Goal: Information Seeking & Learning: Learn about a topic

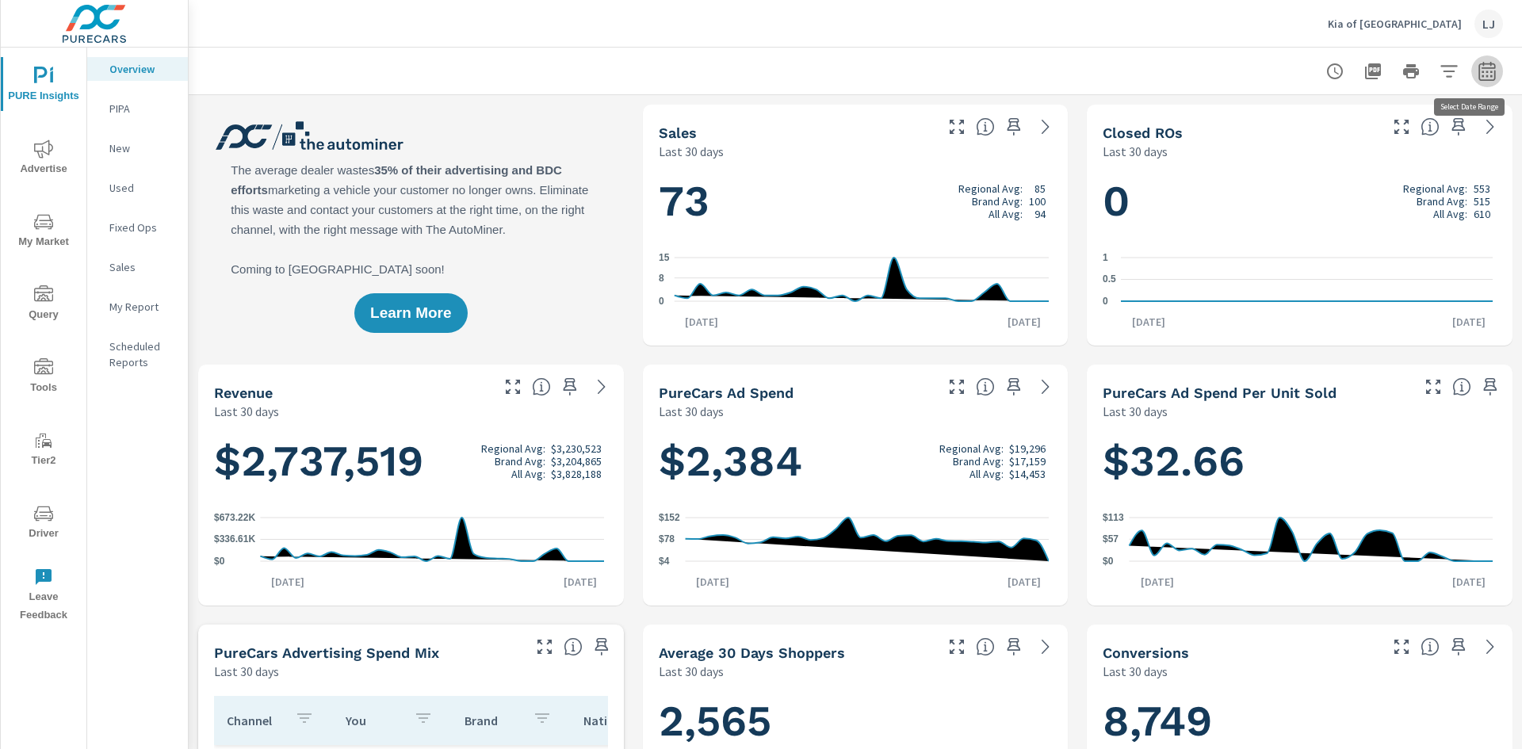
click at [1477, 73] on icon "button" at bounding box center [1486, 71] width 19 height 19
select select "Last 30 days"
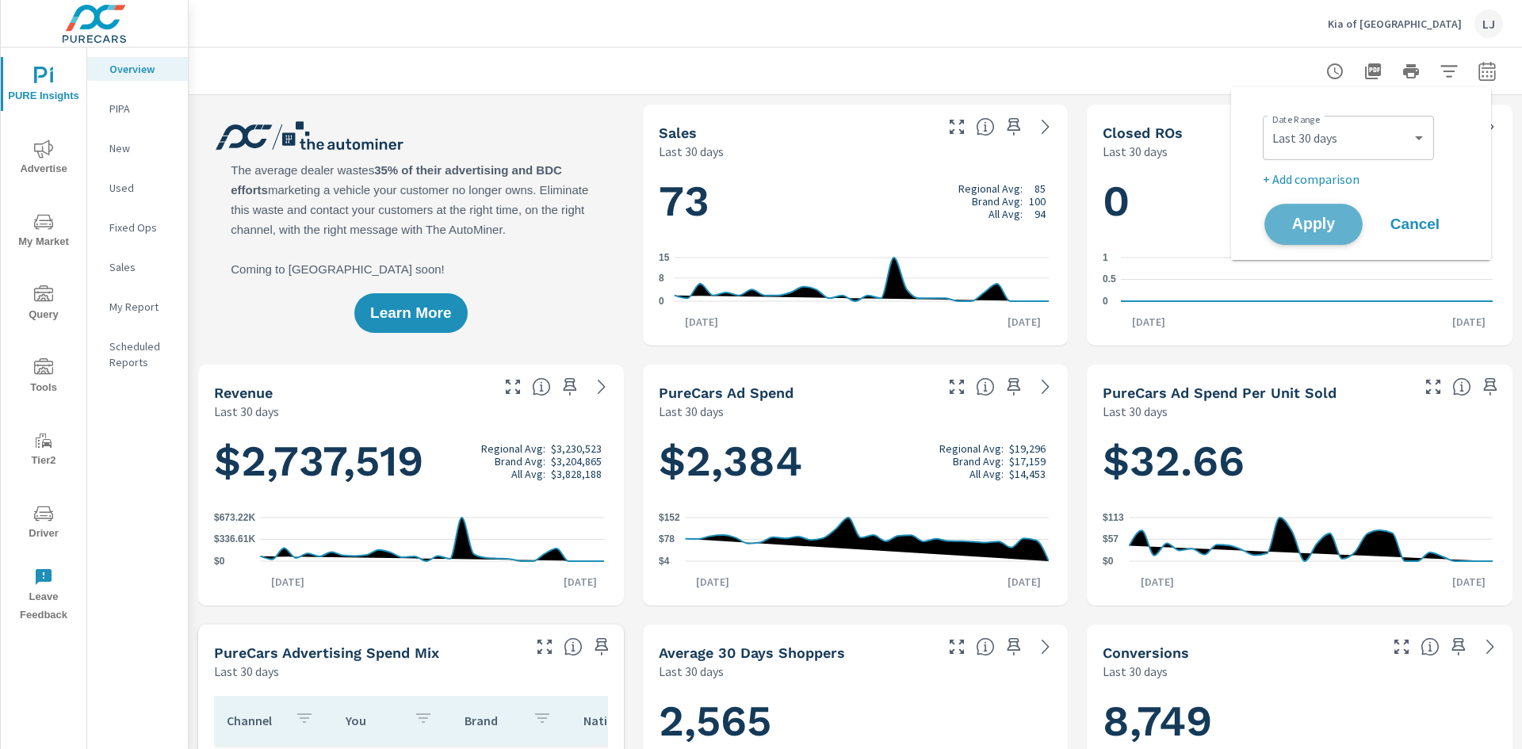
click at [1300, 217] on span "Apply" at bounding box center [1313, 224] width 65 height 15
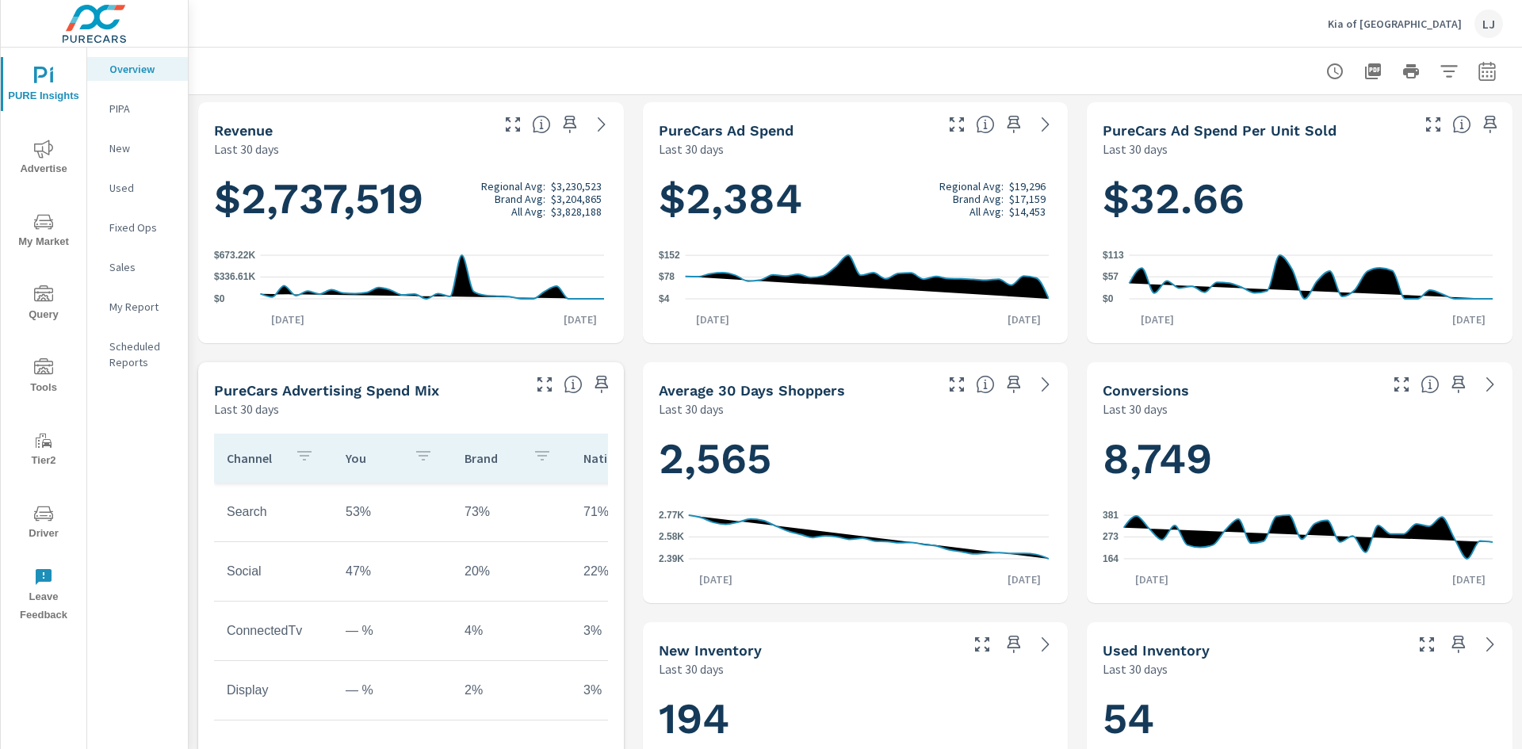
scroll to position [238, 0]
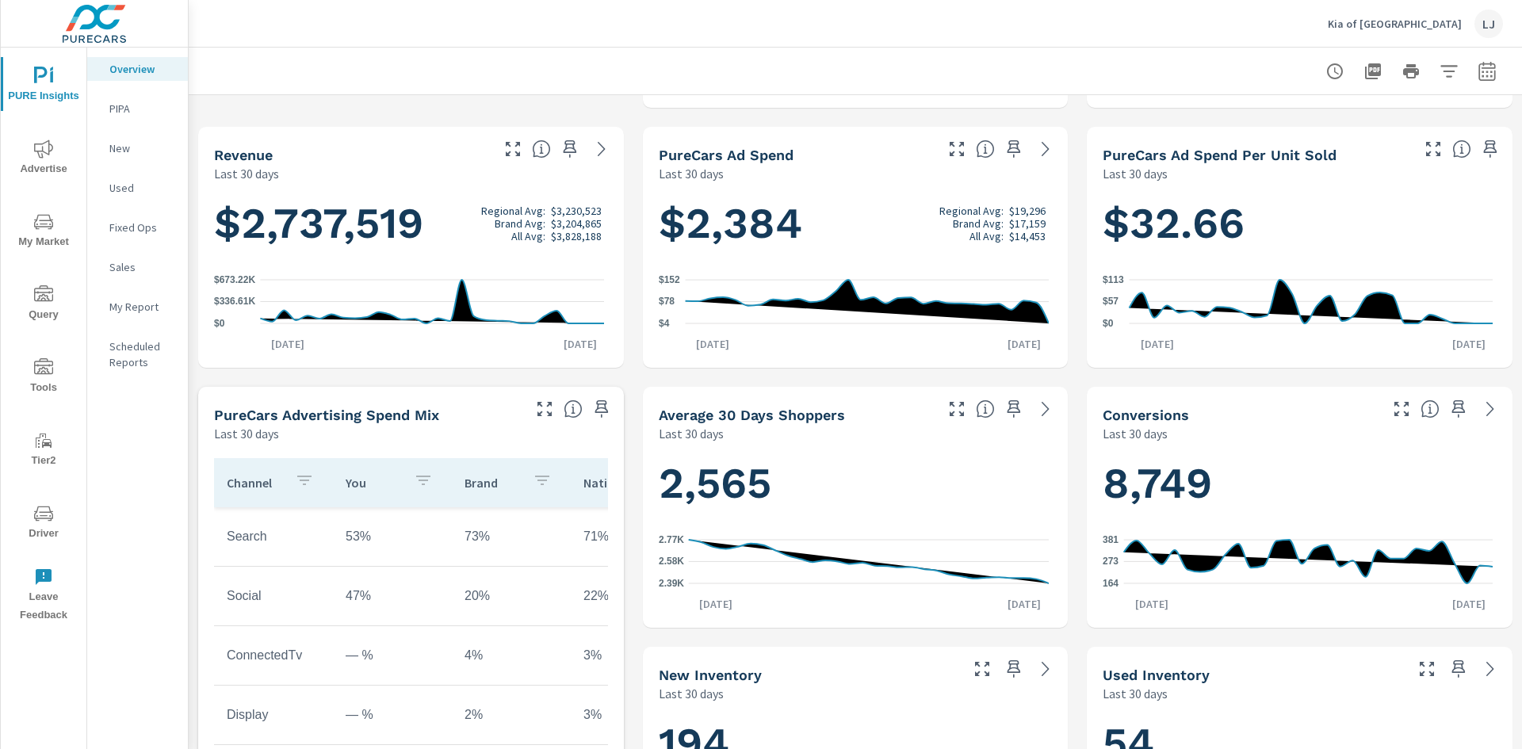
click at [141, 300] on p "My Report" at bounding box center [142, 307] width 66 height 16
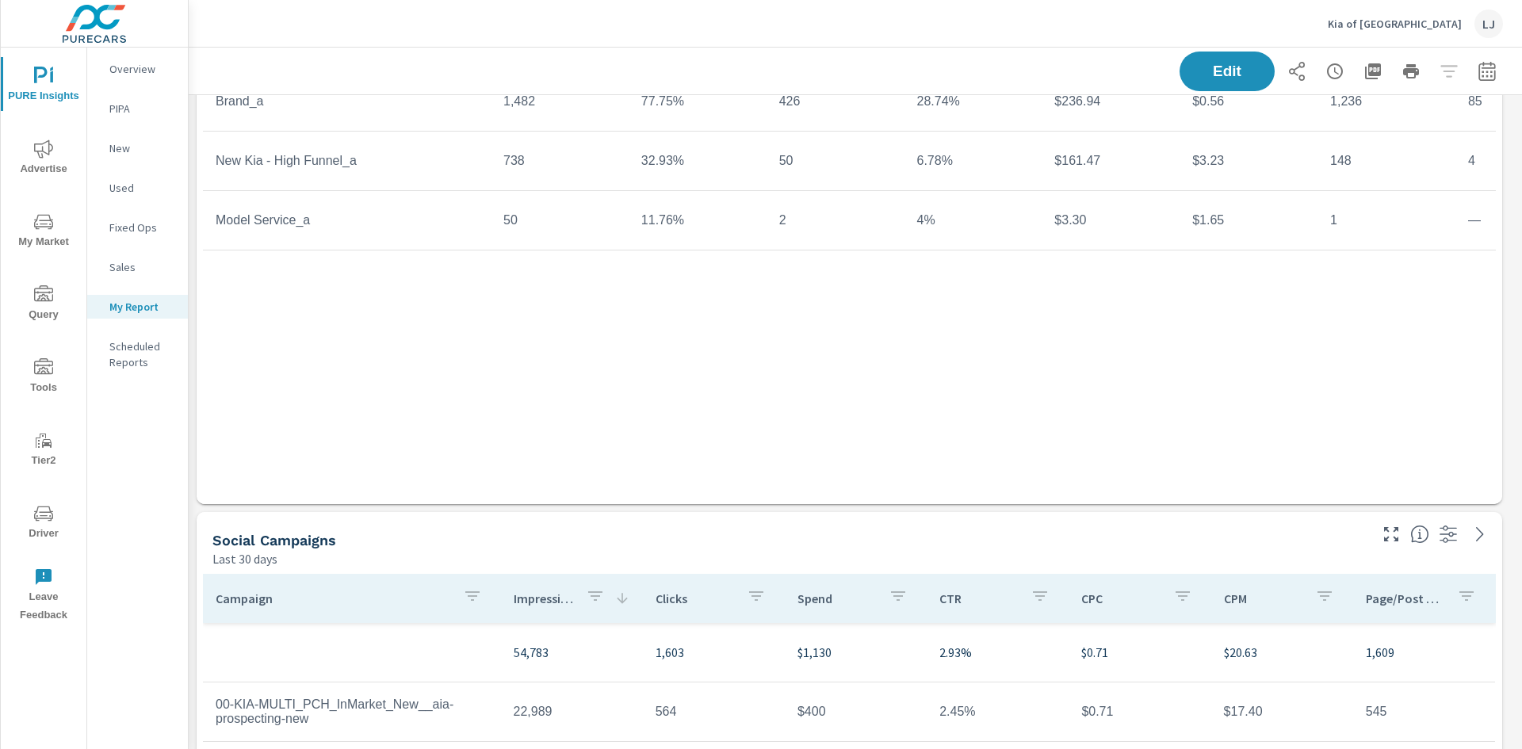
scroll to position [234, 0]
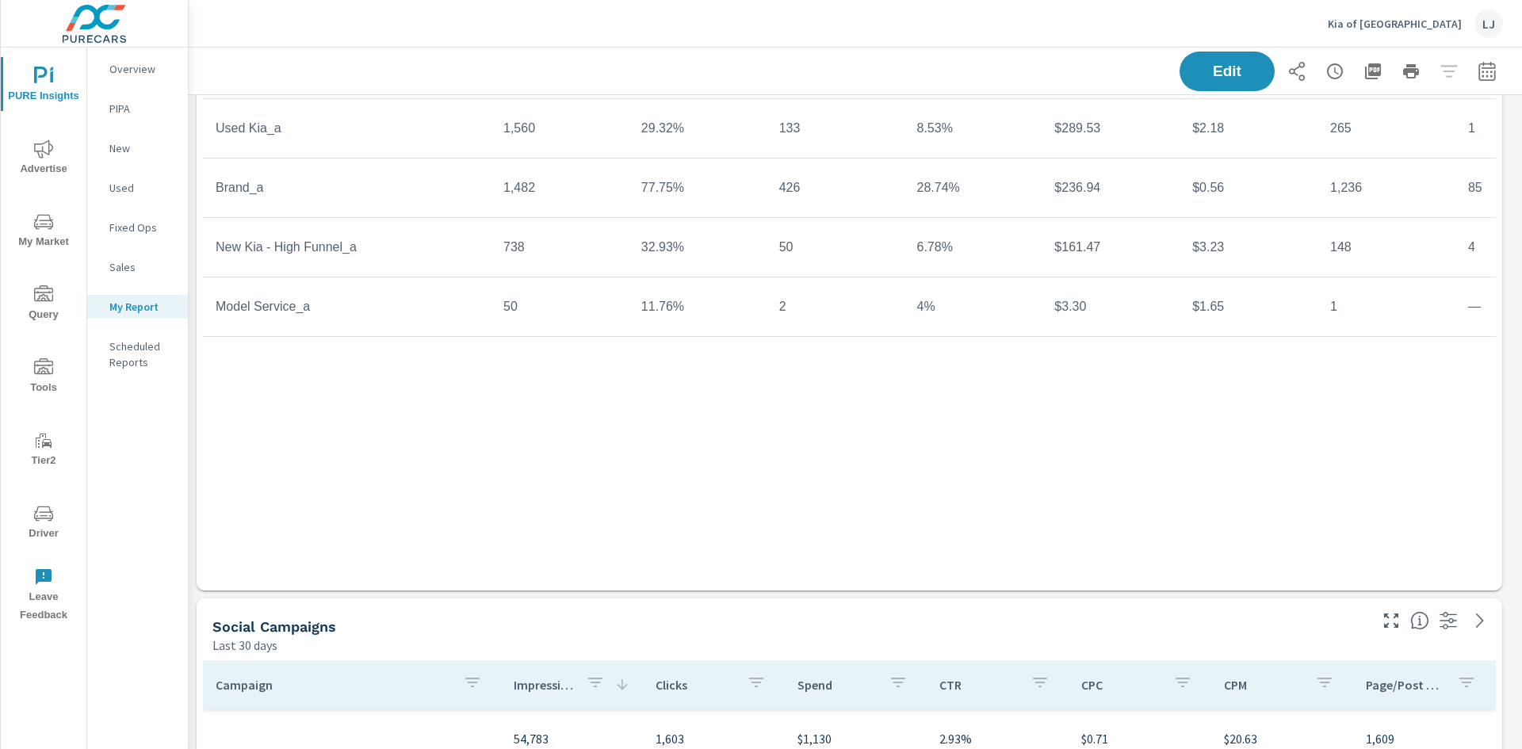
click at [48, 162] on span "Advertise" at bounding box center [44, 158] width 76 height 39
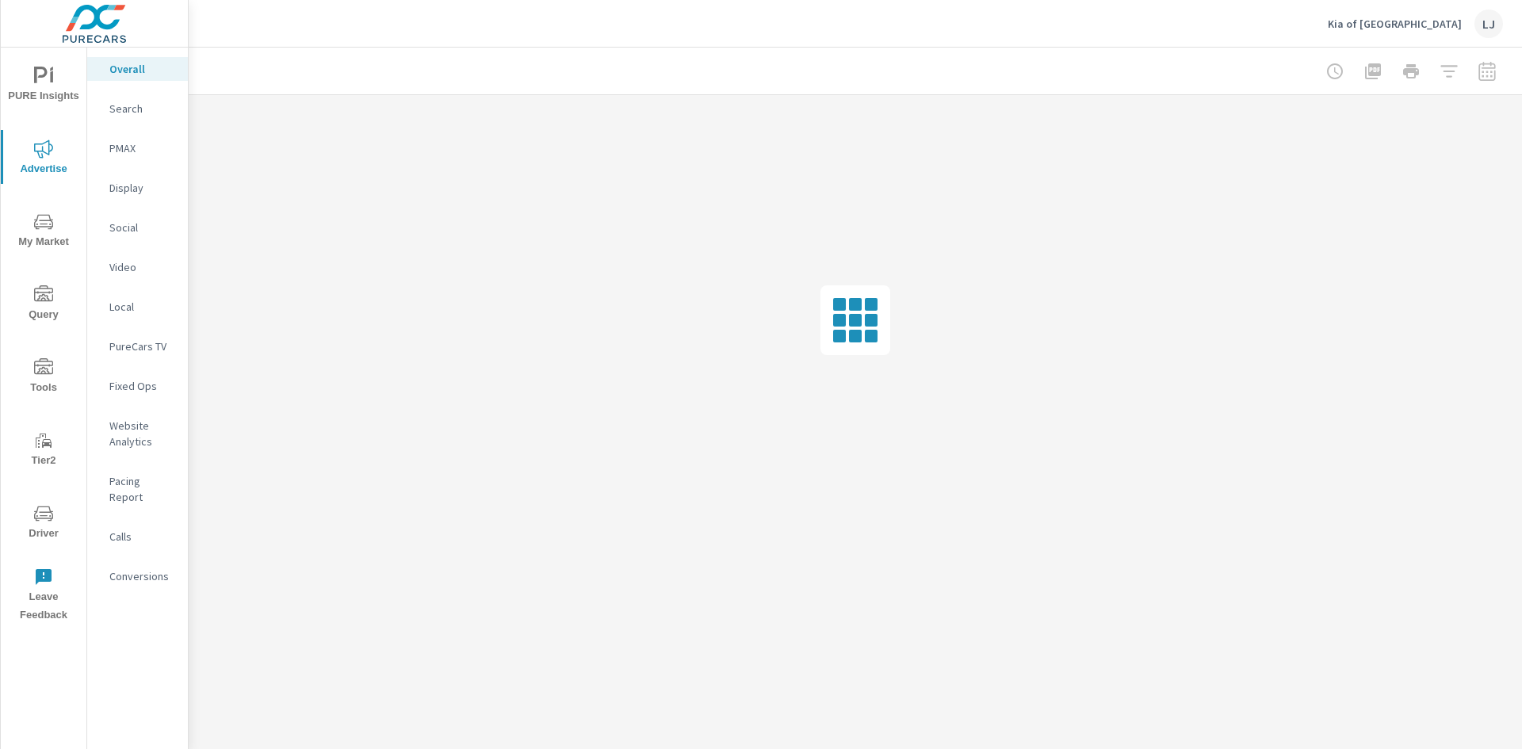
click at [138, 149] on p "PMAX" at bounding box center [142, 148] width 66 height 16
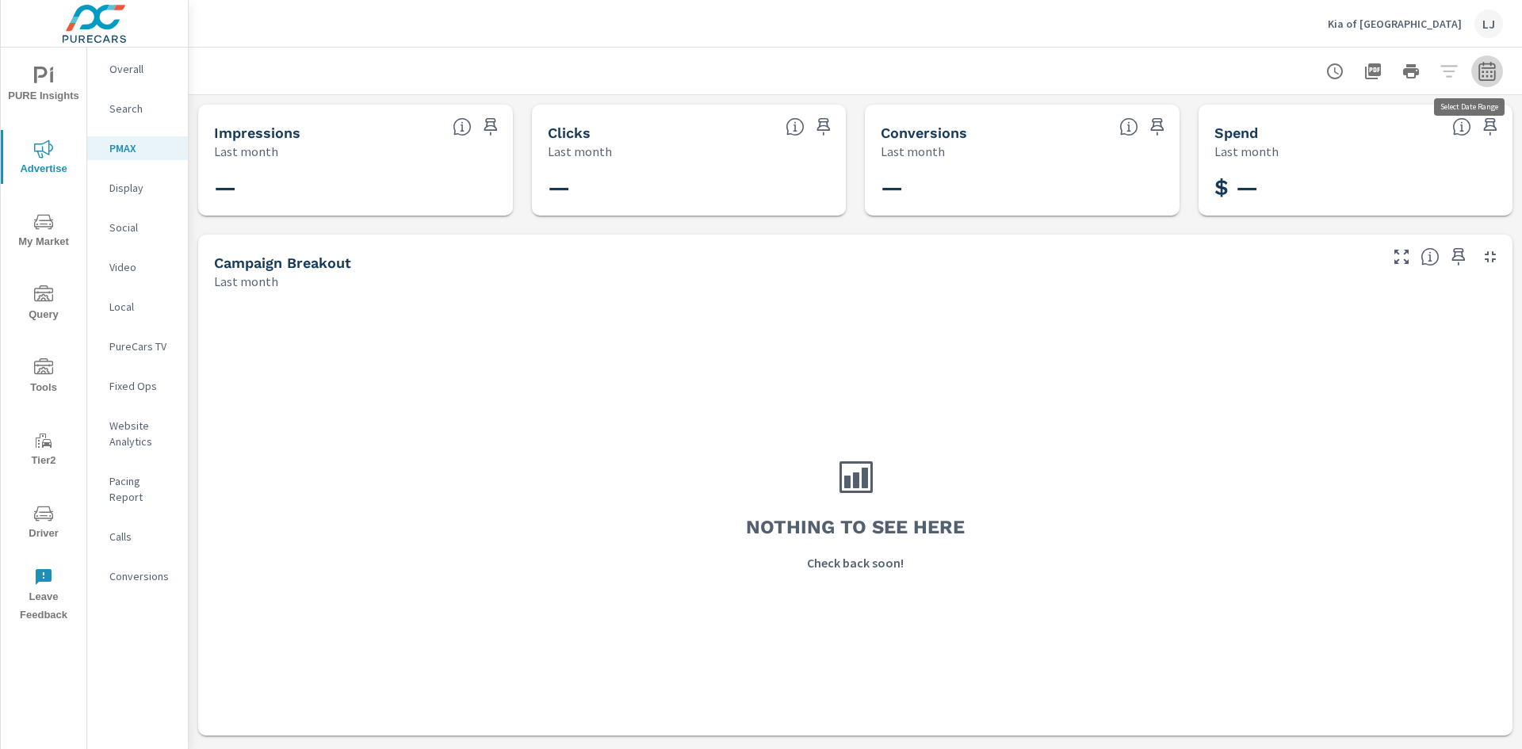
click at [1487, 74] on icon "button" at bounding box center [1486, 71] width 19 height 19
select select "Last month"
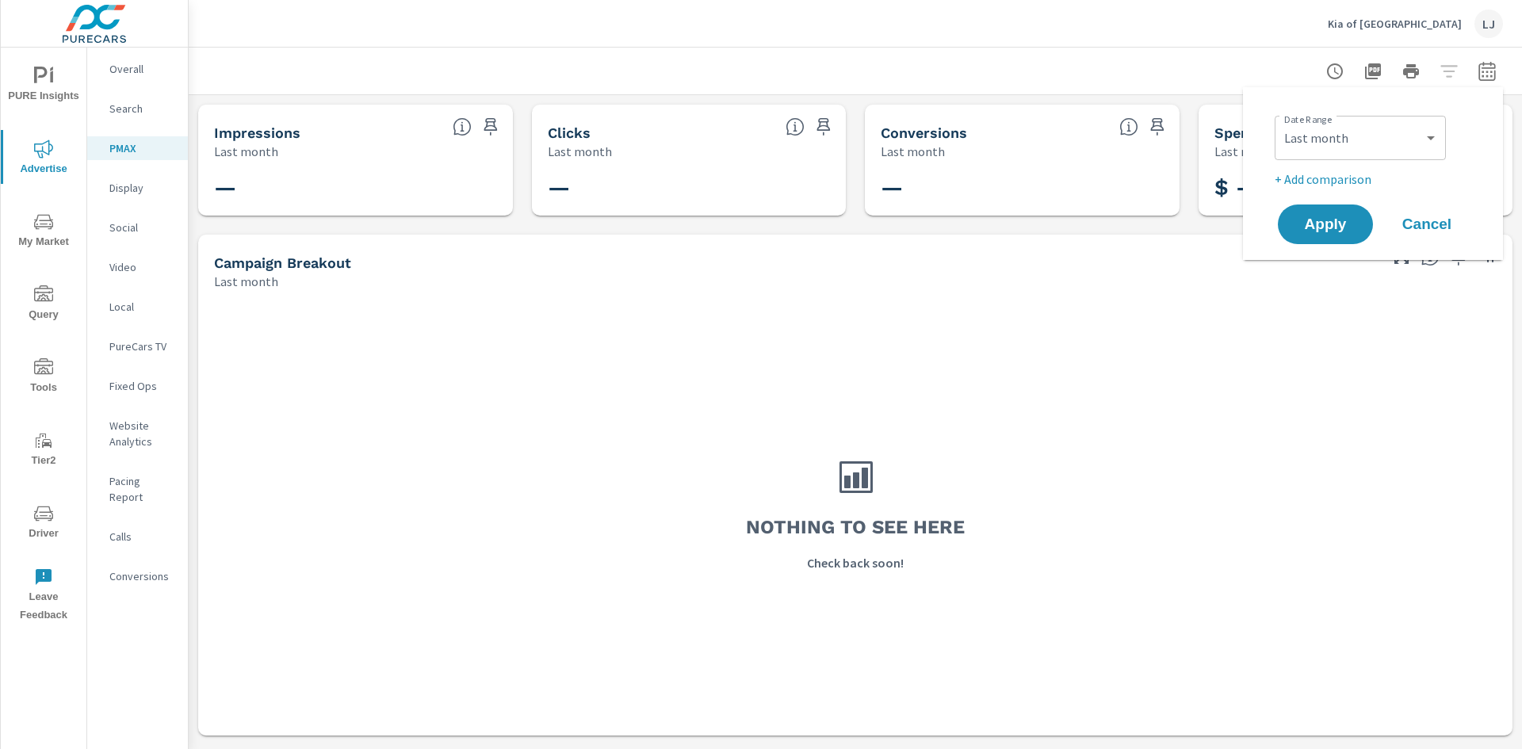
click at [39, 504] on icon "nav menu" at bounding box center [43, 513] width 19 height 19
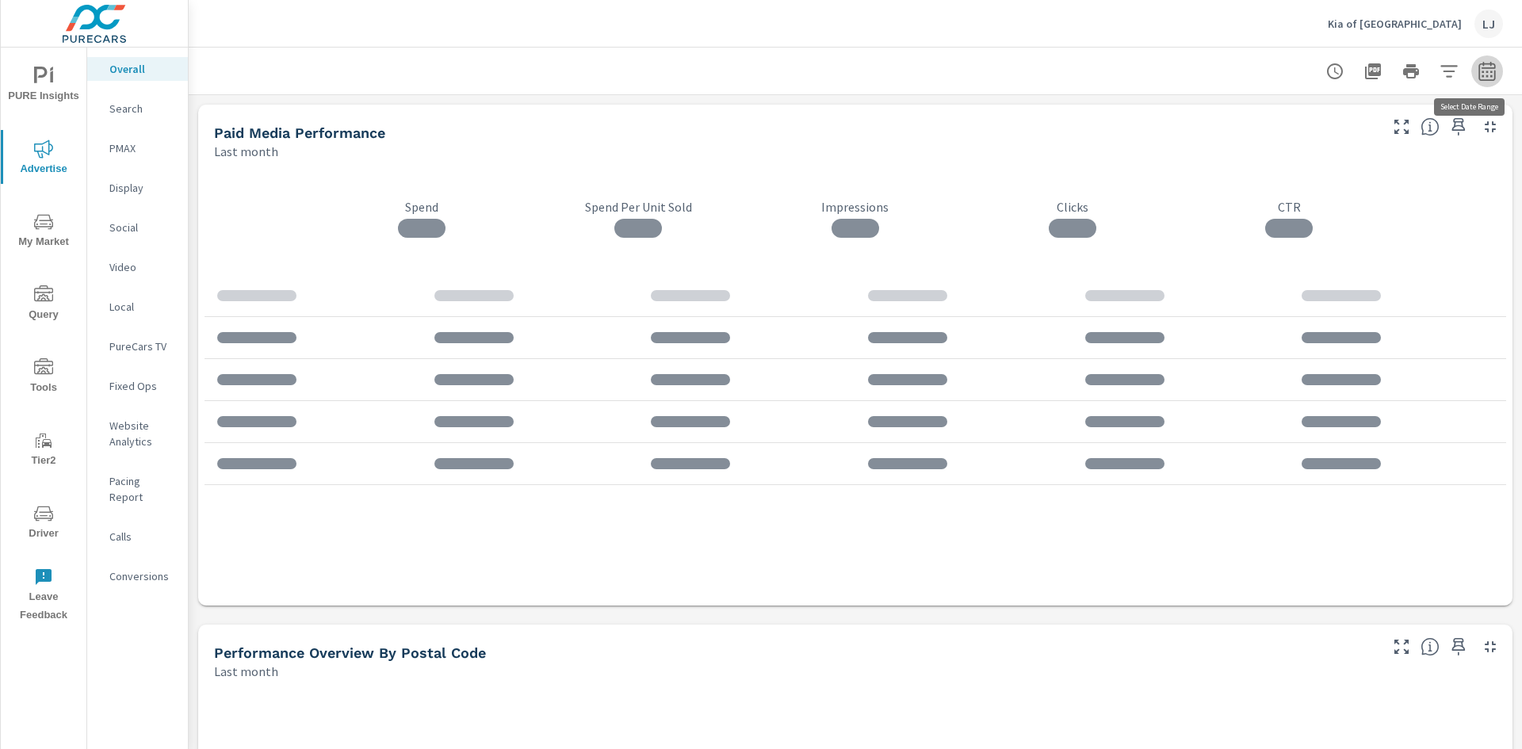
click at [1485, 74] on button "button" at bounding box center [1487, 71] width 32 height 32
select select "Last month"
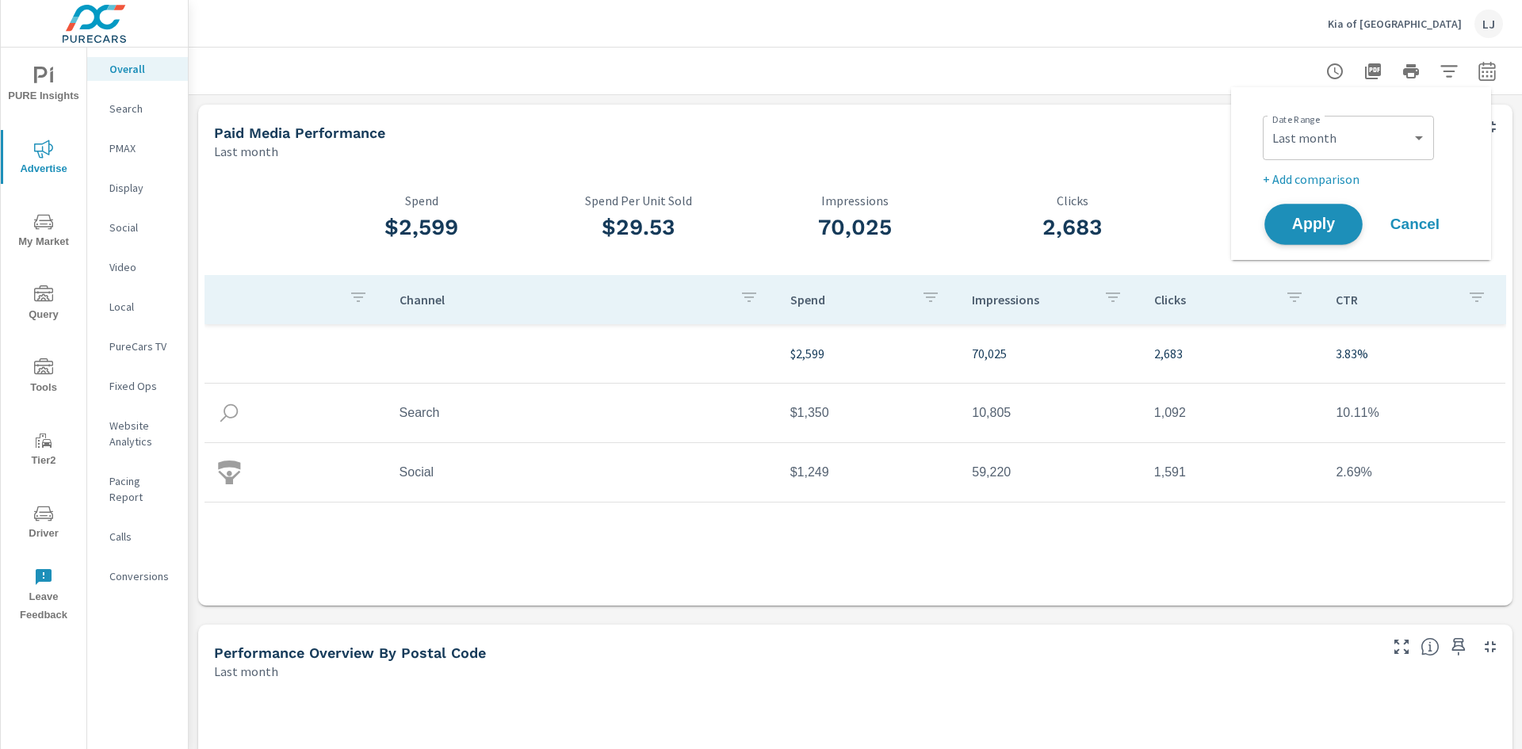
click at [1298, 225] on span "Apply" at bounding box center [1313, 224] width 65 height 15
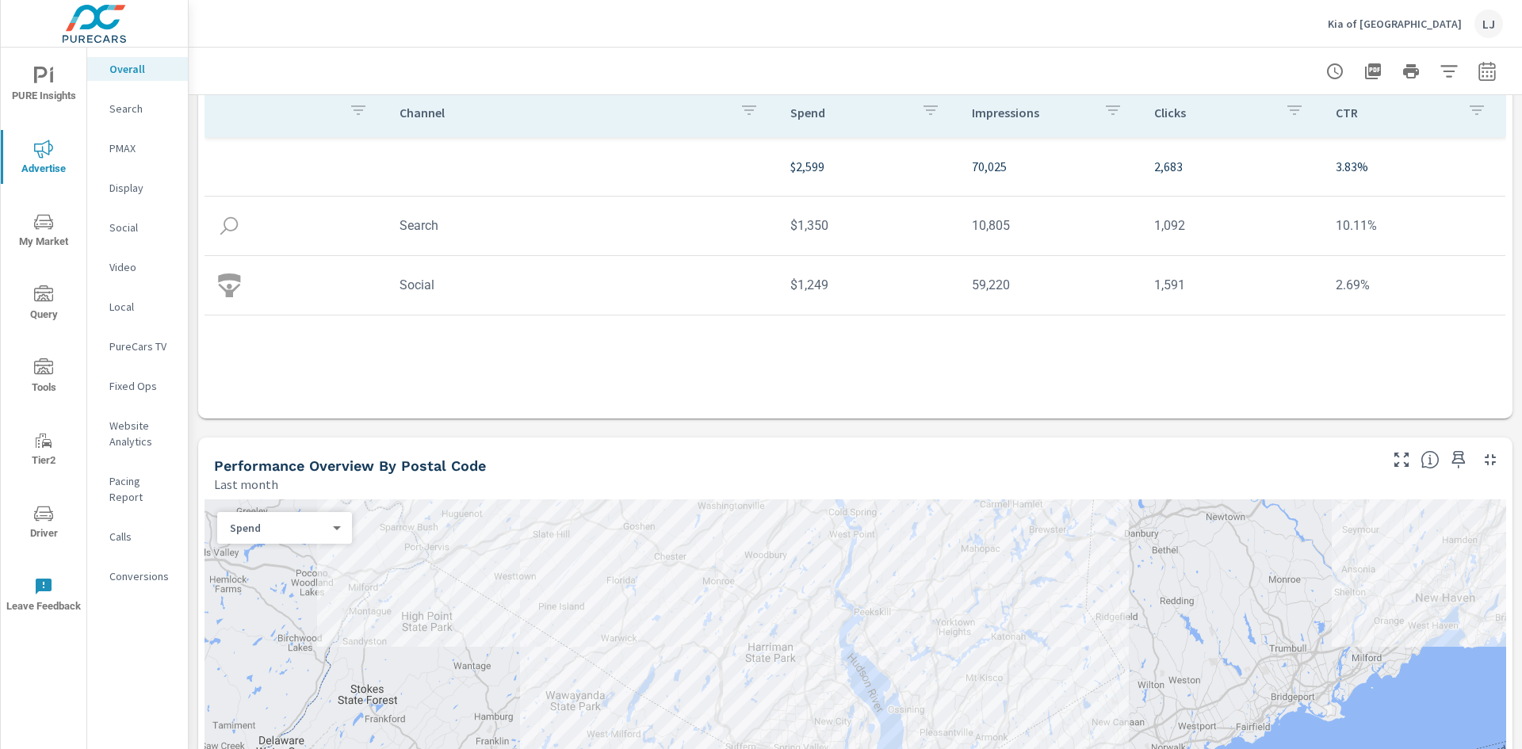
scroll to position [159, 0]
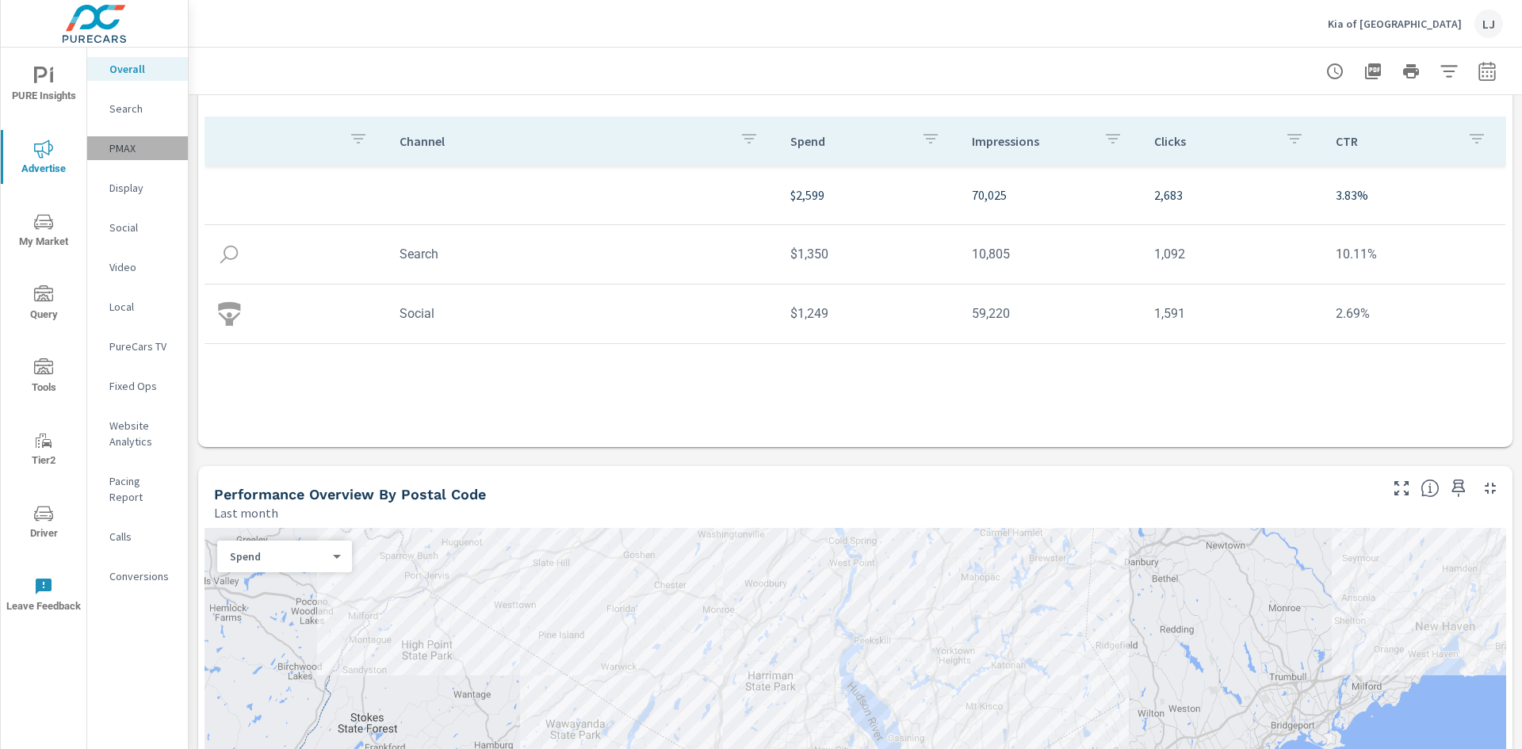
click at [110, 143] on p "PMAX" at bounding box center [142, 148] width 66 height 16
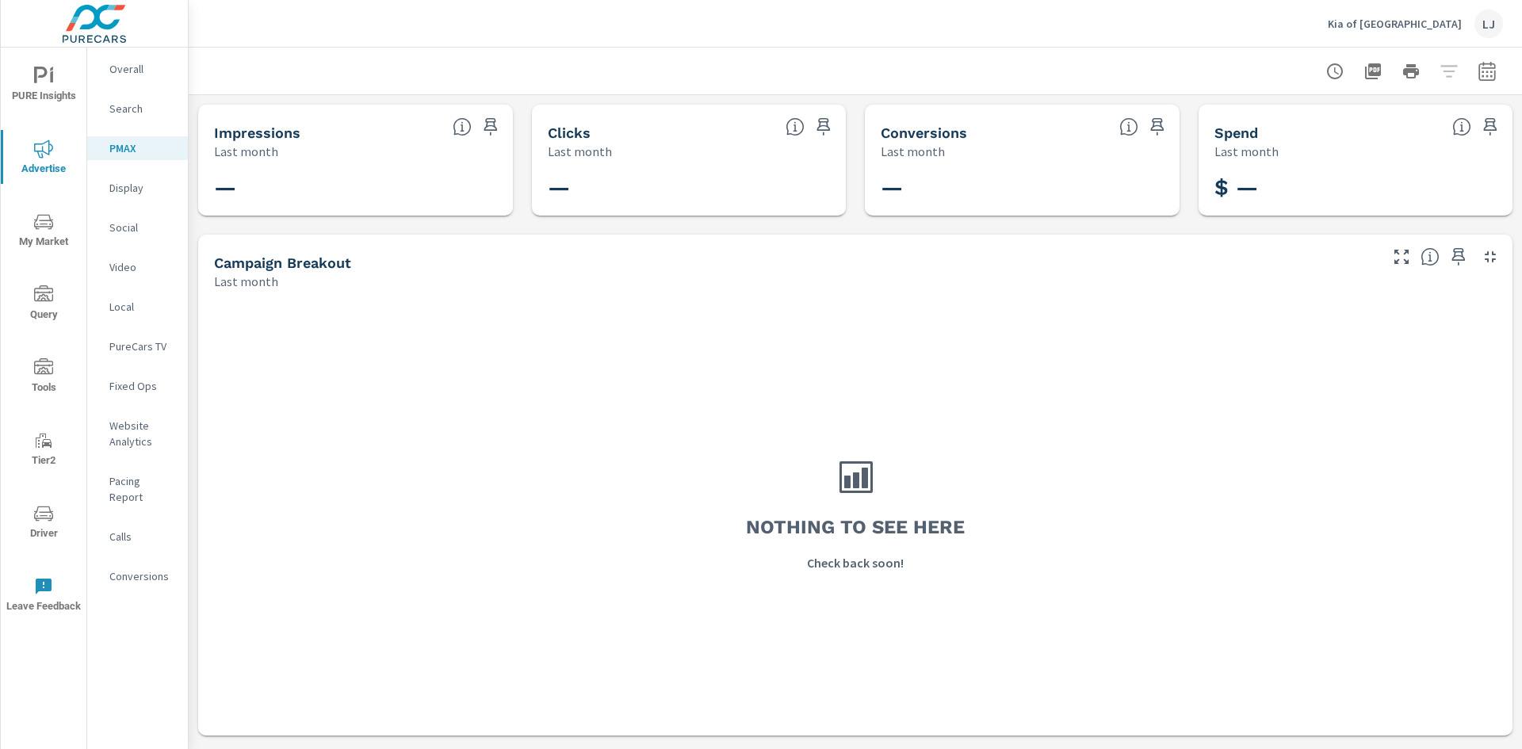
click at [1493, 72] on icon "button" at bounding box center [1486, 71] width 19 height 19
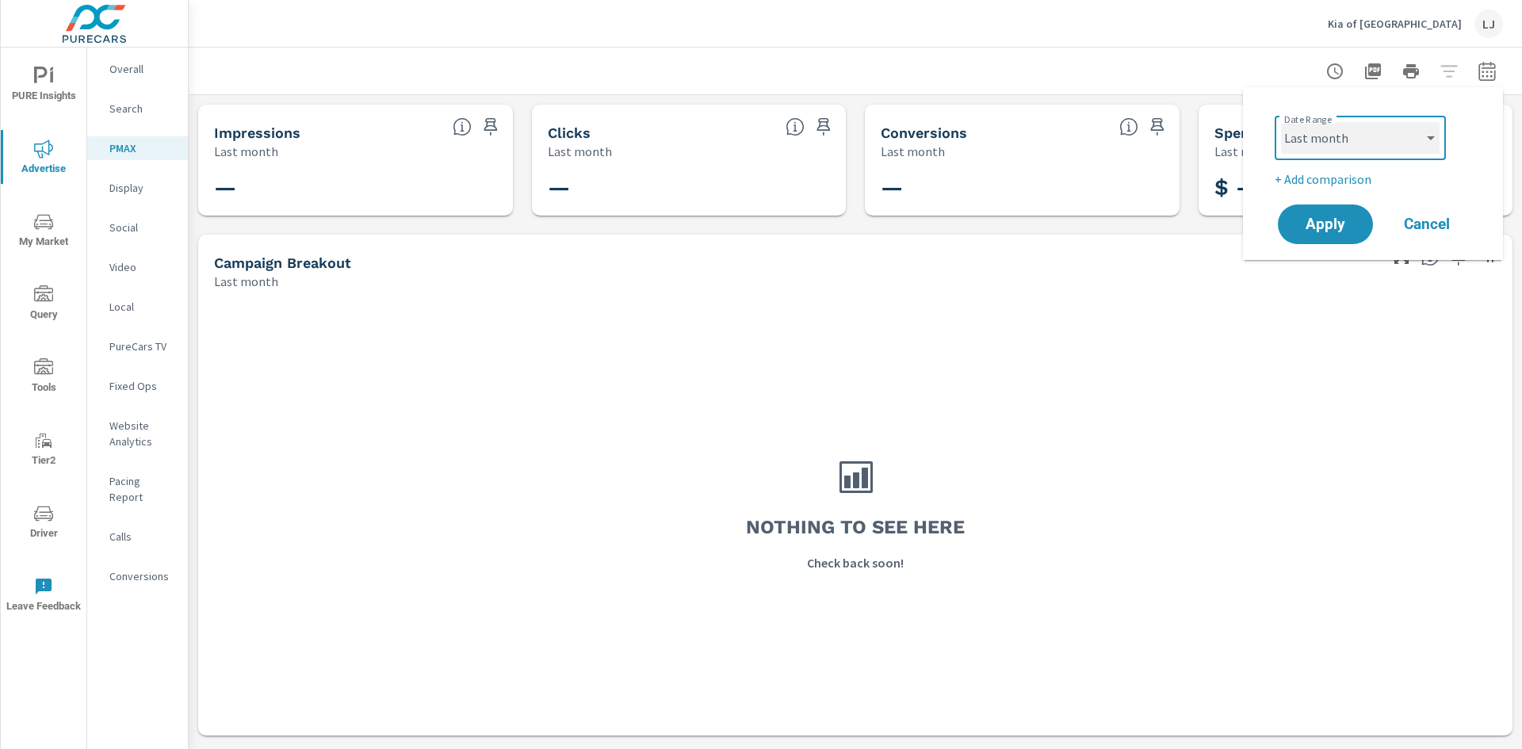
click at [1358, 134] on select "Custom Yesterday Last week Last 7 days Last 14 days Last 30 days Last 45 days L…" at bounding box center [1360, 138] width 159 height 32
select select "Last 90 days"
click at [1281, 122] on select "Custom Yesterday Last week Last 7 days Last 14 days Last 30 days Last 45 days L…" at bounding box center [1360, 138] width 159 height 32
click at [1309, 212] on button "Apply" at bounding box center [1325, 224] width 98 height 41
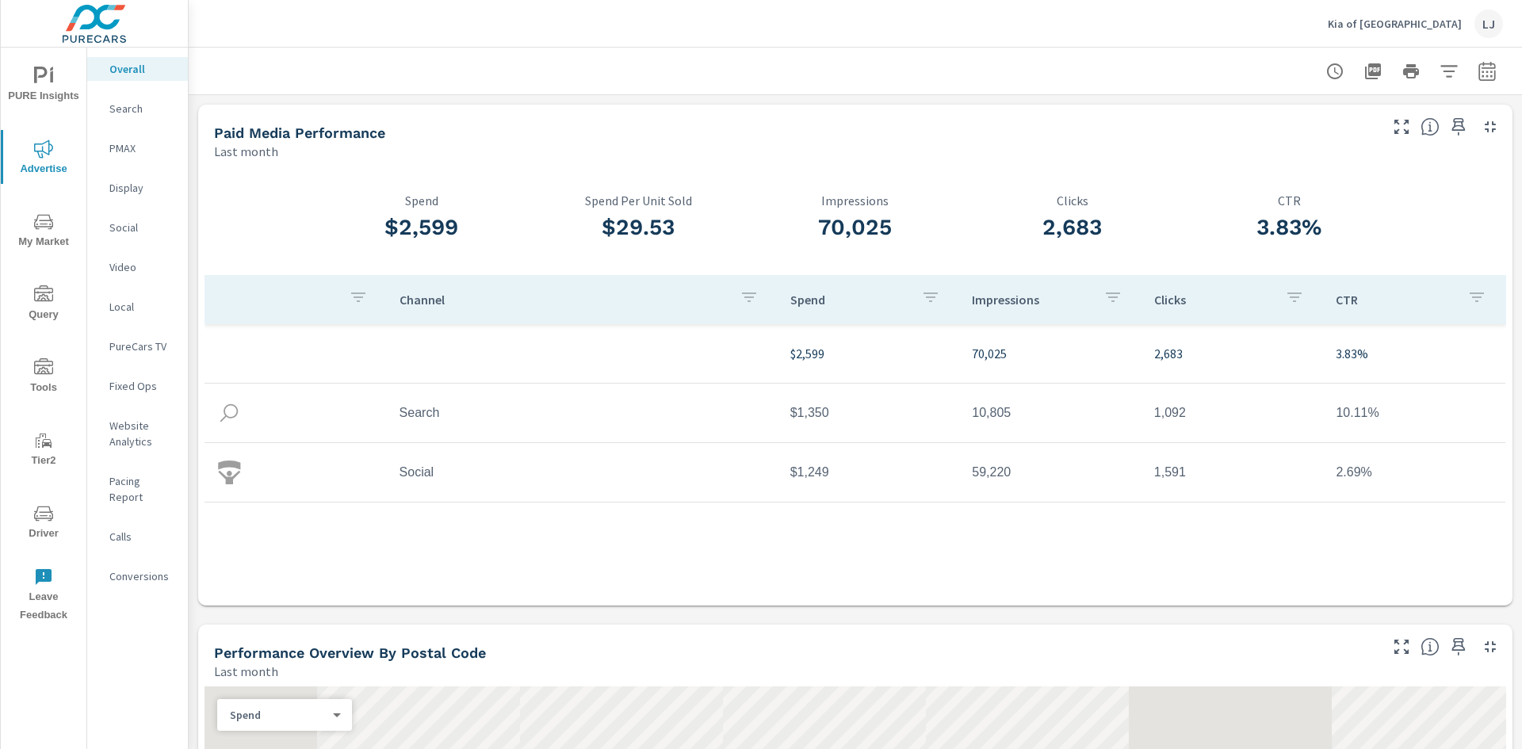
click at [46, 78] on icon "nav menu" at bounding box center [43, 76] width 19 height 19
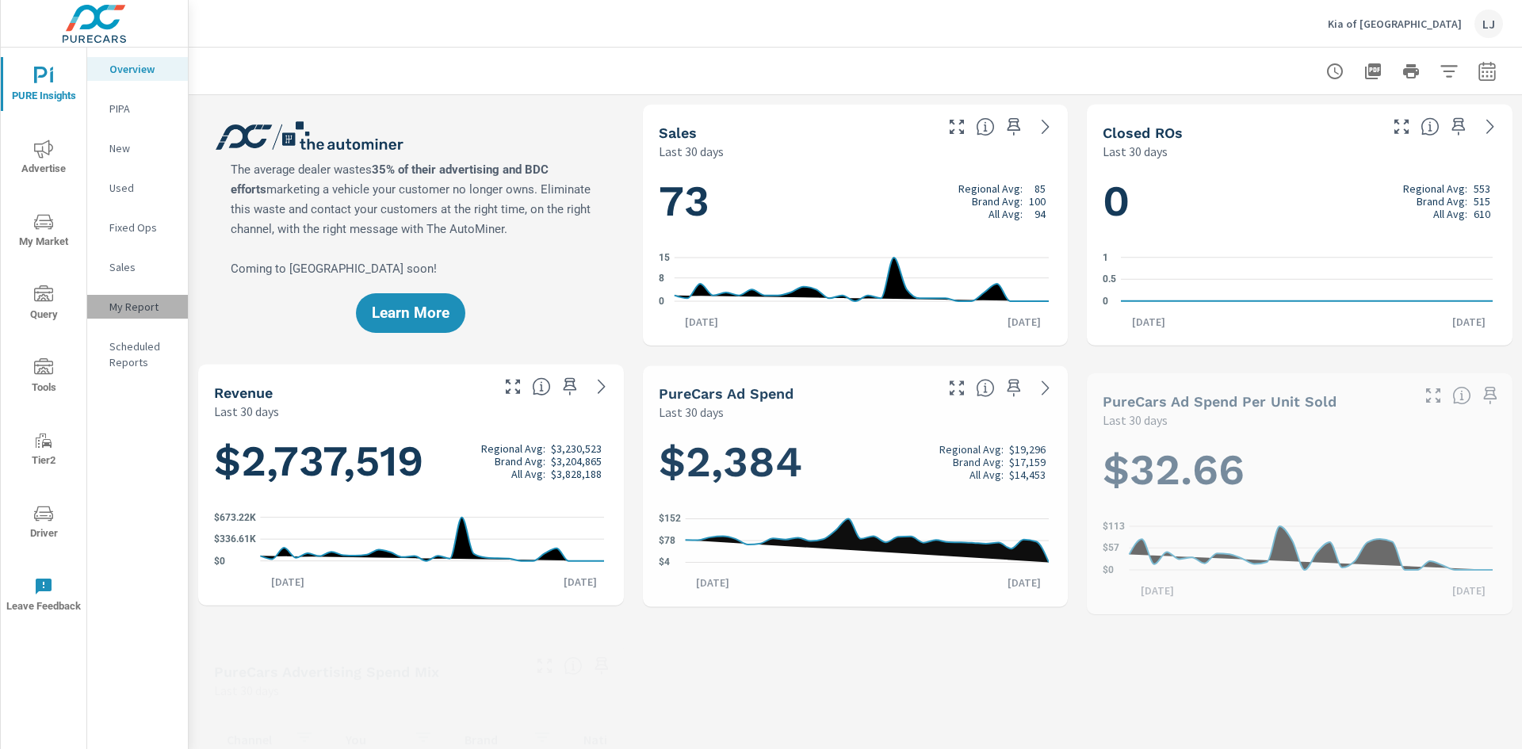
click at [136, 305] on p "My Report" at bounding box center [142, 307] width 66 height 16
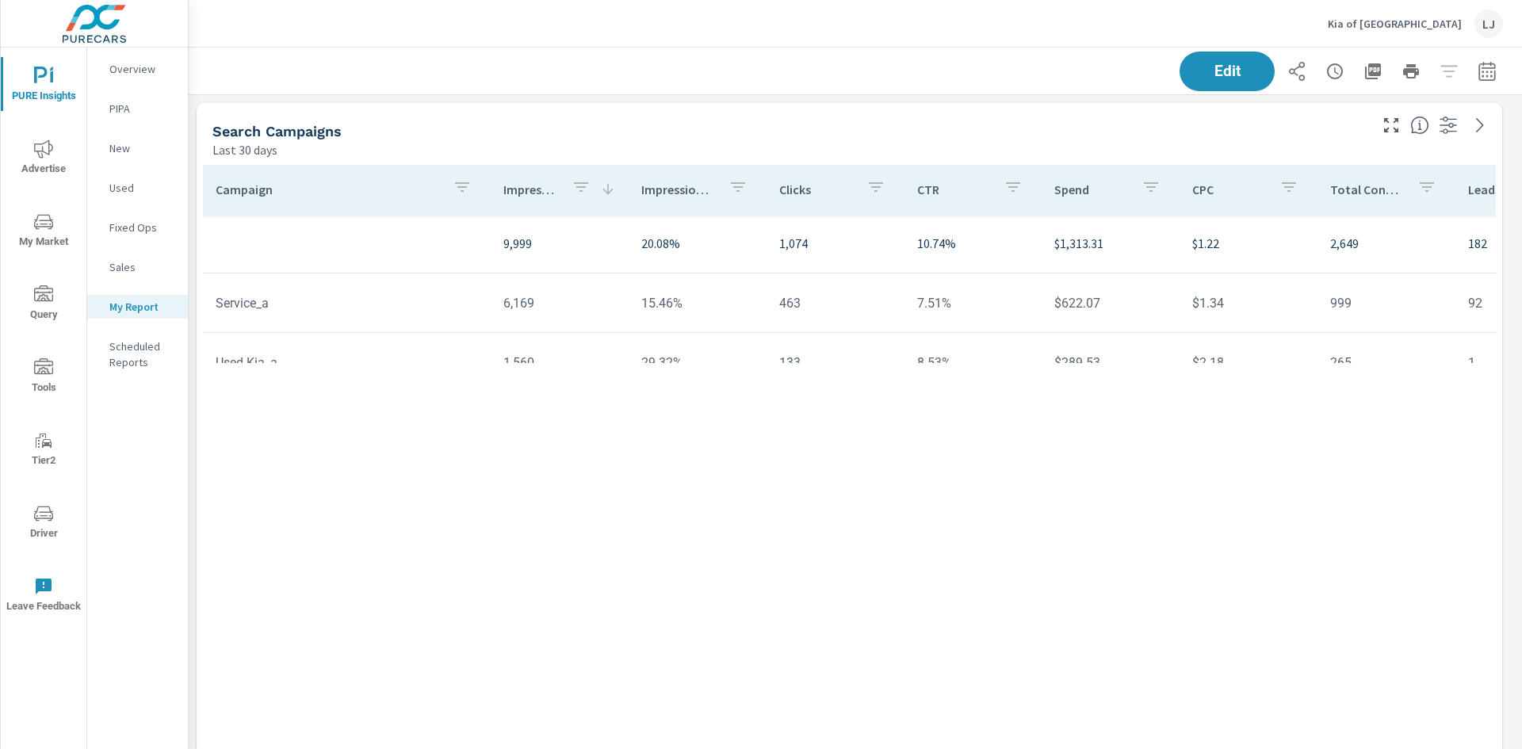
scroll to position [1309, 1346]
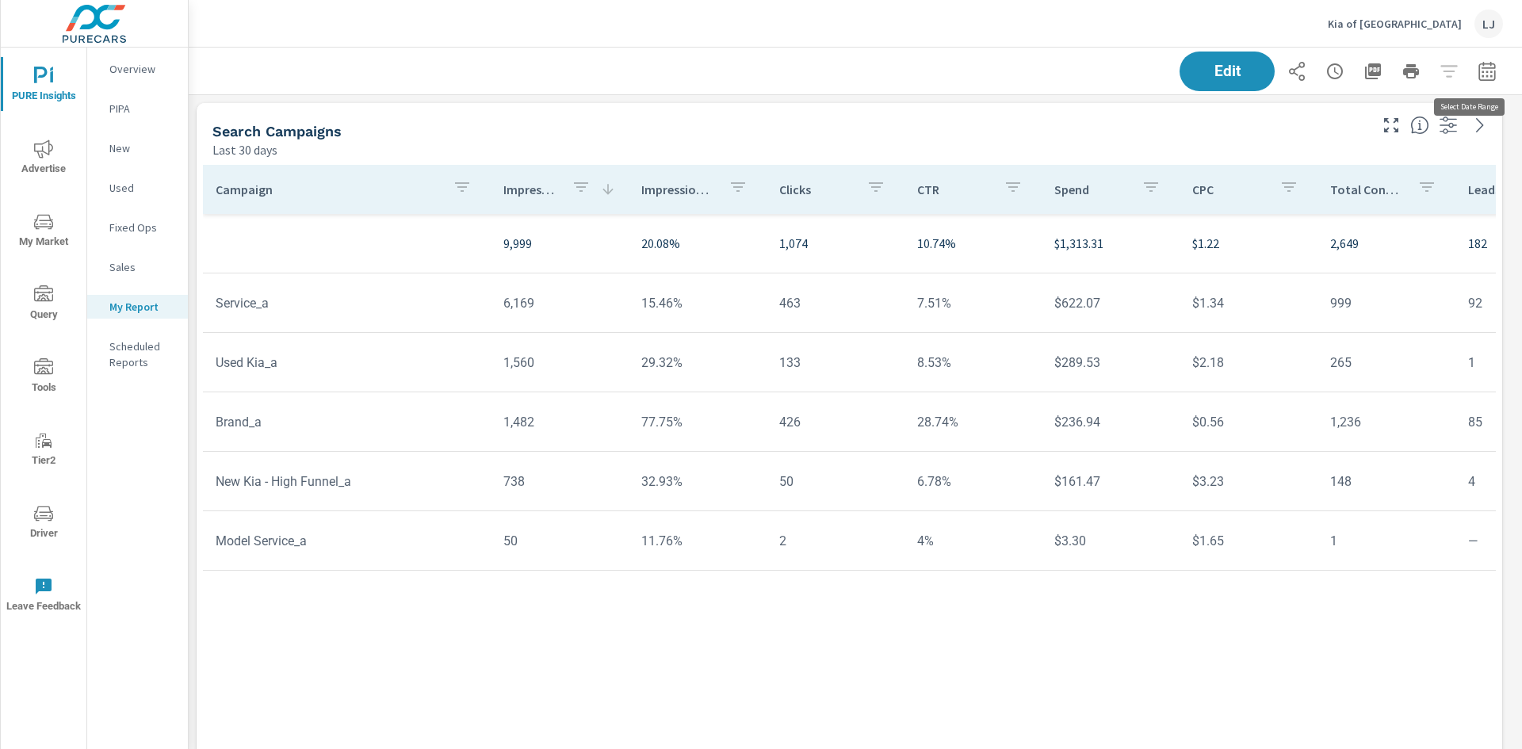
click at [1477, 78] on icon "button" at bounding box center [1486, 71] width 19 height 19
select select "Last 30 days"
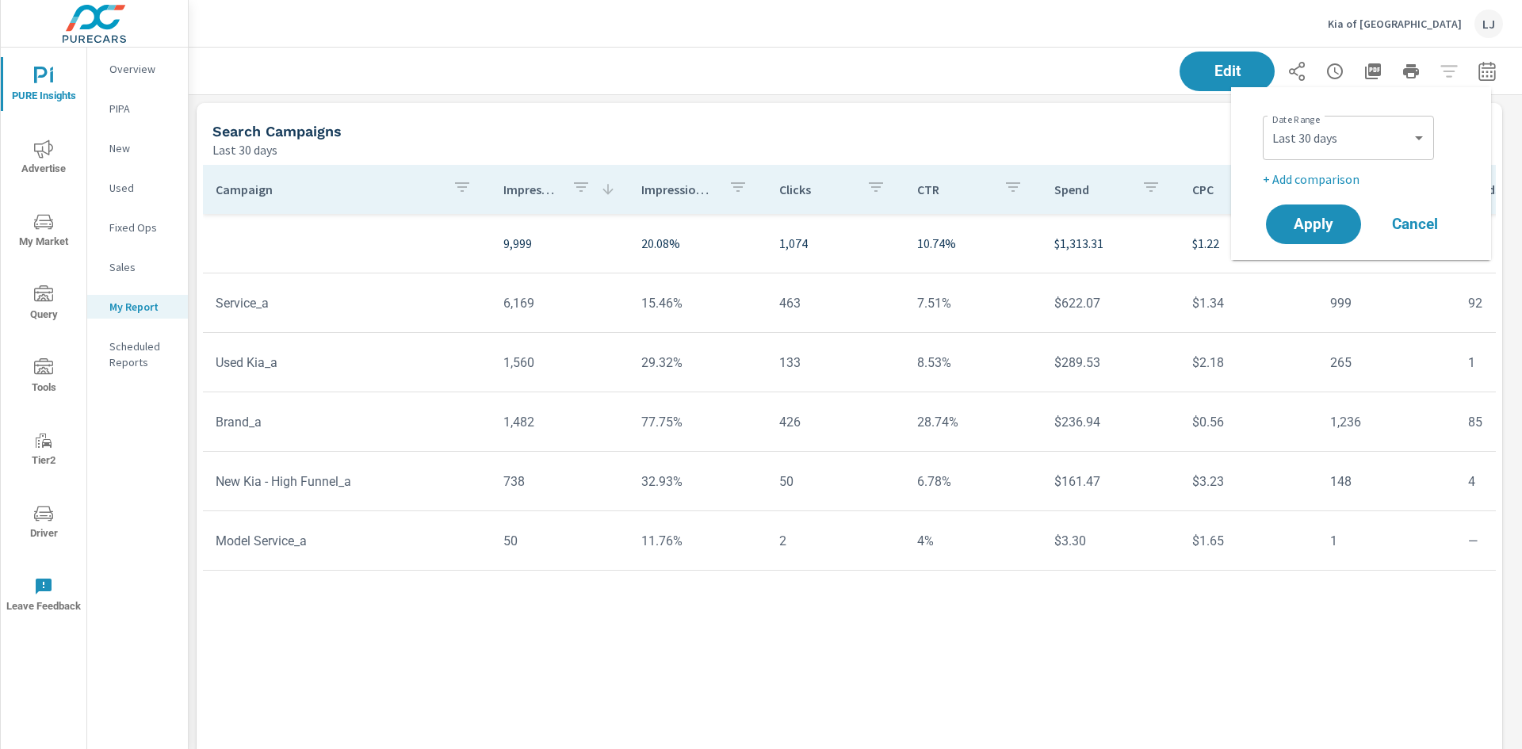
click at [1336, 176] on p "+ Add comparison" at bounding box center [1364, 179] width 203 height 19
select select "Previous period"
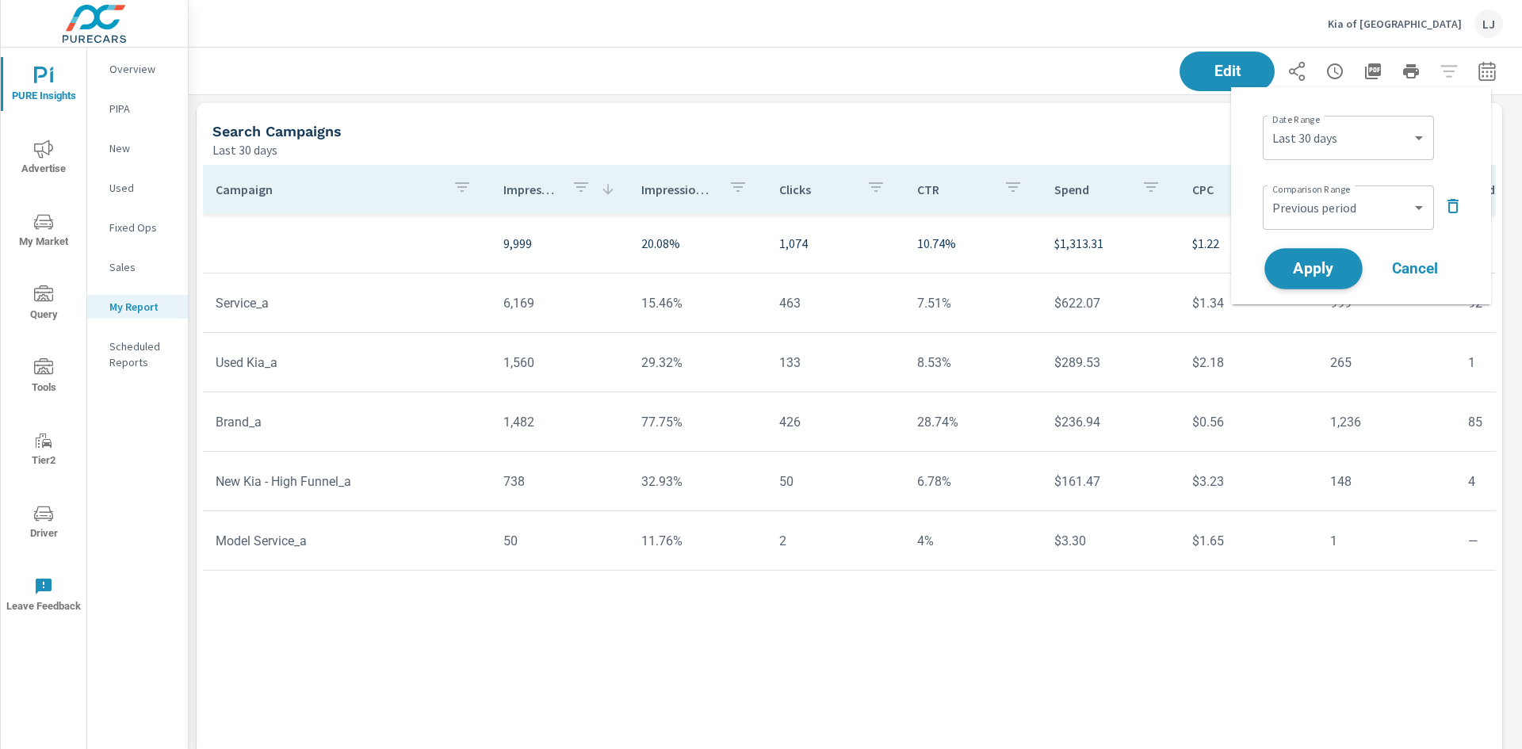
click at [1305, 266] on span "Apply" at bounding box center [1313, 269] width 65 height 15
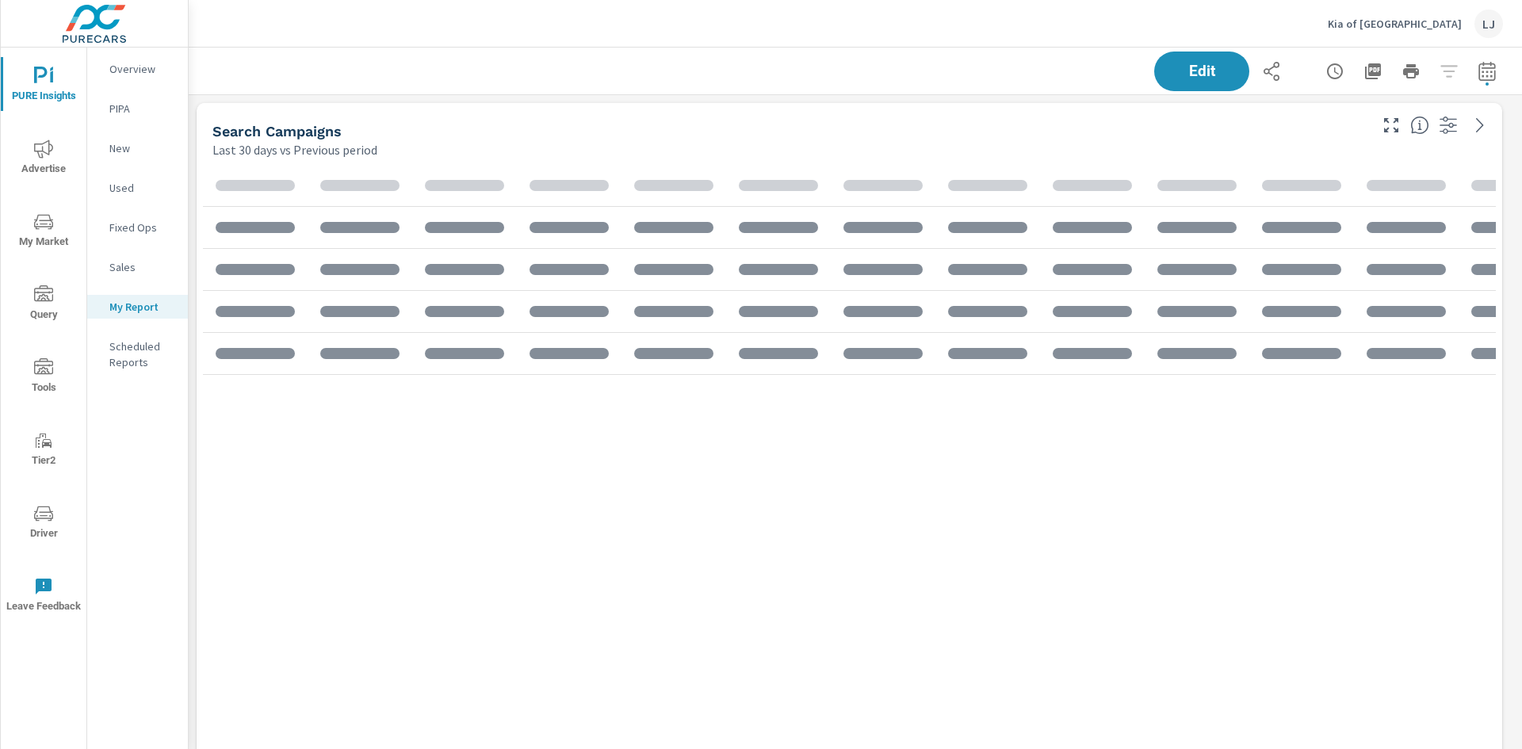
scroll to position [1309, 1346]
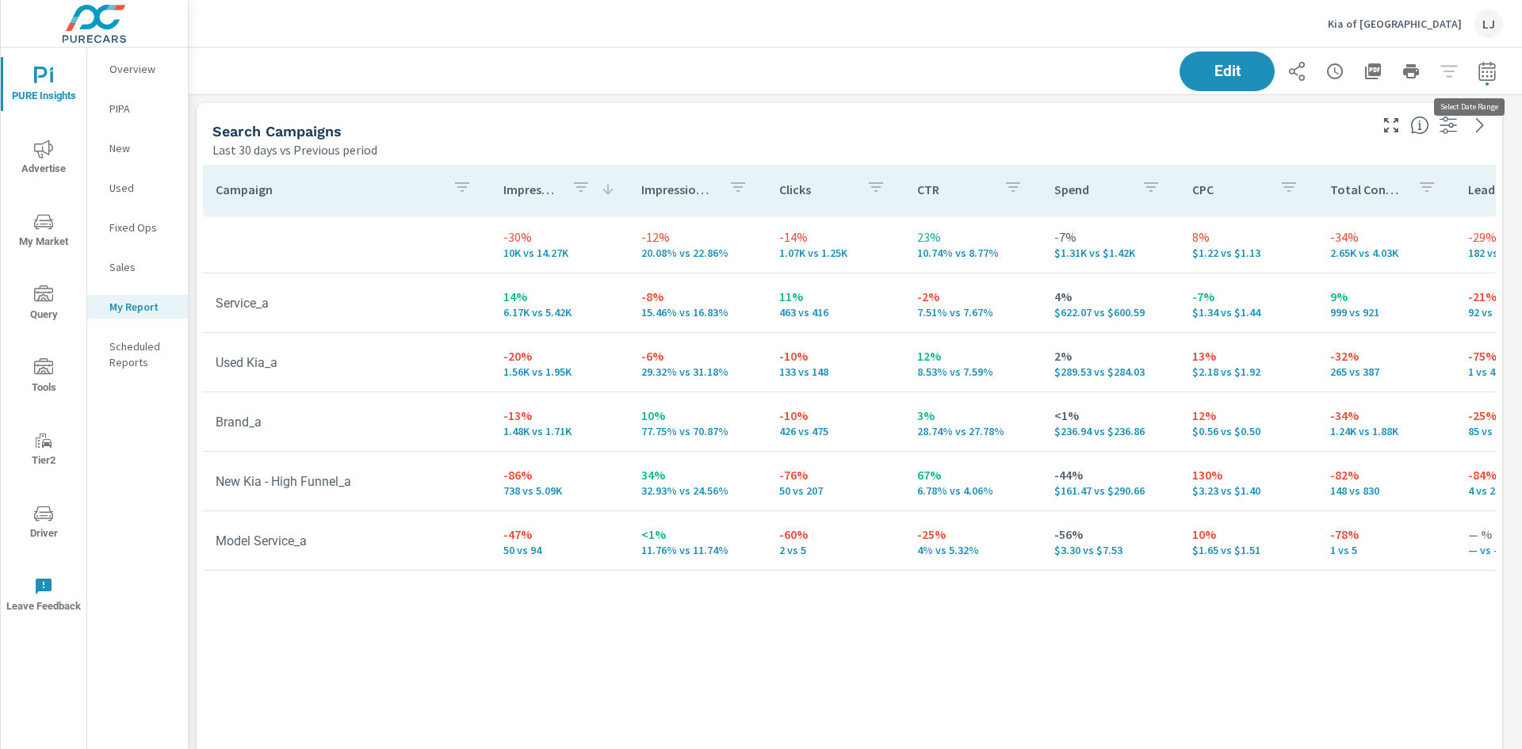
click at [1477, 74] on icon "button" at bounding box center [1486, 71] width 19 height 19
select select "Last 30 days"
select select "Previous period"
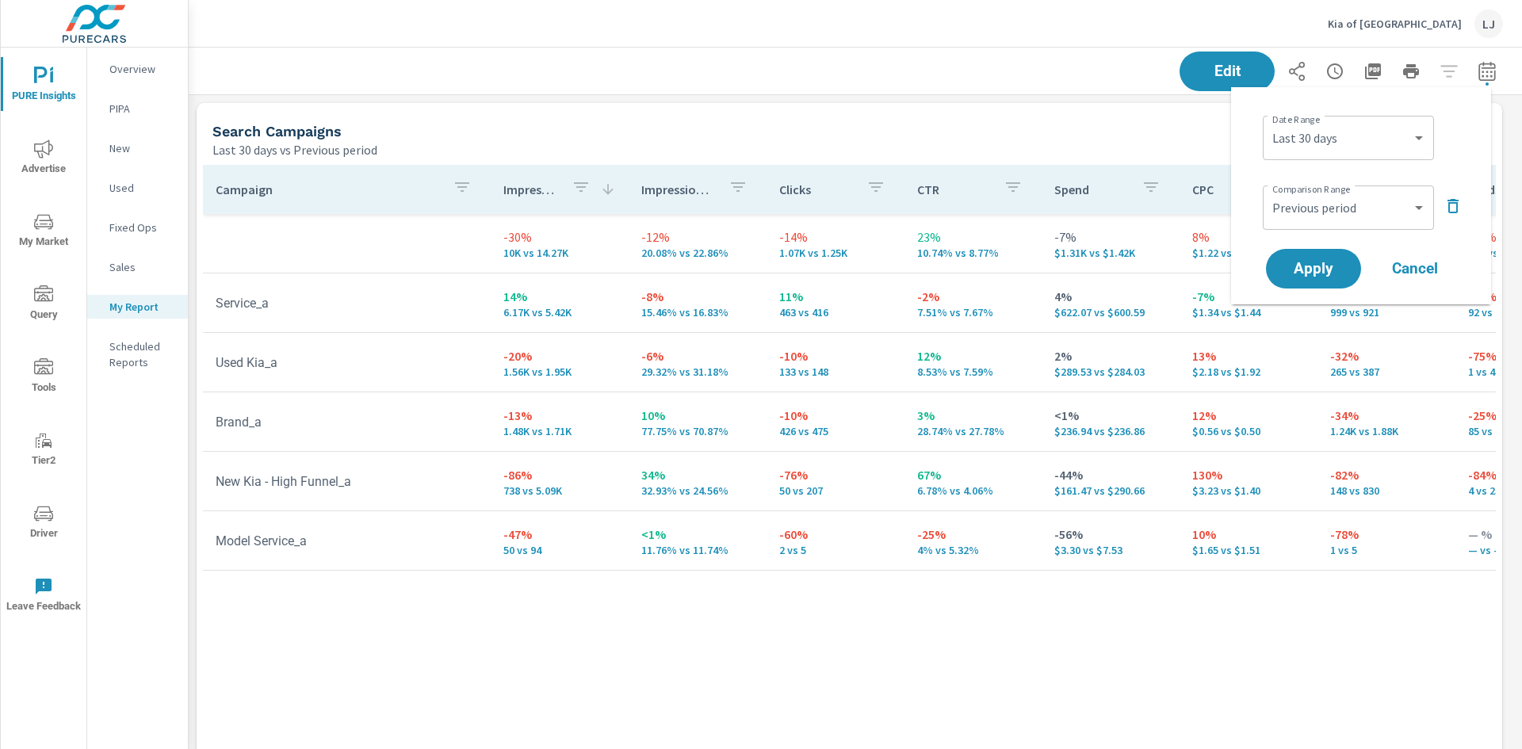
drag, startPoint x: 1305, startPoint y: 266, endPoint x: 1400, endPoint y: 199, distance: 117.2
click at [1380, 197] on div "Date Range Custom Yesterday Last week Last 7 days Last 14 days Last 30 days Las…" at bounding box center [1361, 196] width 222 height 192
click at [1459, 203] on icon "button" at bounding box center [1452, 206] width 19 height 19
click at [1313, 227] on span "Apply" at bounding box center [1313, 224] width 65 height 15
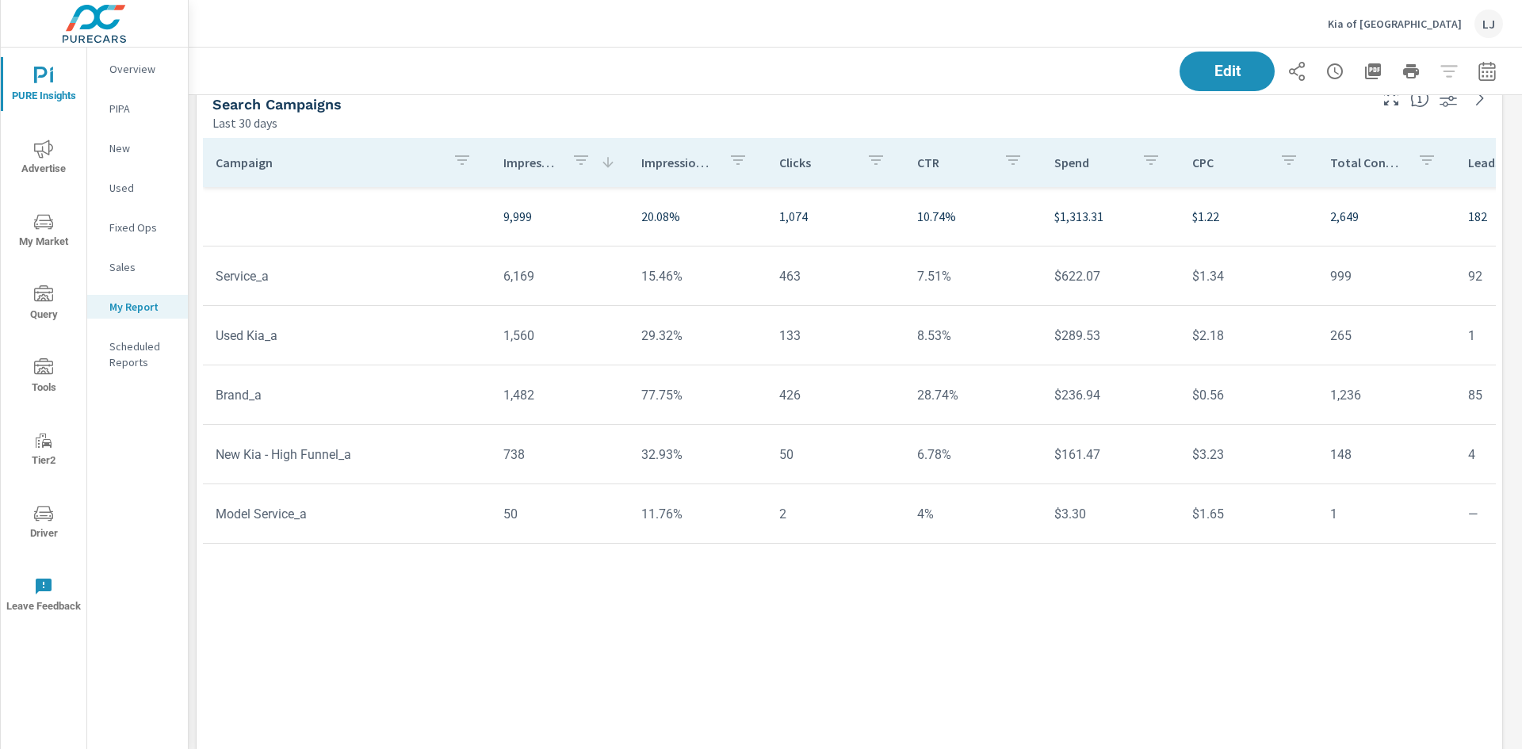
scroll to position [13, 0]
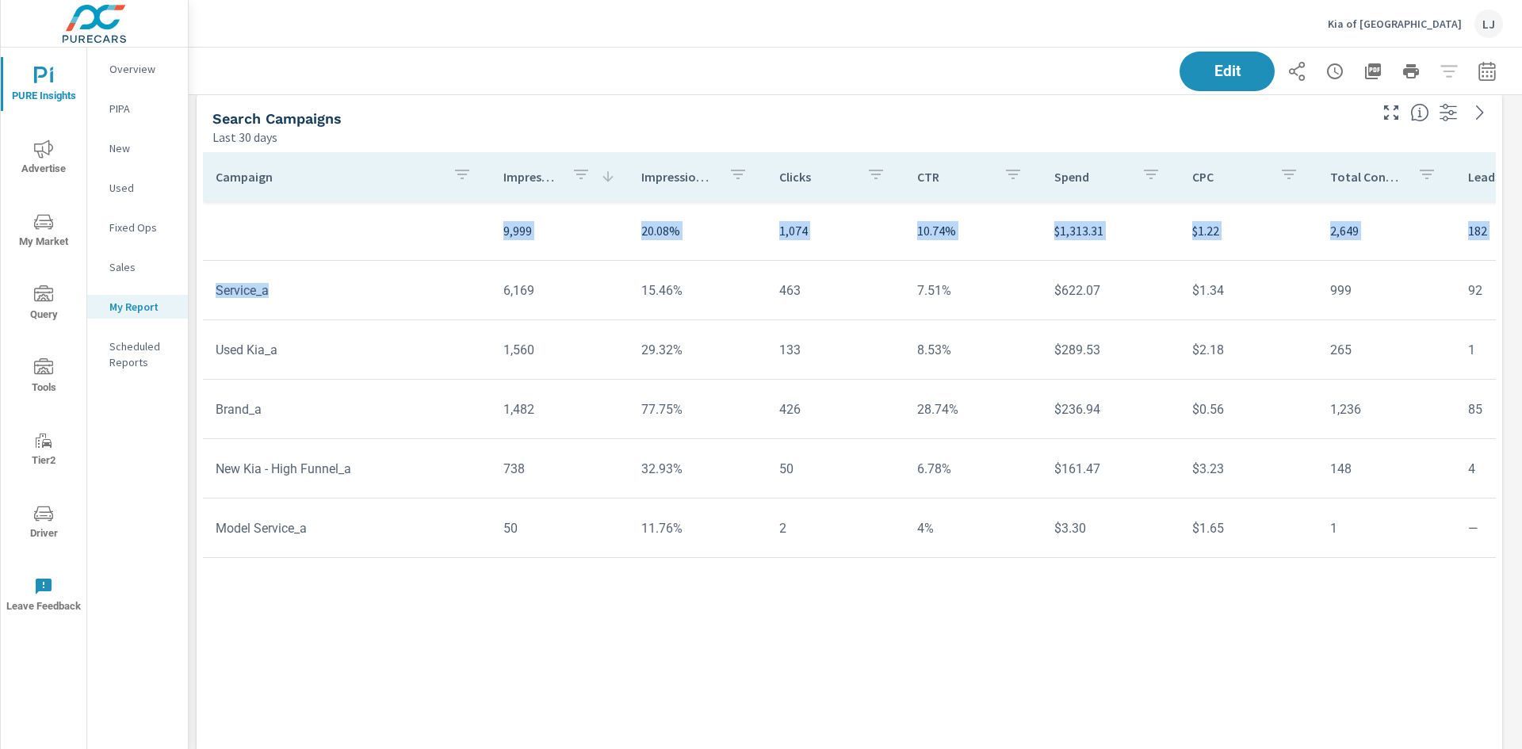
drag, startPoint x: 297, startPoint y: 281, endPoint x: 202, endPoint y: 296, distance: 96.2
click at [202, 296] on div "Campaign Impressions Impression Share Clicks CTR Spend CPC Total Conversions Le…" at bounding box center [849, 479] width 1305 height 666
click at [380, 285] on td "Service_a" at bounding box center [347, 290] width 288 height 40
drag, startPoint x: 692, startPoint y: 469, endPoint x: 630, endPoint y: 471, distance: 61.8
click at [630, 471] on td "32.93%" at bounding box center [698, 469] width 138 height 40
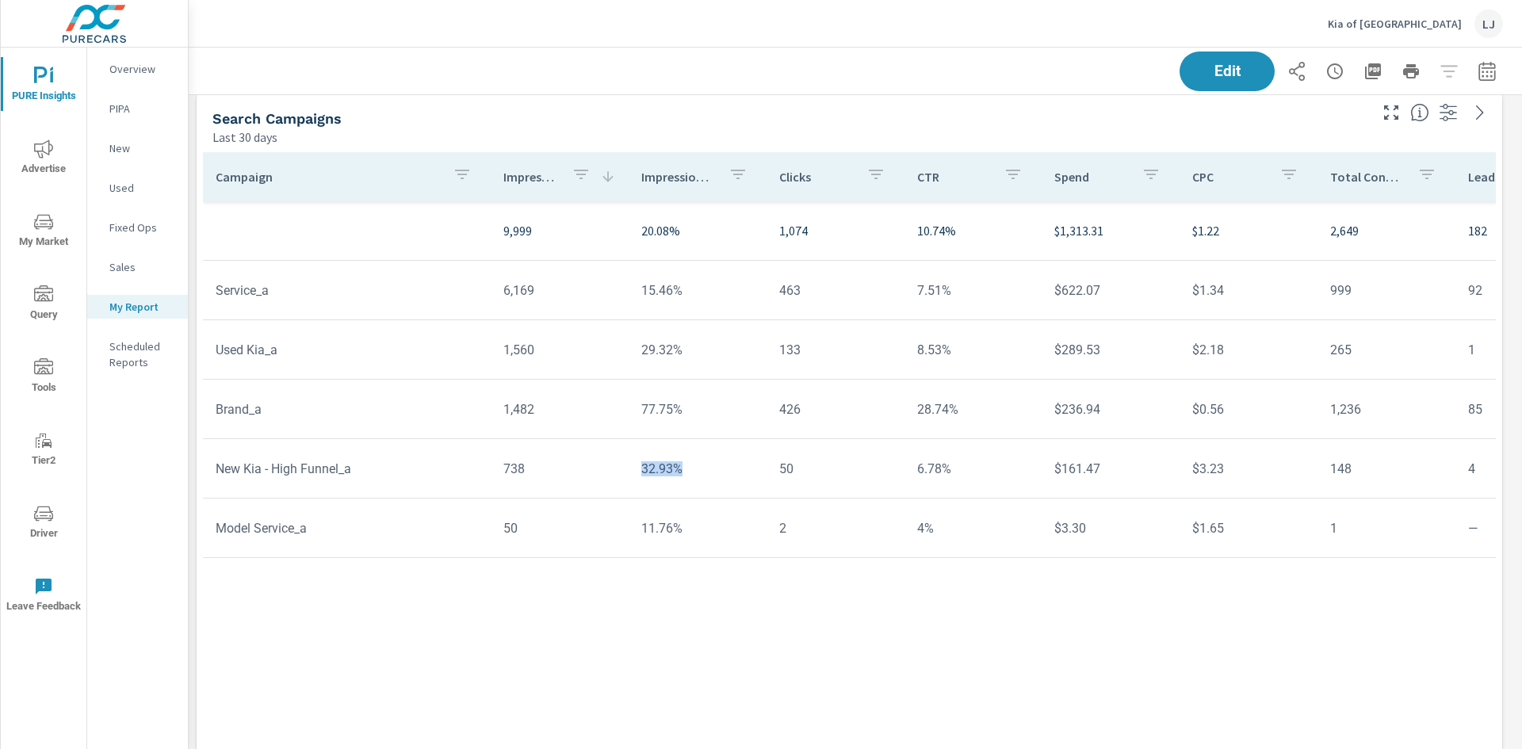
click at [250, 257] on tr "9,999 20.08% 1,074 10.74% $1,313.31 $1.22 2,649 182 1,278 $1.26 210% 65.04% 14.…" at bounding box center [1242, 230] width 2079 height 59
drag, startPoint x: 674, startPoint y: 536, endPoint x: 633, endPoint y: 521, distance: 43.9
click at [633, 521] on td "11.76%" at bounding box center [698, 528] width 138 height 40
drag, startPoint x: 672, startPoint y: 280, endPoint x: 673, endPoint y: 294, distance: 14.3
click at [673, 294] on td "15.46%" at bounding box center [698, 290] width 138 height 40
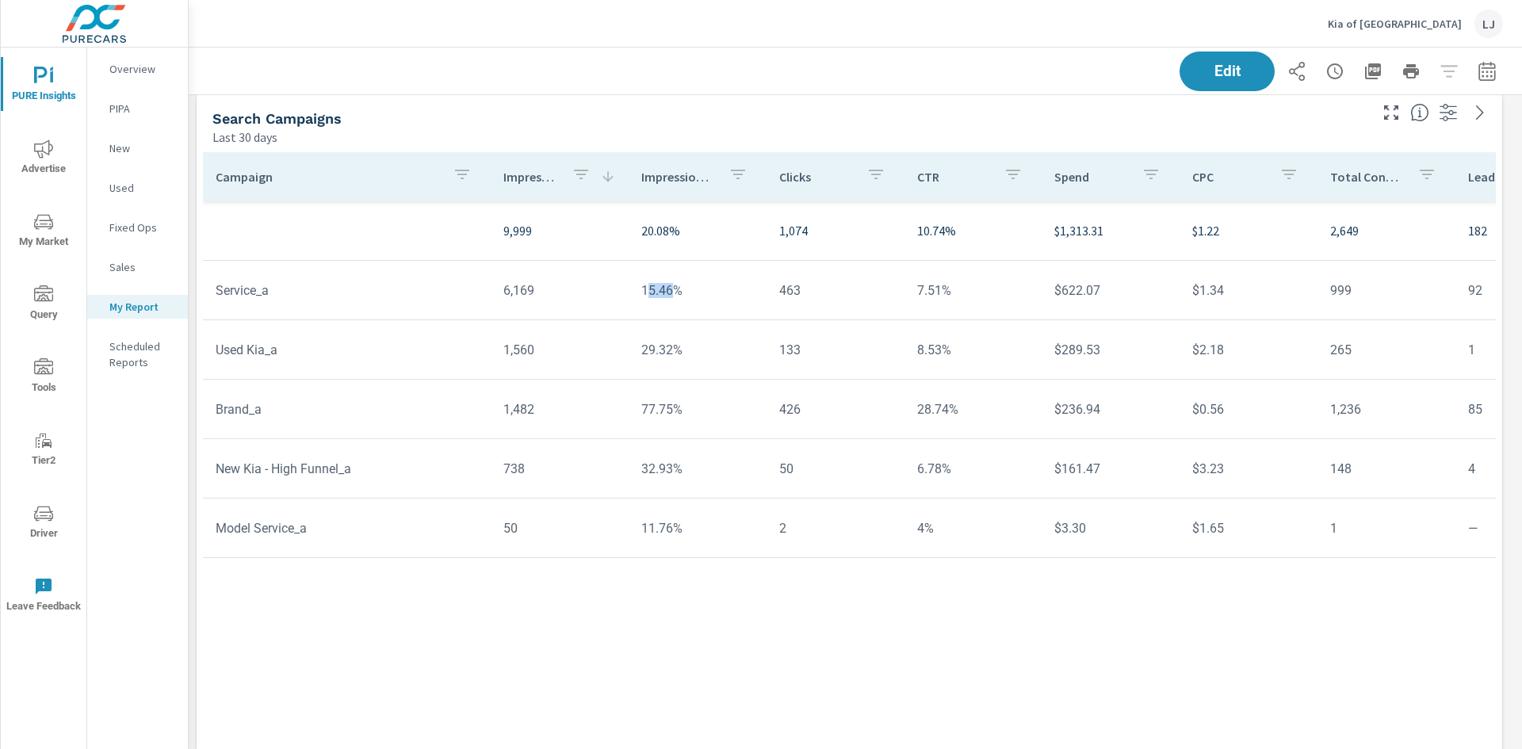
drag, startPoint x: 663, startPoint y: 289, endPoint x: 643, endPoint y: 282, distance: 21.8
click at [643, 282] on td "15.46%" at bounding box center [698, 290] width 138 height 40
click at [708, 322] on tr "Used Kia_a 1,560 29.32% 133 8.53% $289.53 $2.18 265 1 86 $1.09 199% 55.06% 15.0…" at bounding box center [1242, 349] width 2079 height 59
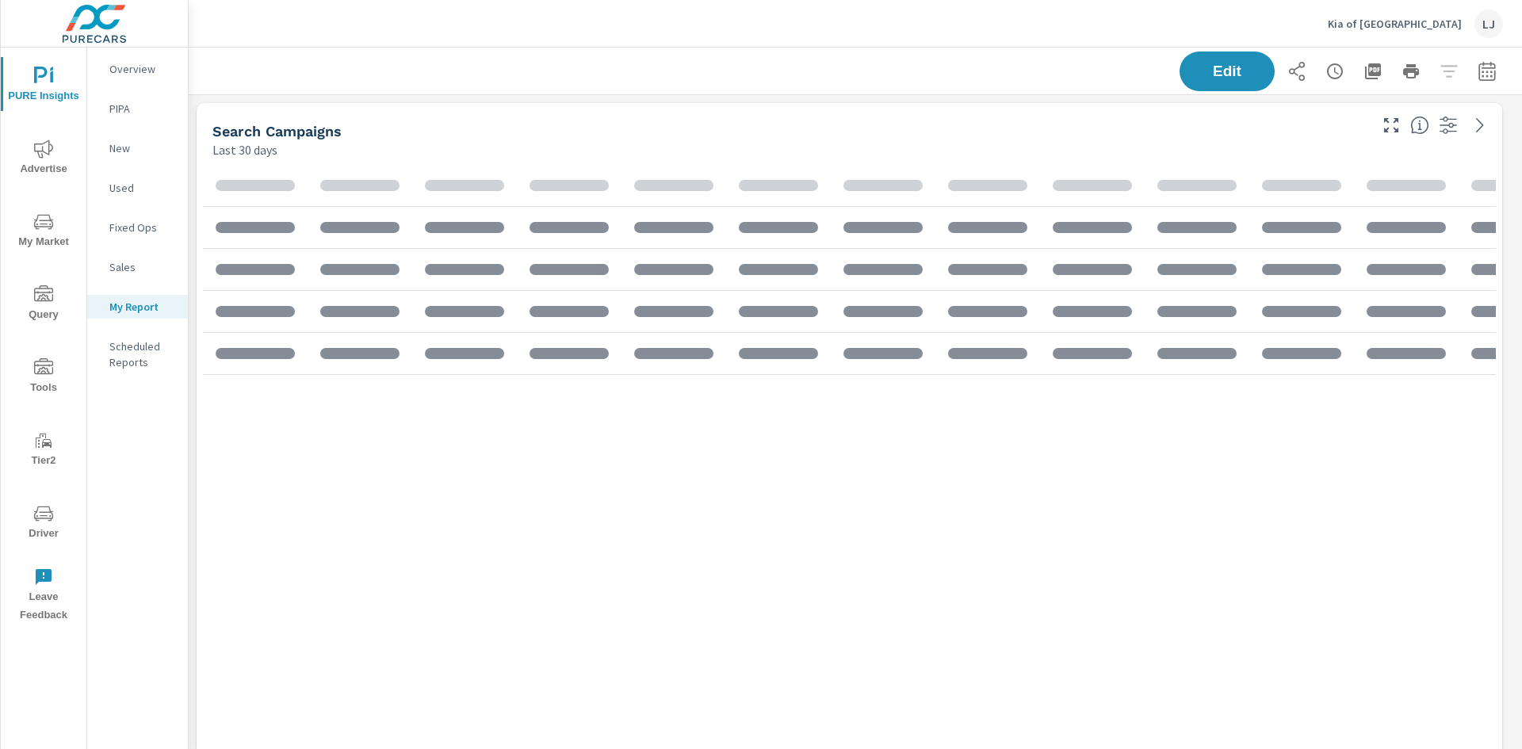
scroll to position [1309, 1346]
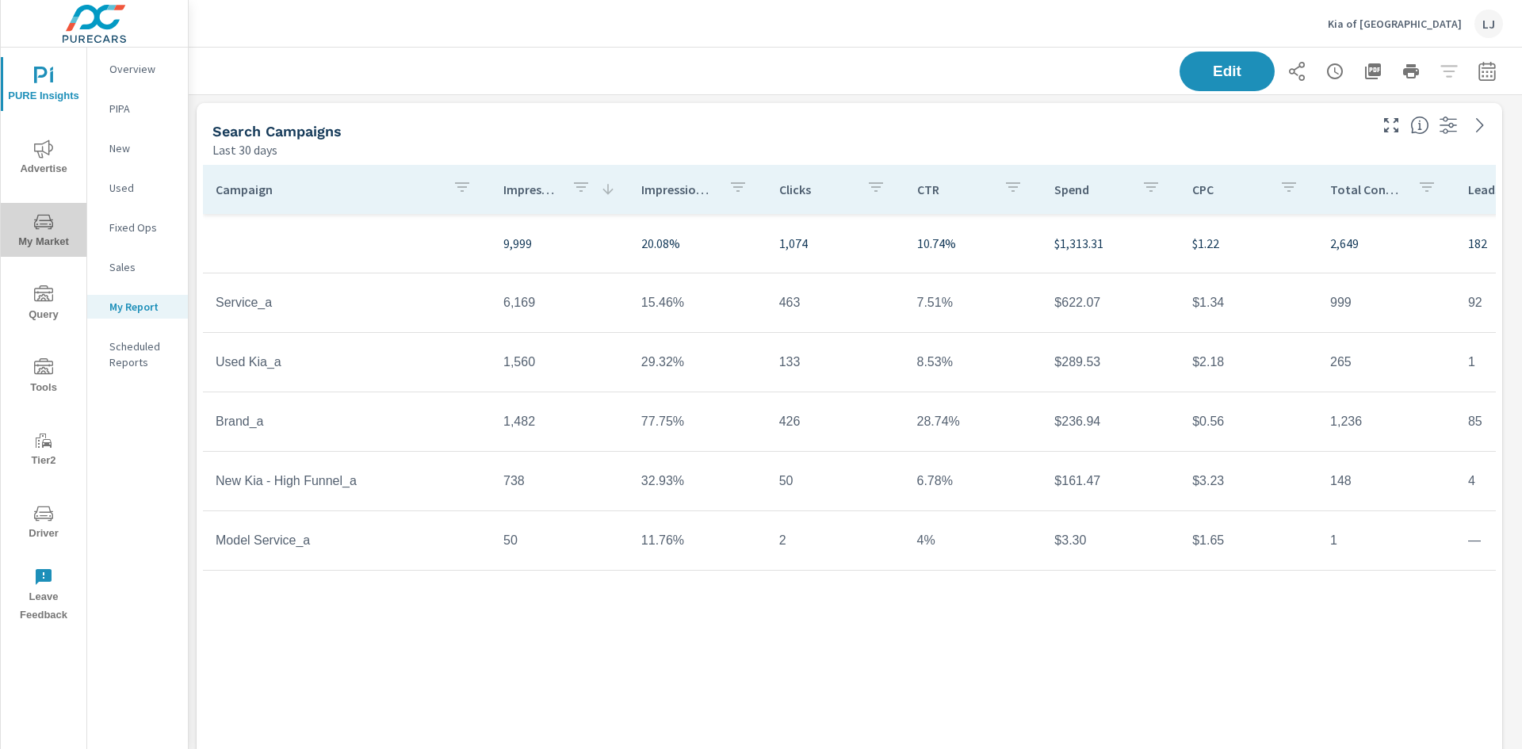
click at [44, 237] on span "My Market" at bounding box center [44, 231] width 76 height 39
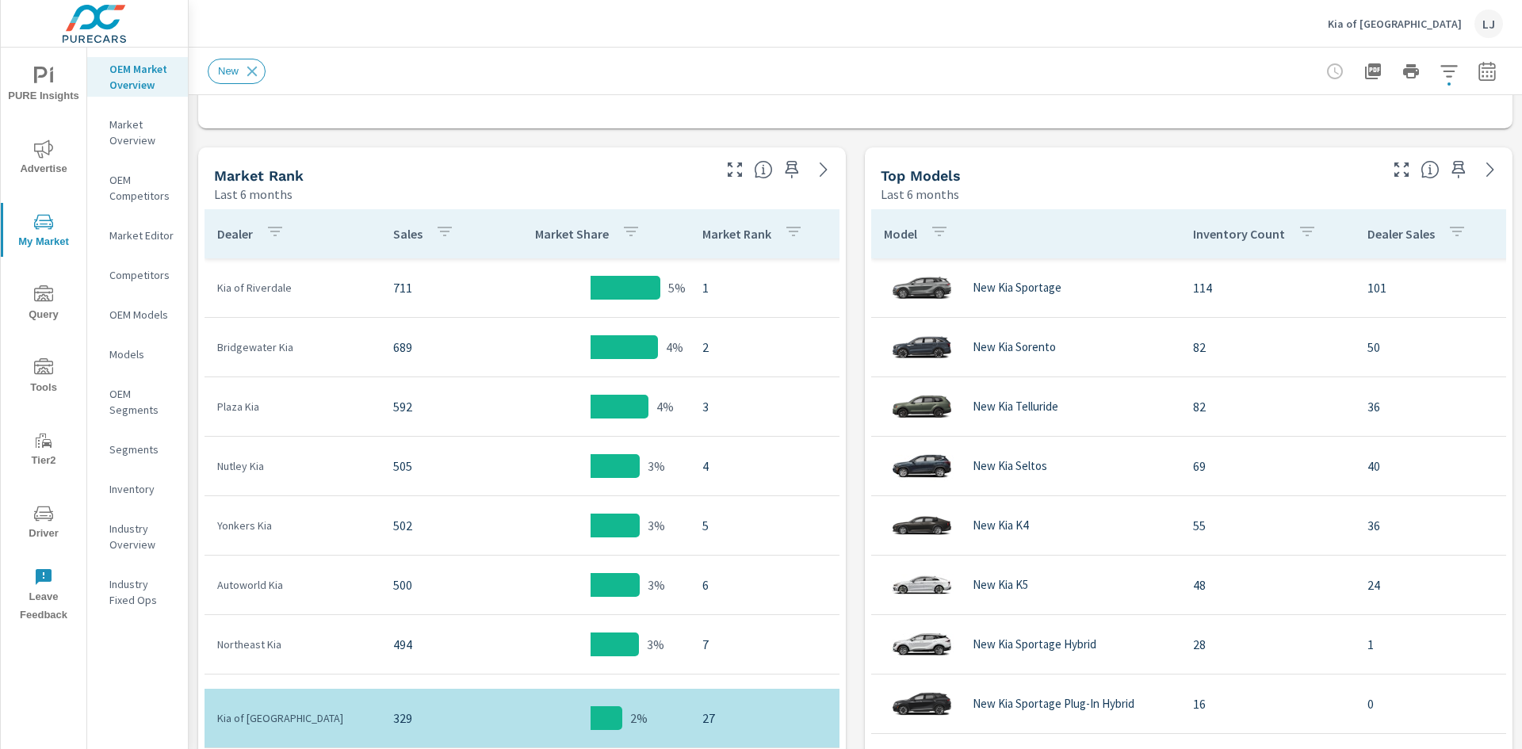
scroll to position [742, 0]
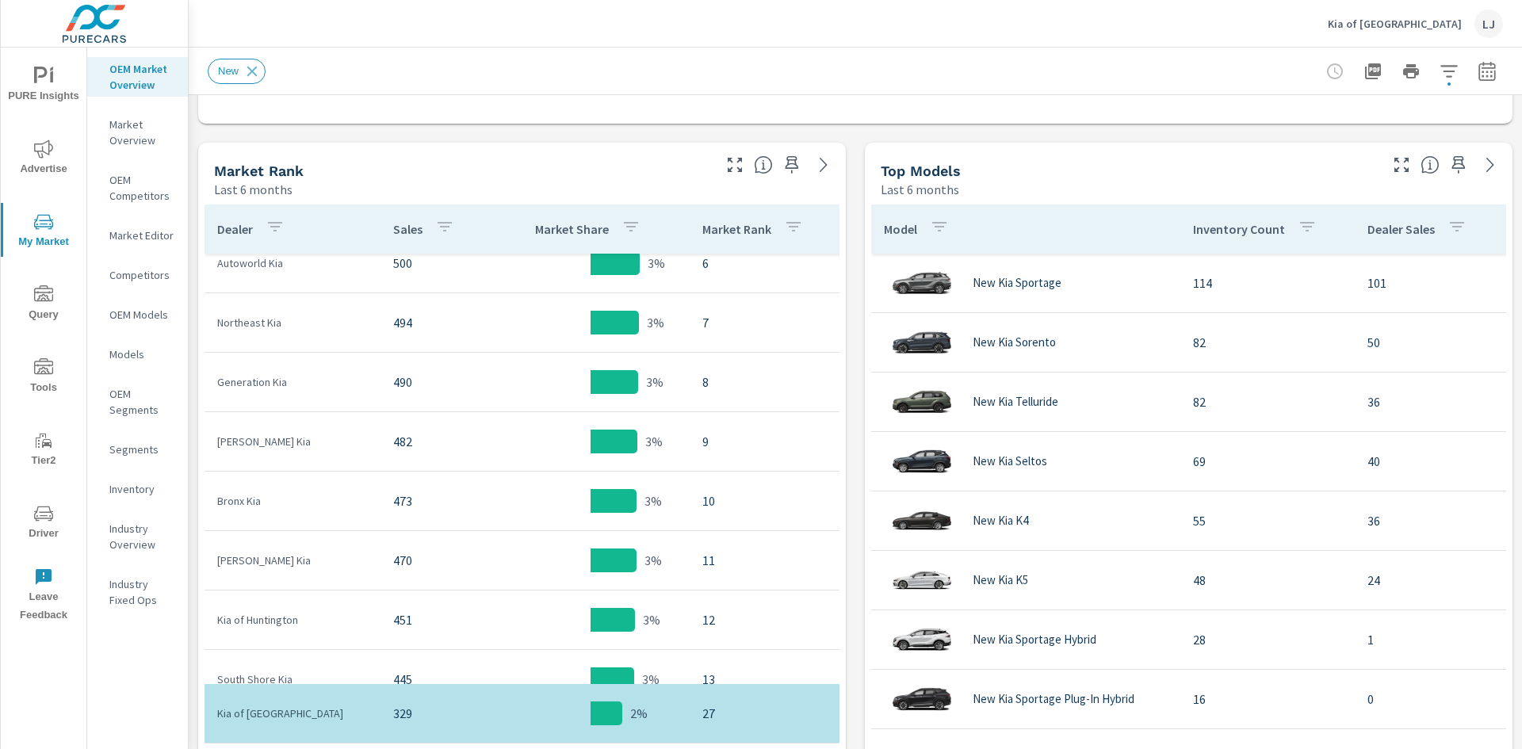
scroll to position [533, 0]
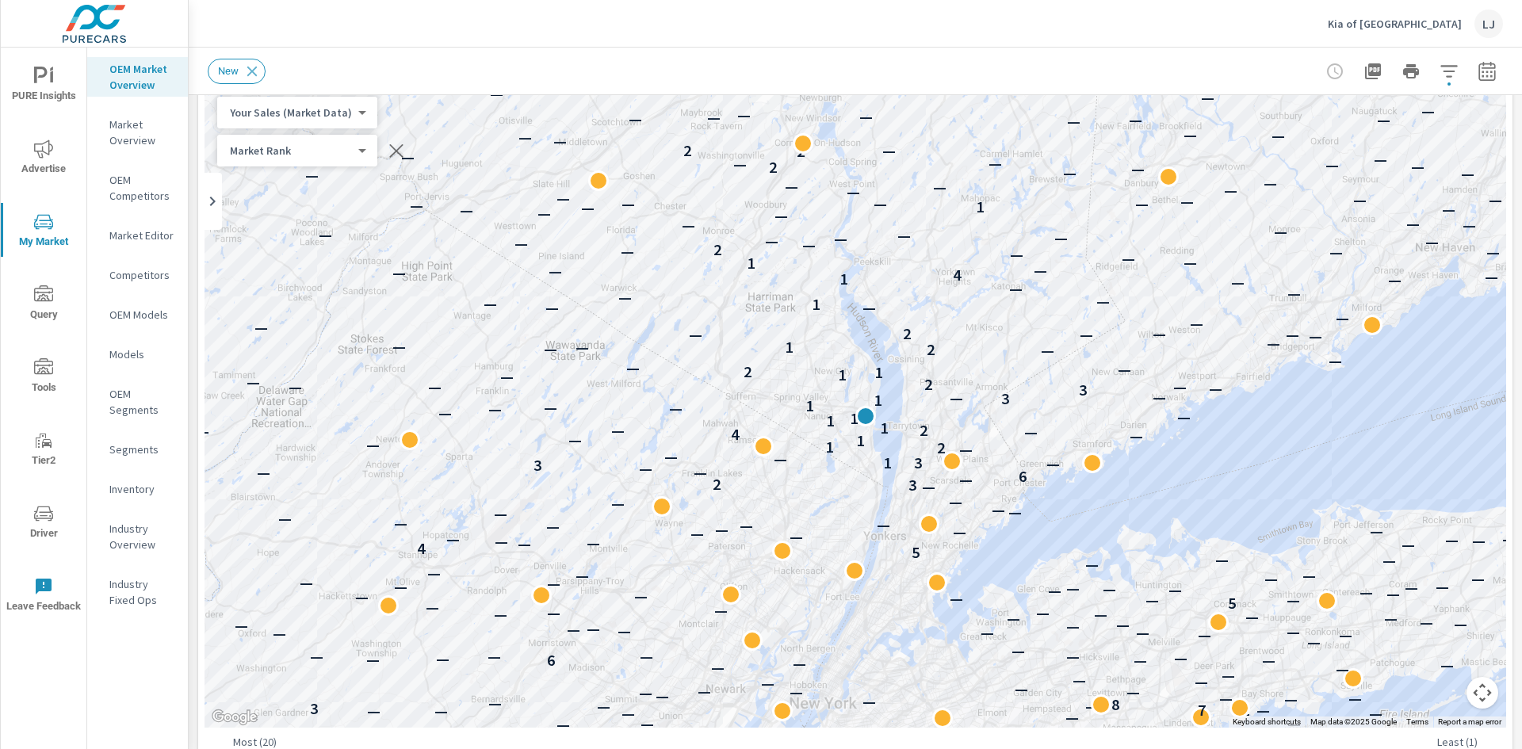
scroll to position [78, 0]
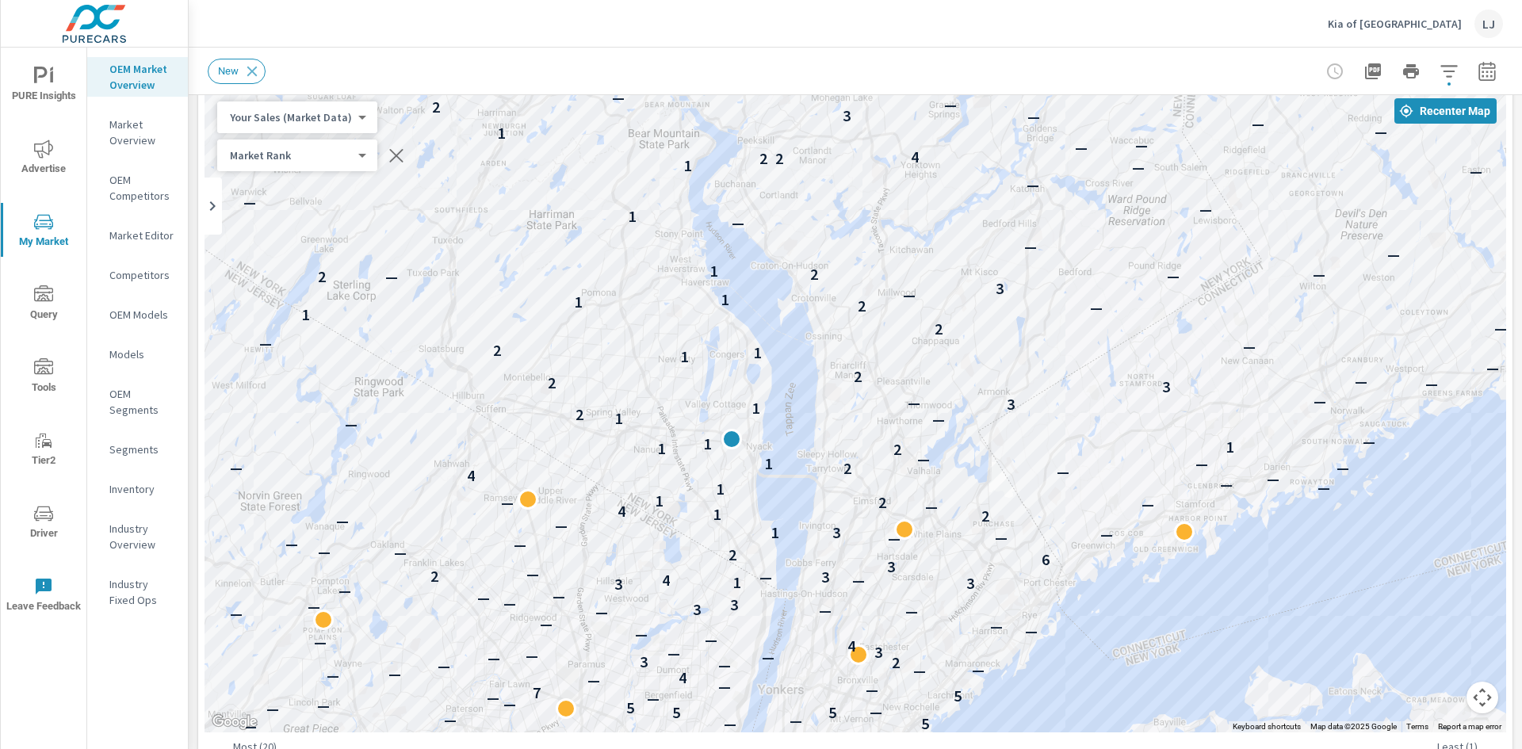
click at [319, 117] on body "PURE Insights Advertise My Market Query Tools Tier2 Driver Leave Feedback OEM M…" at bounding box center [761, 374] width 1522 height 749
click at [319, 117] on li "Your Sales (Market Data)" at bounding box center [294, 117] width 155 height 25
click at [281, 155] on body "PURE Insights Advertise My Market Query Tools Tier2 Driver Leave Feedback OEM M…" at bounding box center [761, 374] width 1522 height 749
click at [281, 155] on li "Market Rank" at bounding box center [294, 155] width 155 height 25
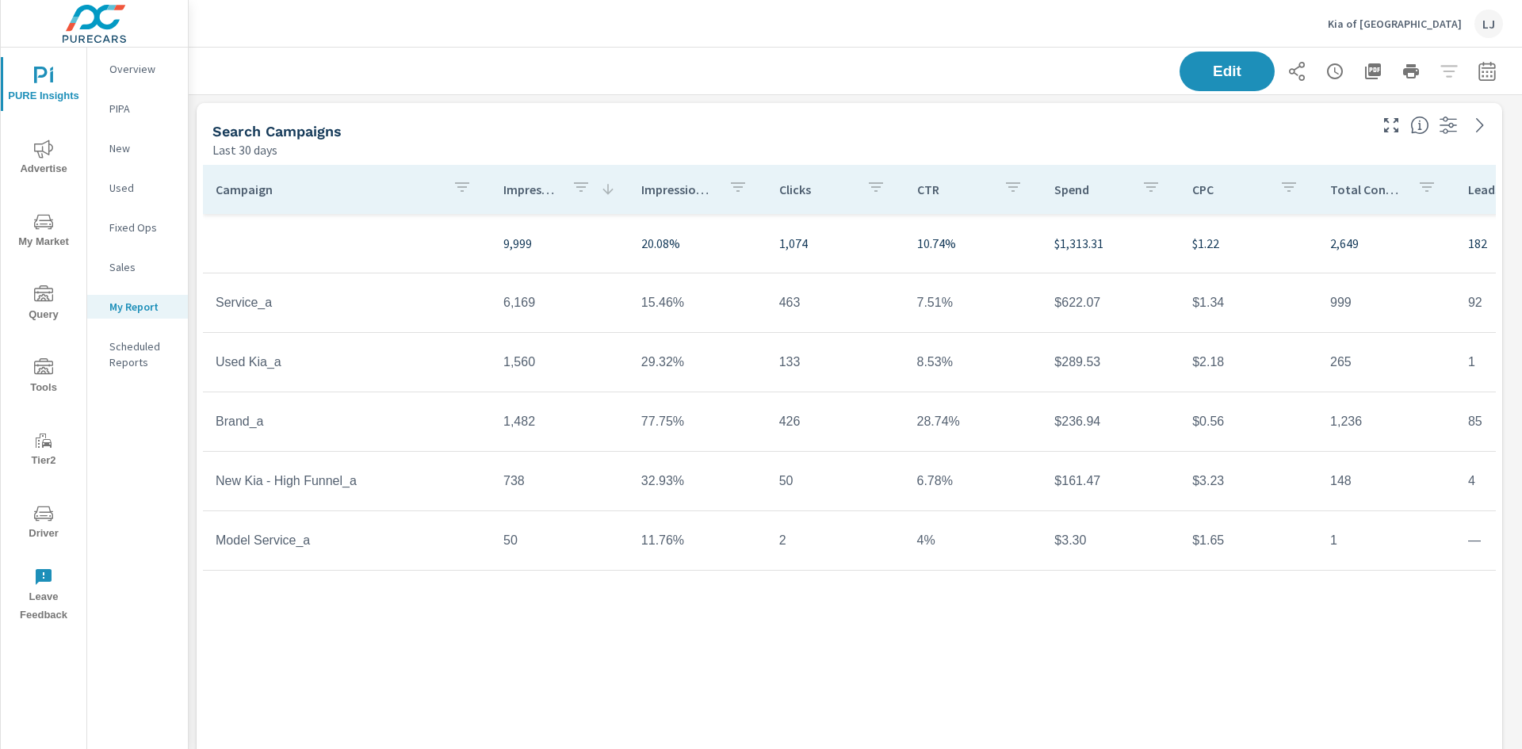
scroll to position [1309, 1346]
click at [29, 217] on span "My Market" at bounding box center [44, 231] width 76 height 39
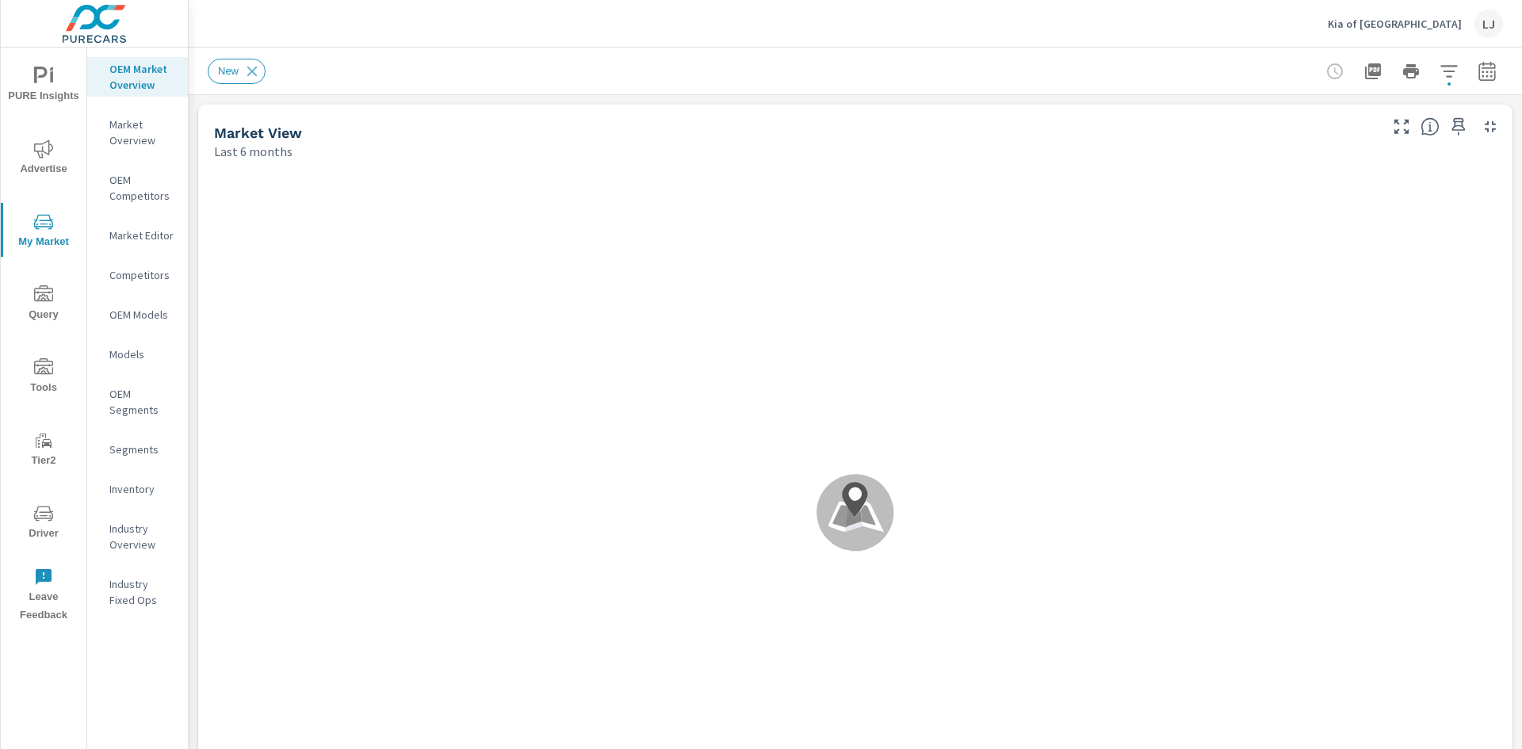
scroll to position [1308, 0]
click at [136, 491] on p "Inventory" at bounding box center [142, 489] width 66 height 16
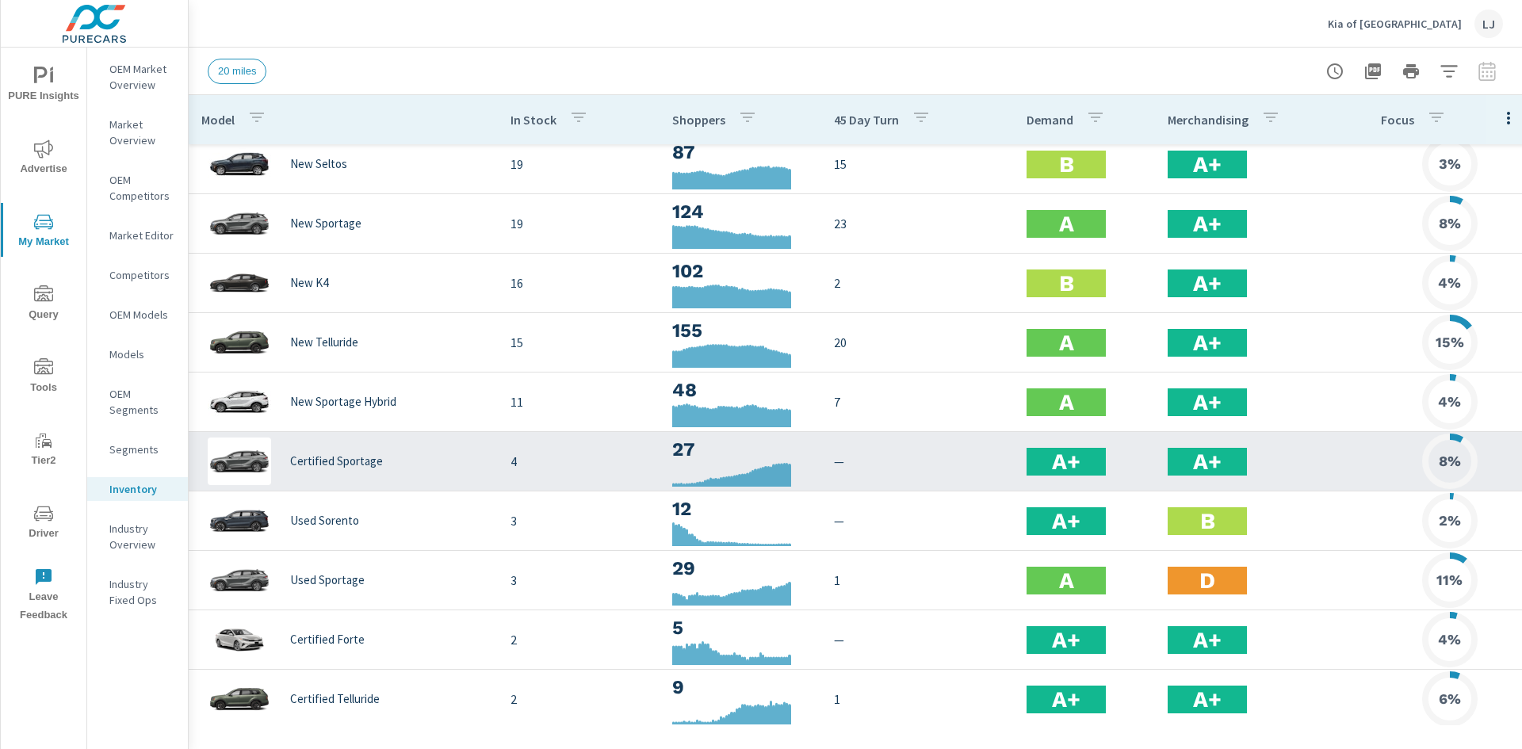
scroll to position [159, 0]
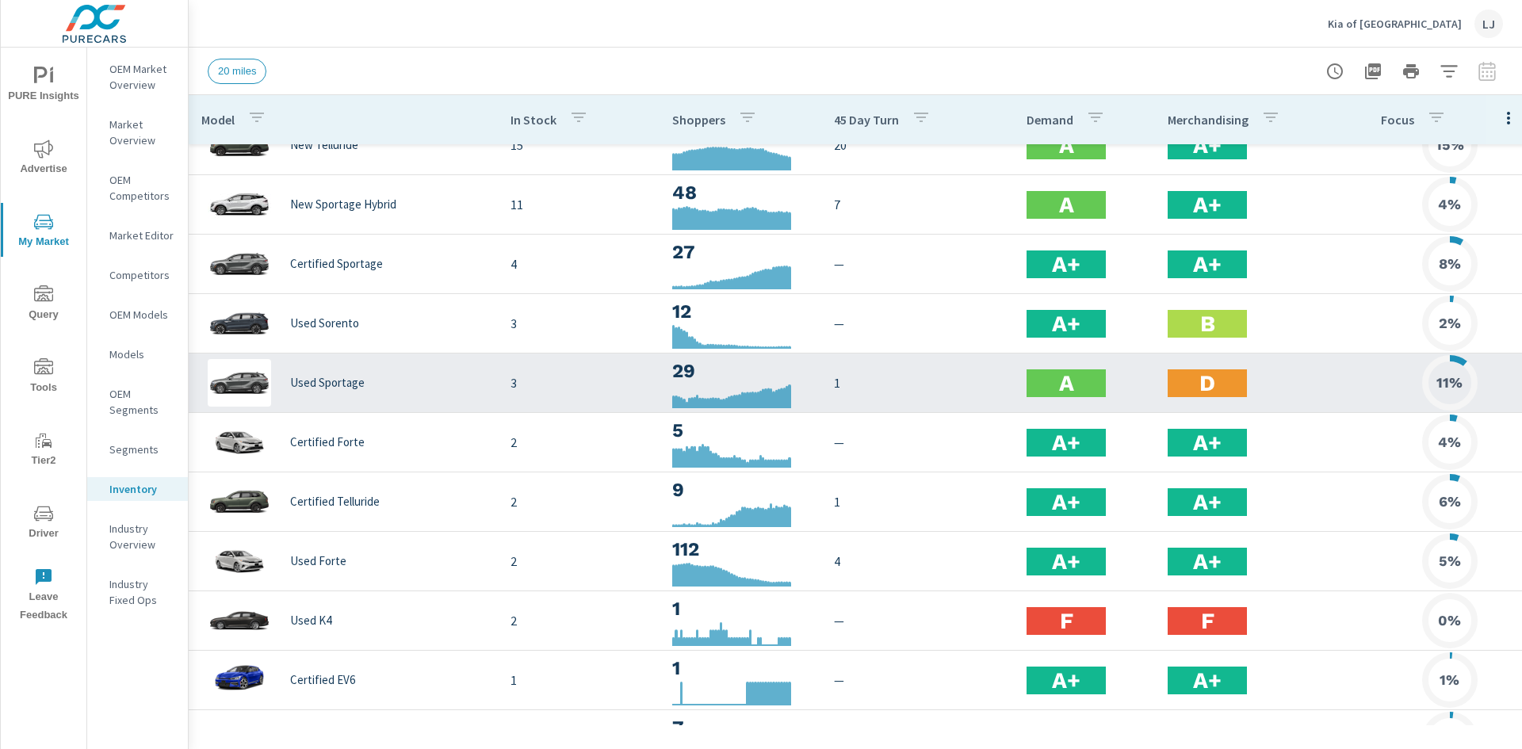
scroll to position [396, 0]
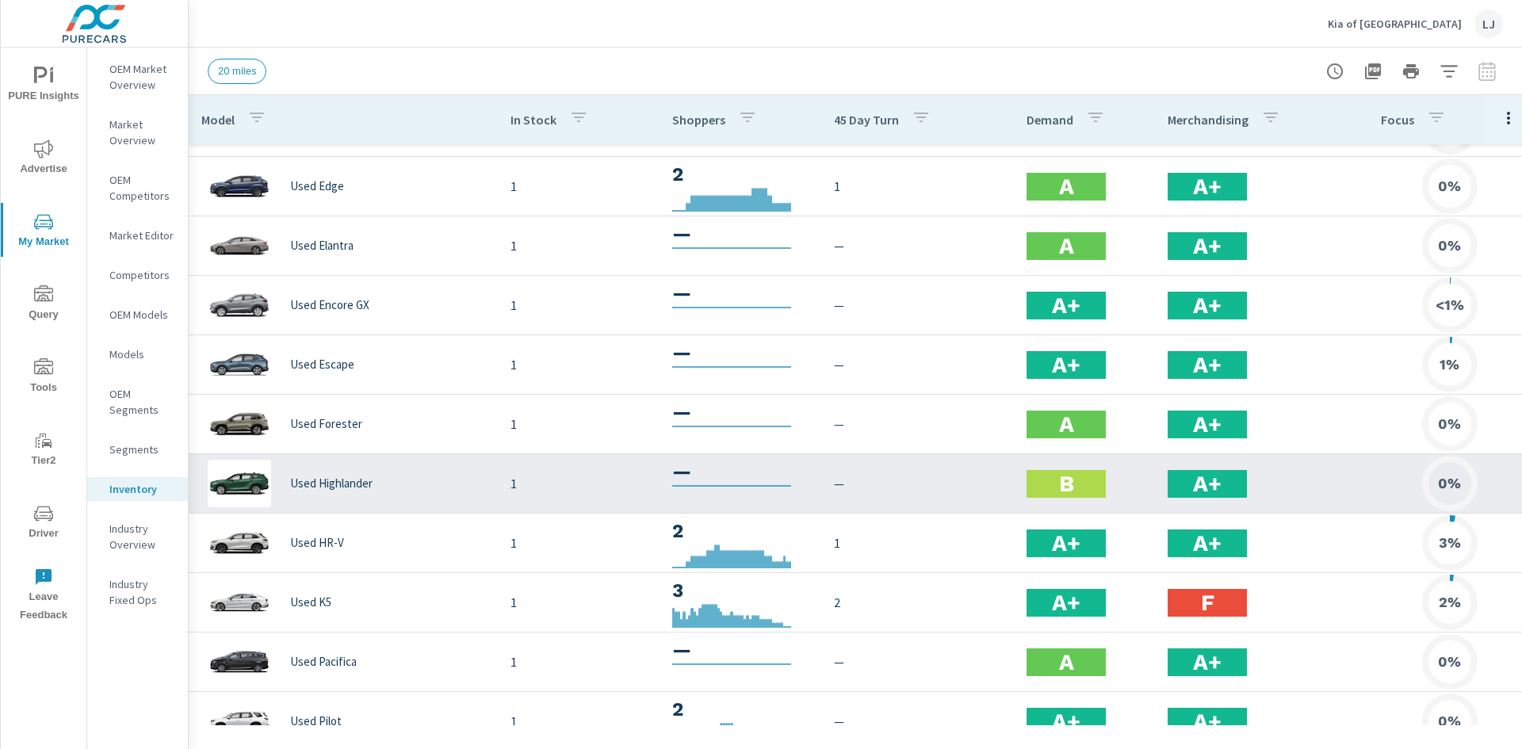
scroll to position [1427, 0]
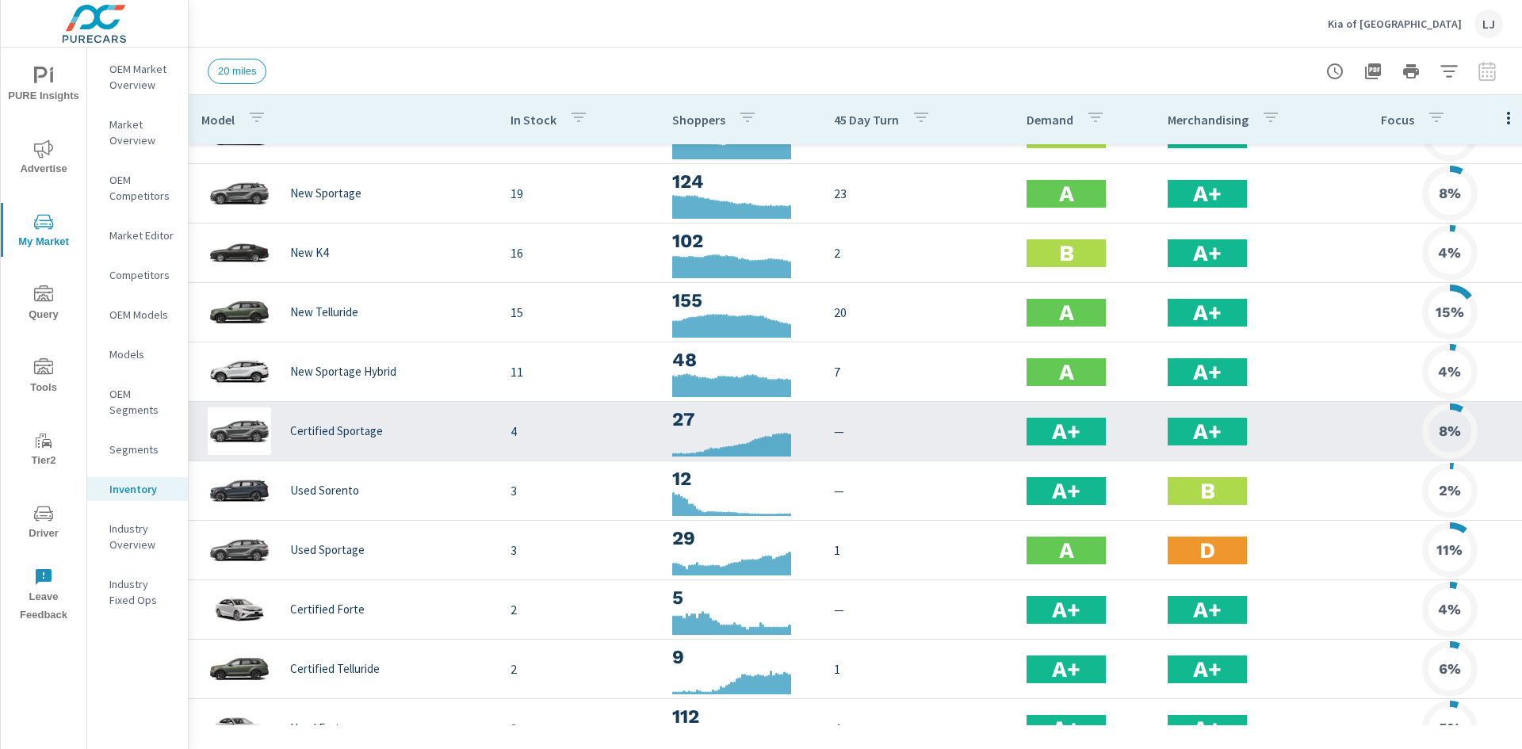
scroll to position [2, 0]
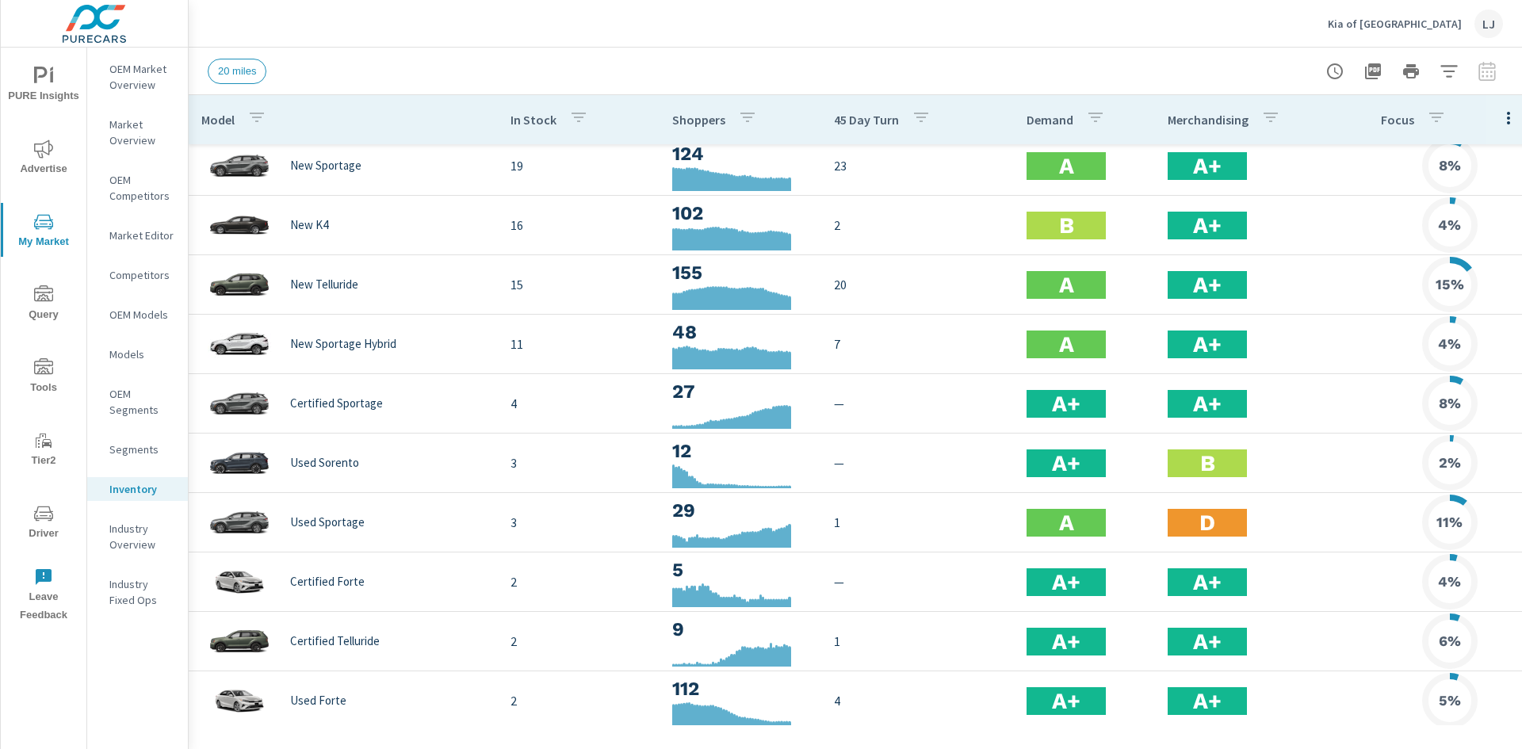
scroll to position [241, 0]
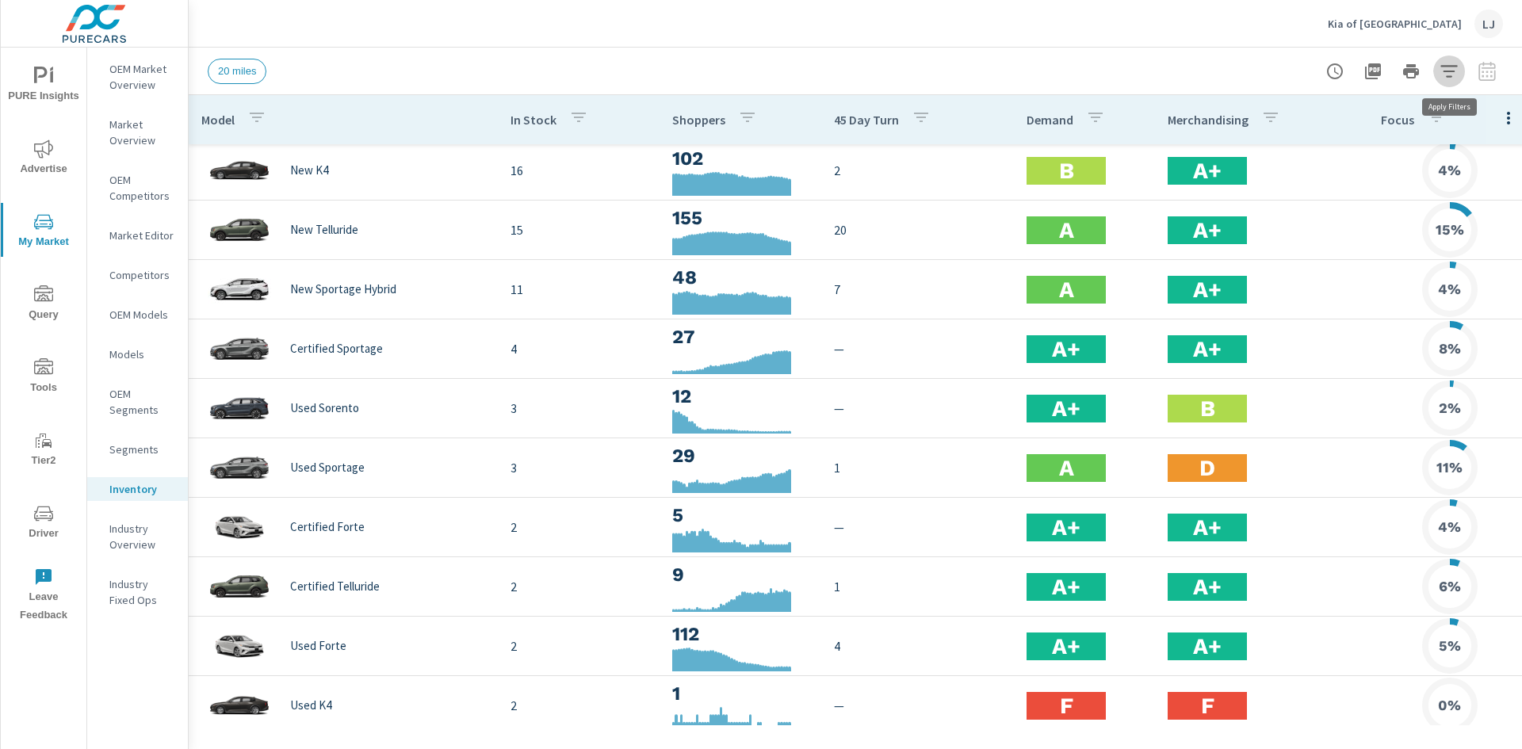
click at [1451, 68] on icon "button" at bounding box center [1448, 71] width 19 height 19
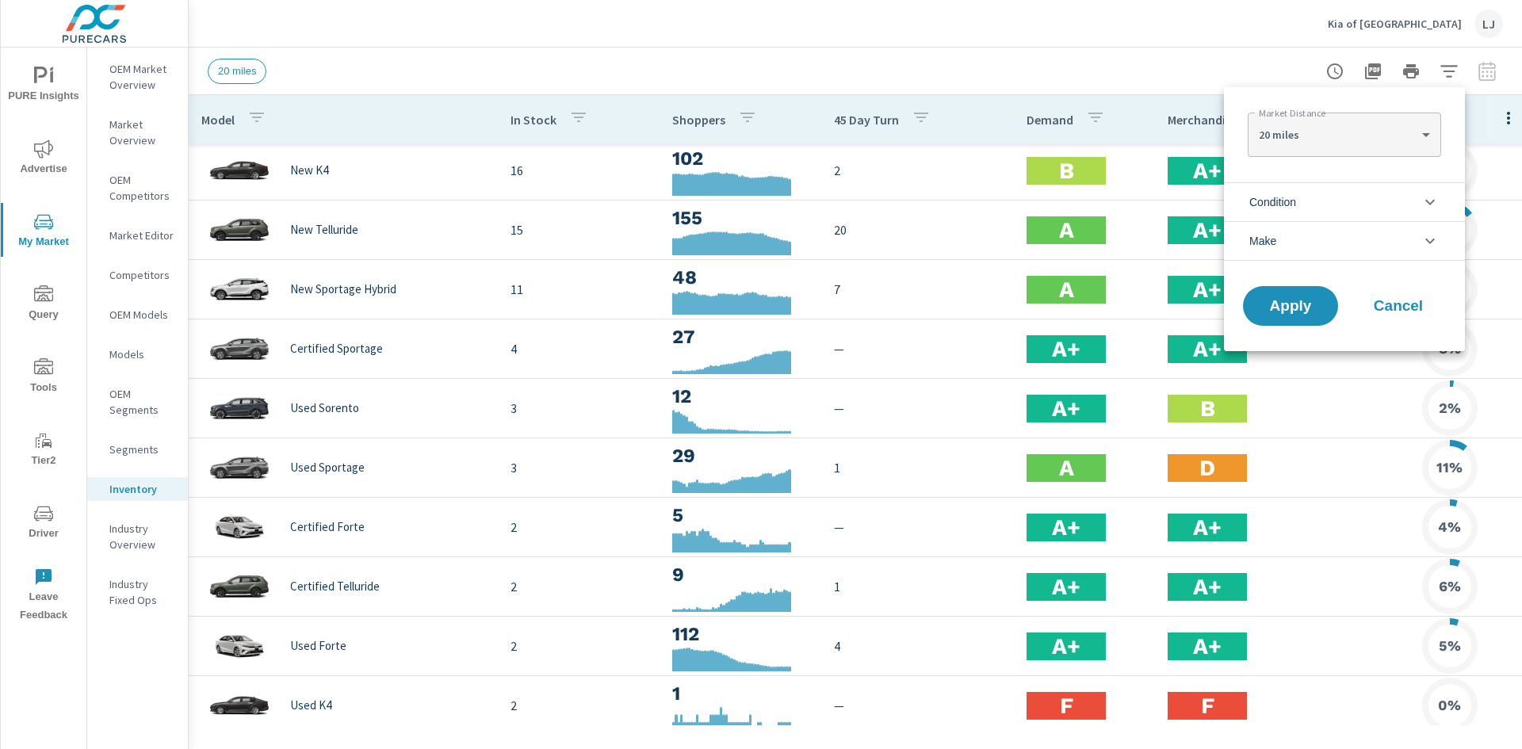
click at [1431, 190] on li "Condition" at bounding box center [1344, 201] width 241 height 39
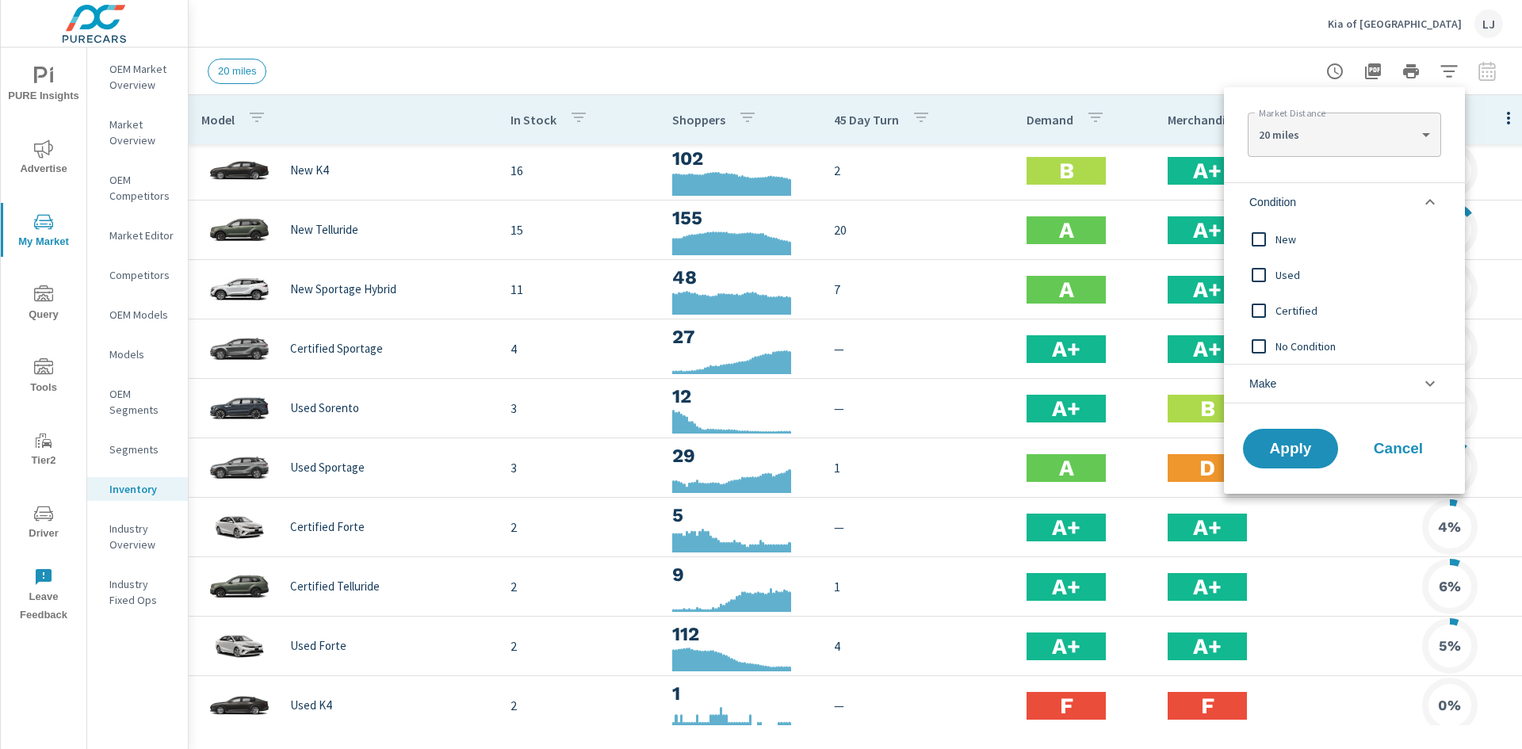
click at [1257, 278] on input "filter options" at bounding box center [1258, 274] width 33 height 33
click at [1257, 304] on input "filter options" at bounding box center [1258, 310] width 33 height 33
click at [1297, 448] on span "Apply" at bounding box center [1290, 448] width 65 height 15
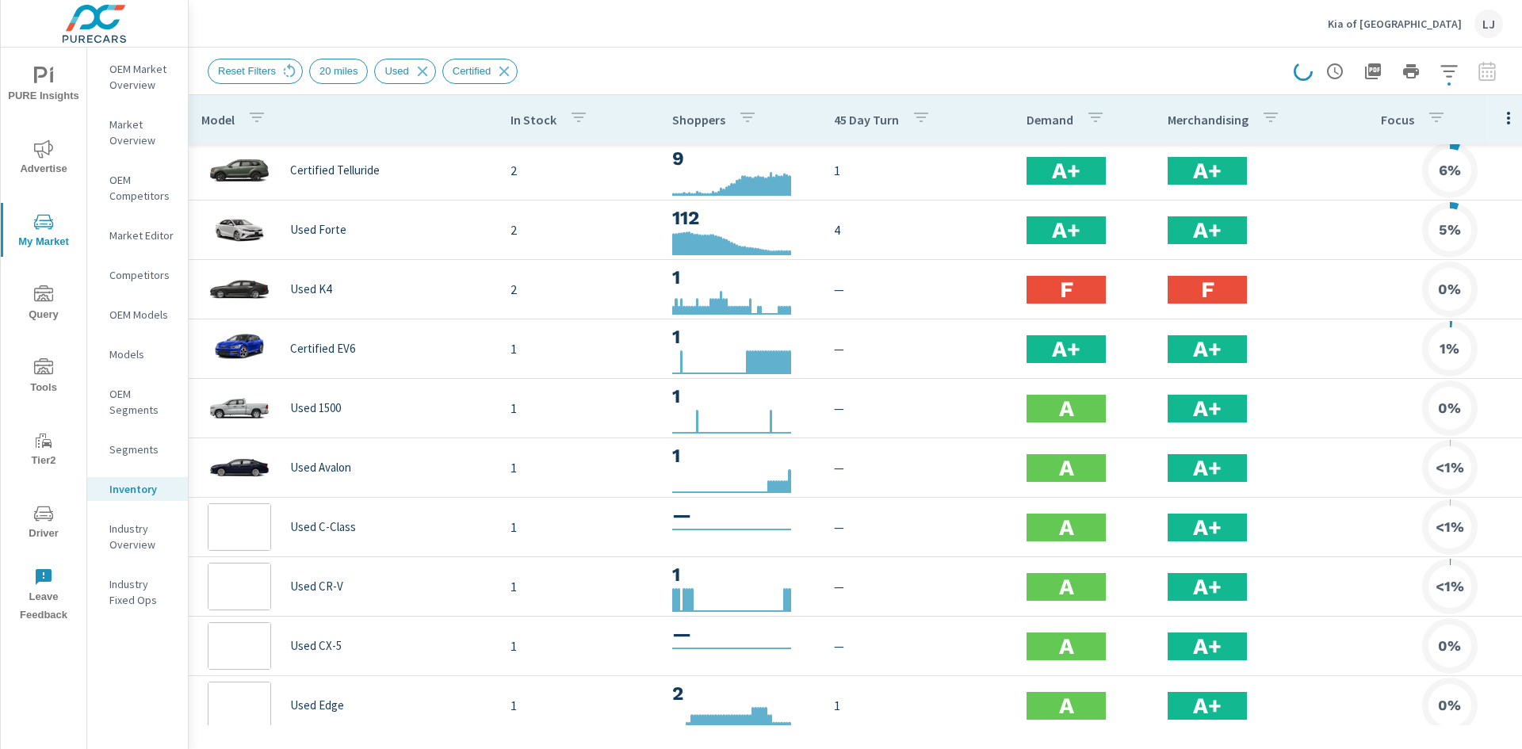
scroll to position [238, 0]
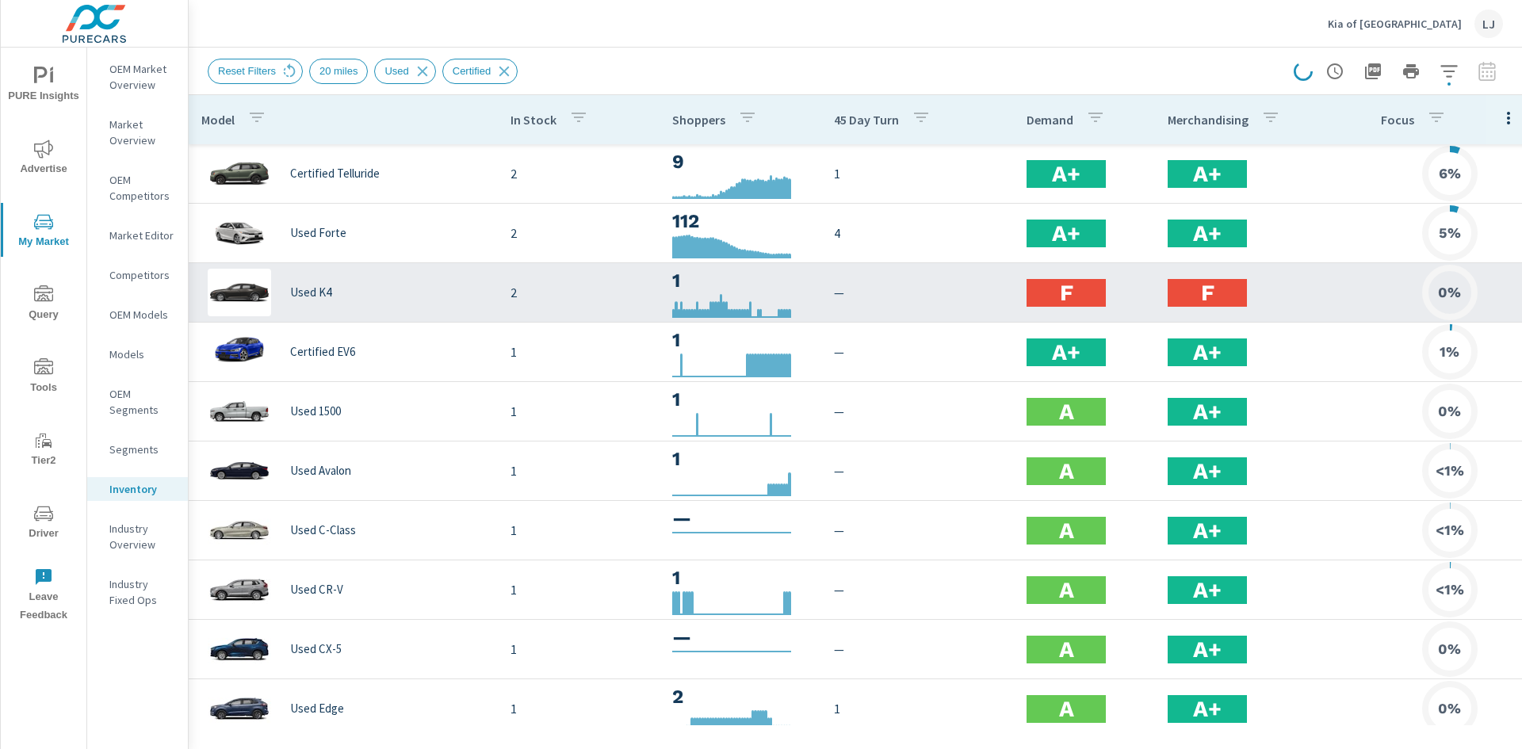
click at [1234, 298] on div "F" at bounding box center [1206, 293] width 79 height 28
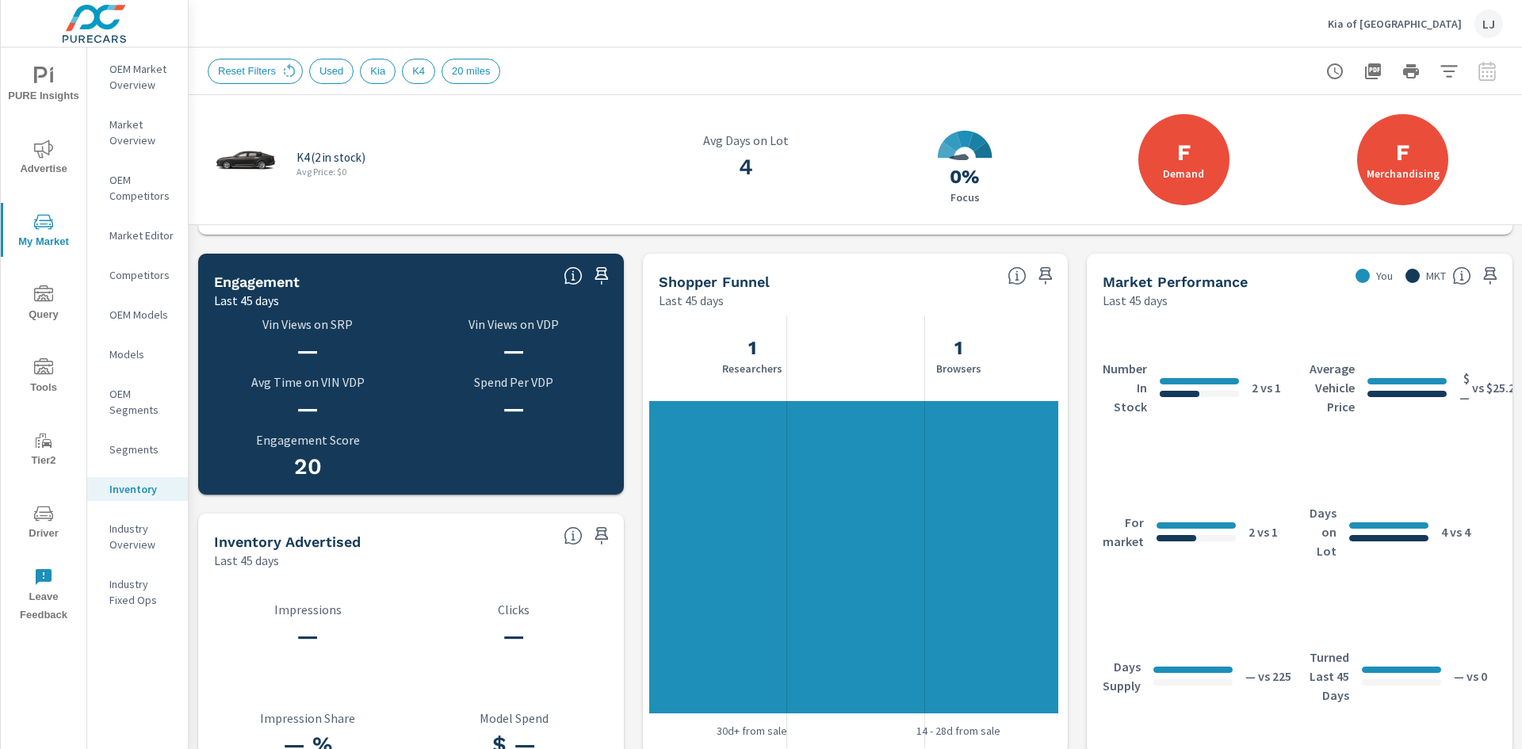
scroll to position [482, 0]
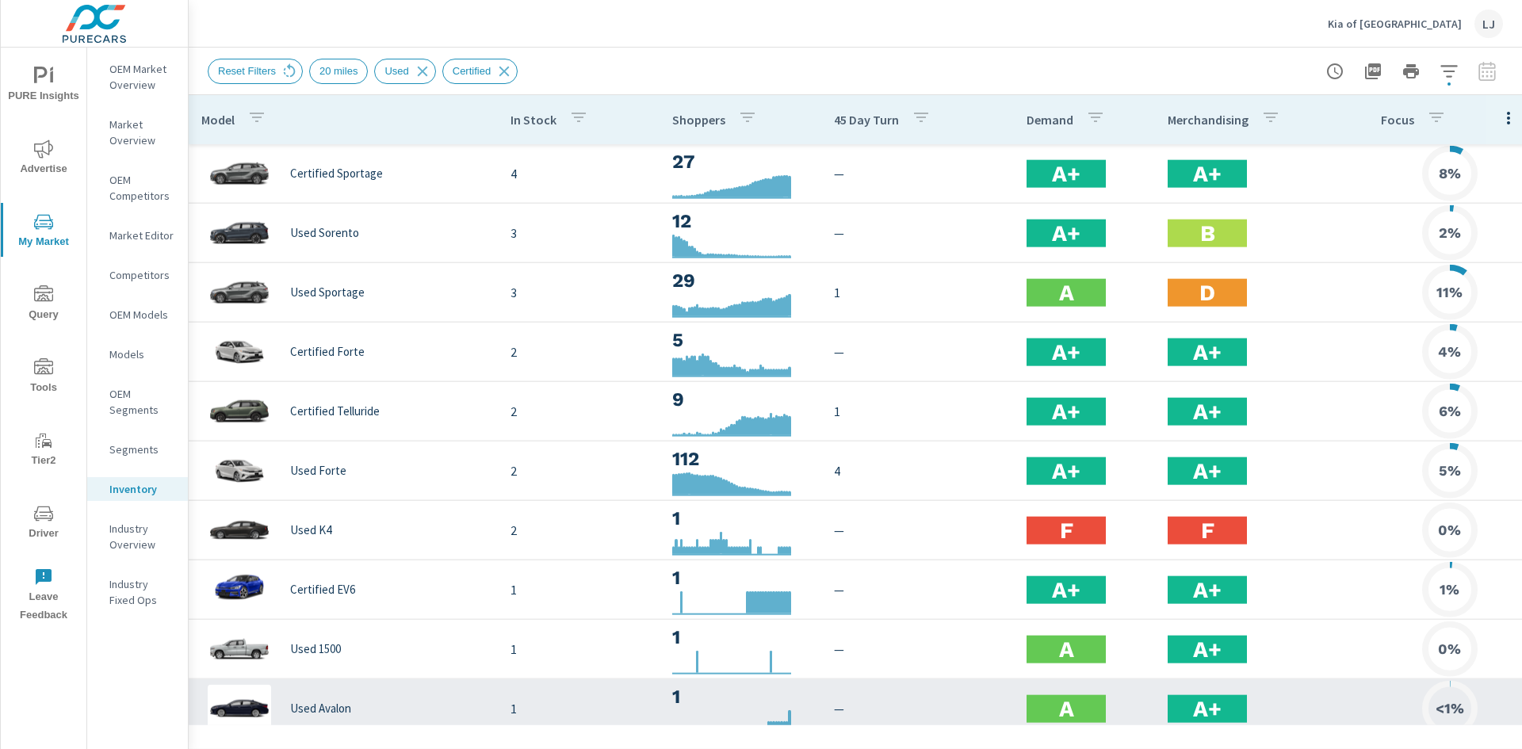
scroll to position [238, 0]
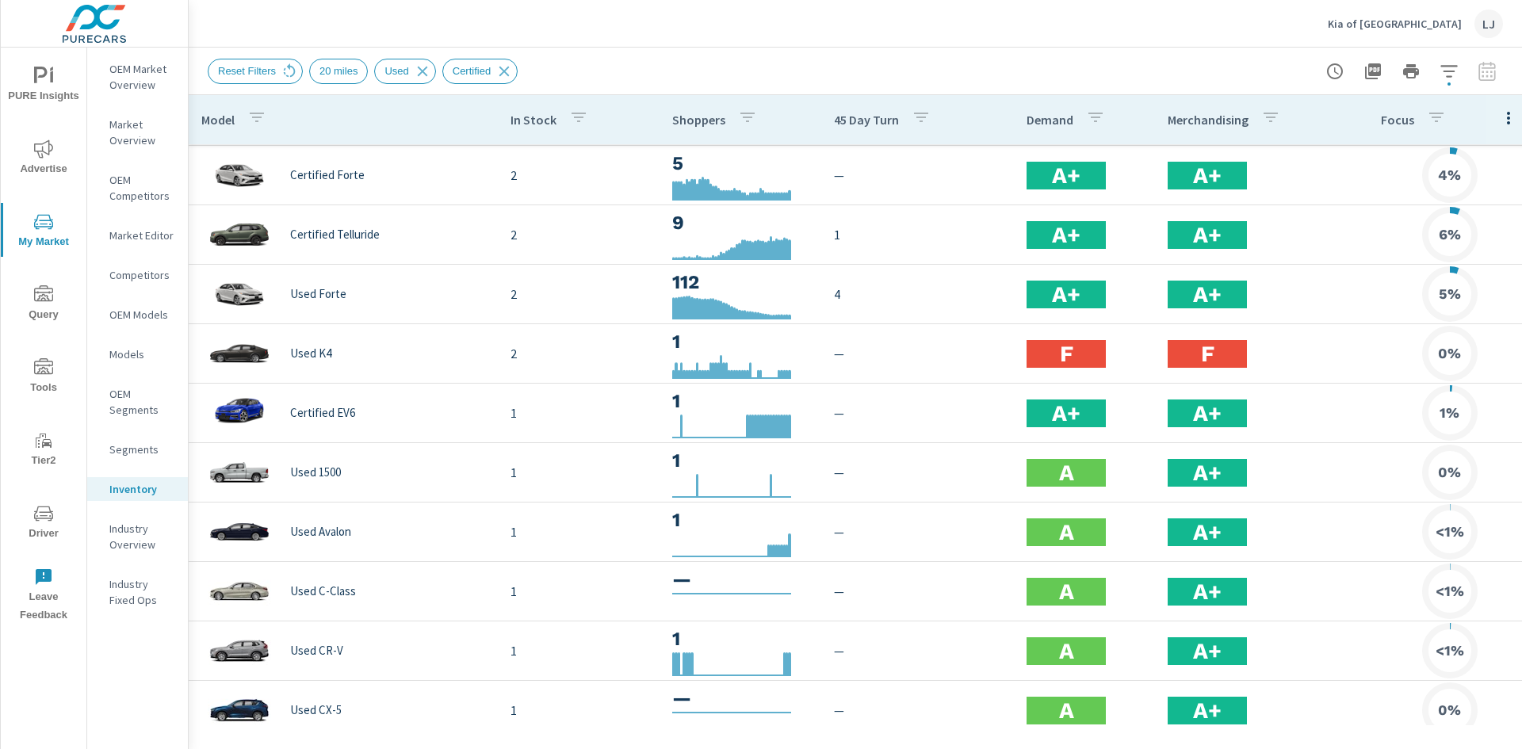
scroll to position [120, 0]
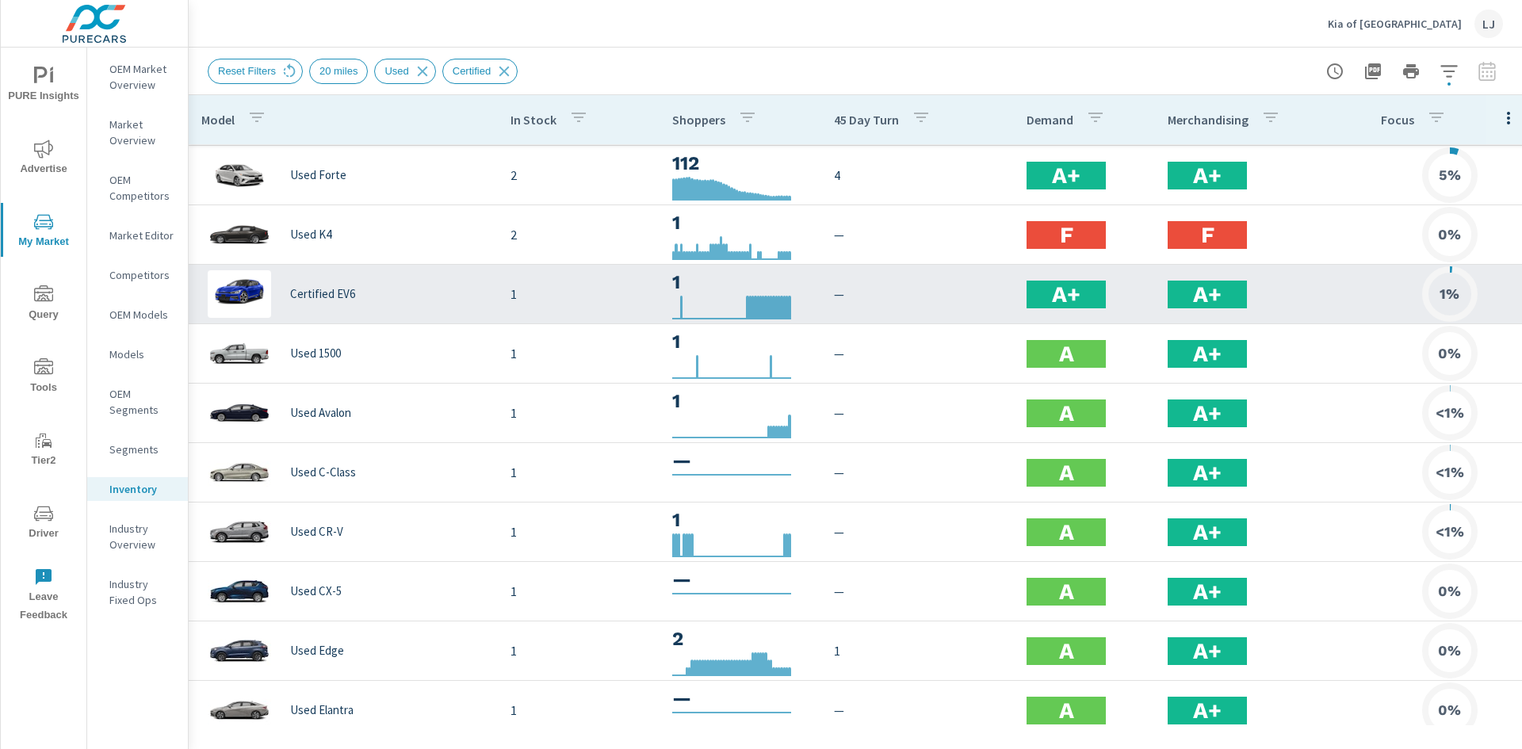
scroll to position [317, 0]
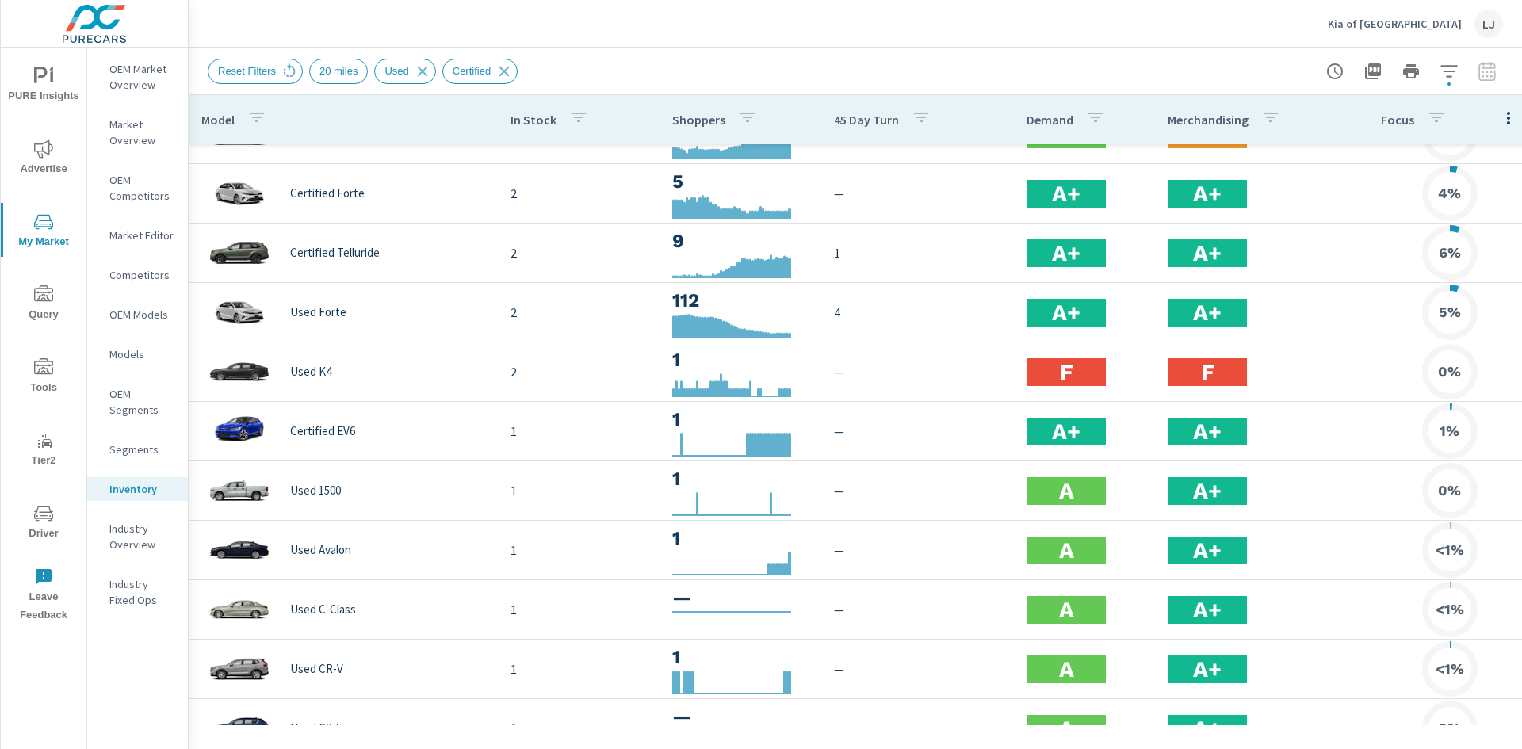
scroll to position [78, 0]
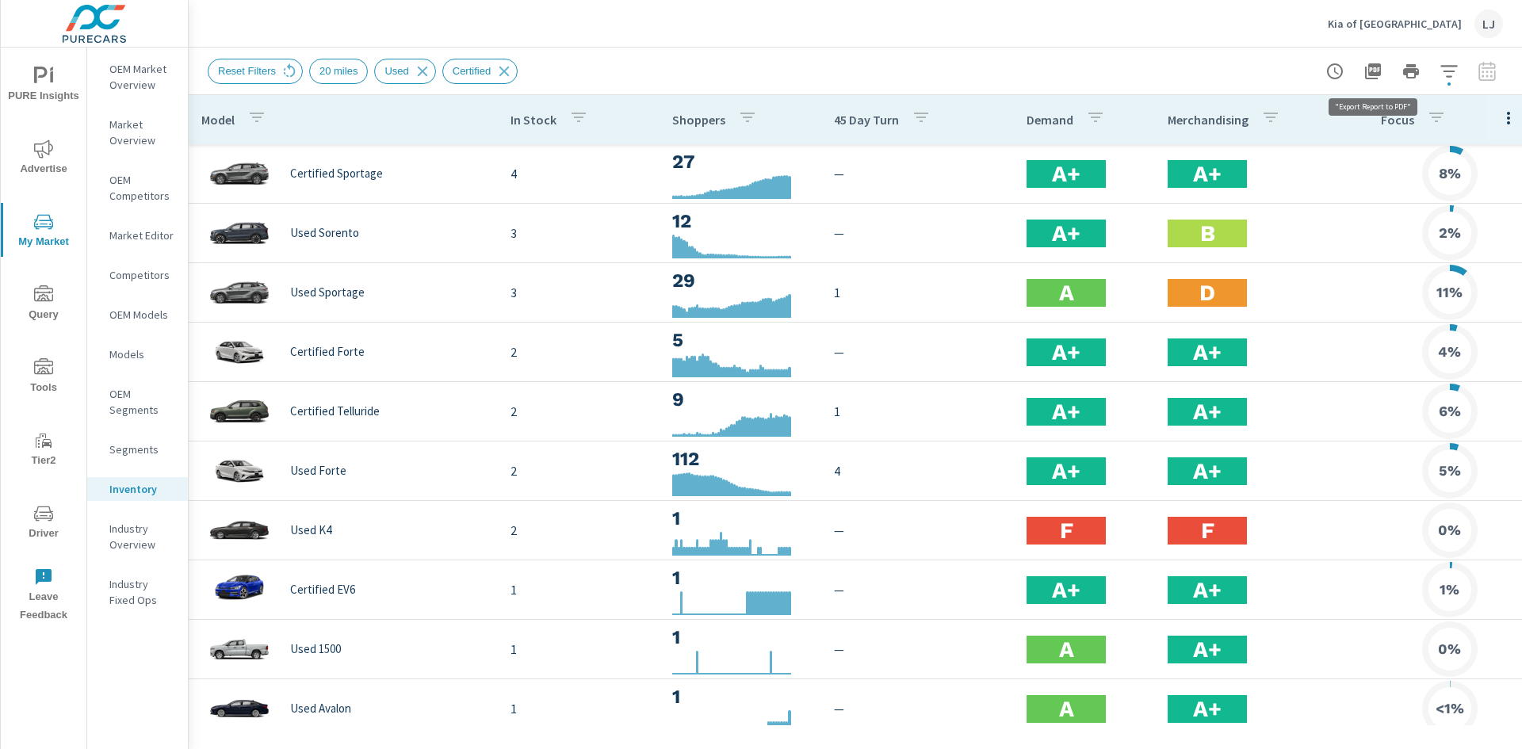
click at [1371, 68] on icon "button" at bounding box center [1373, 71] width 16 height 16
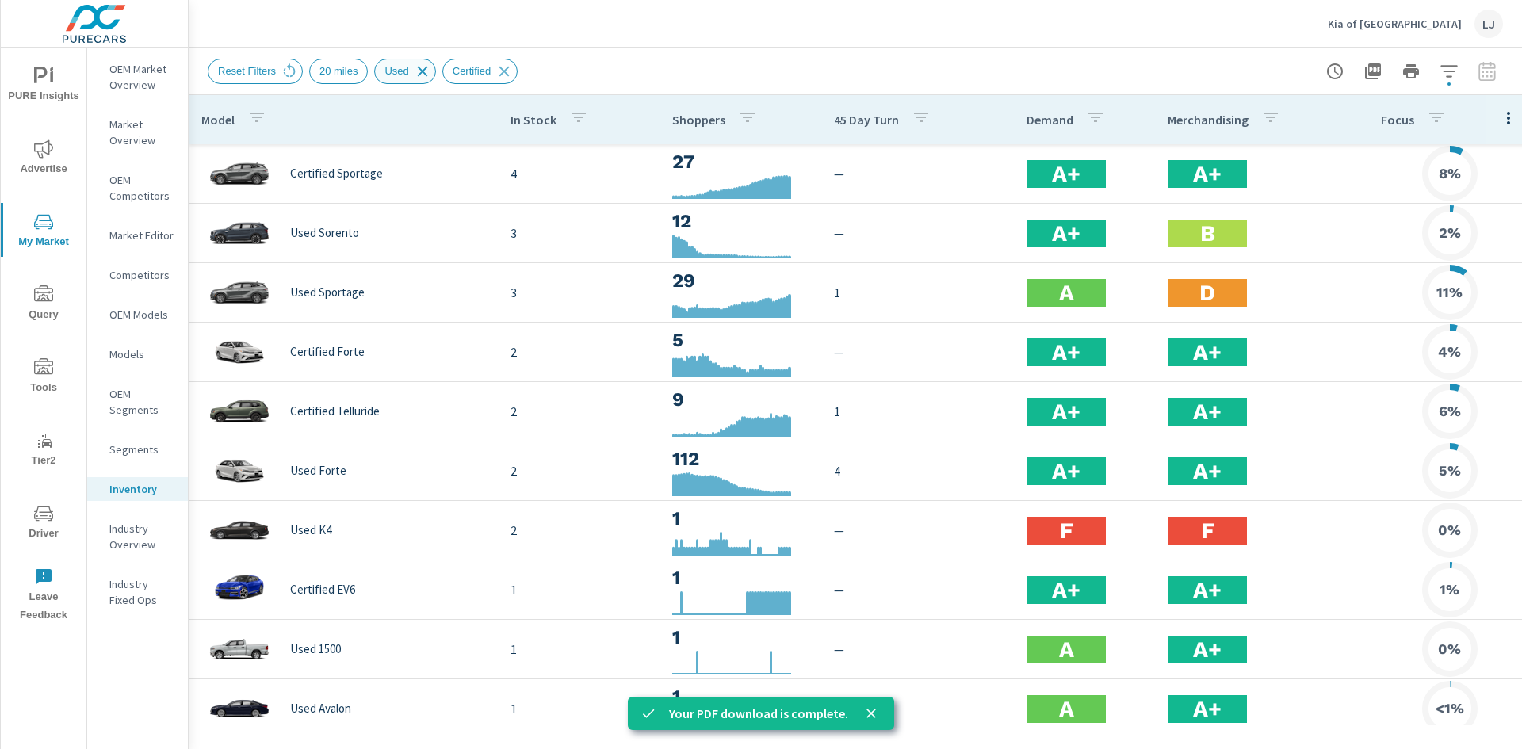
click at [417, 75] on icon at bounding box center [422, 71] width 10 height 10
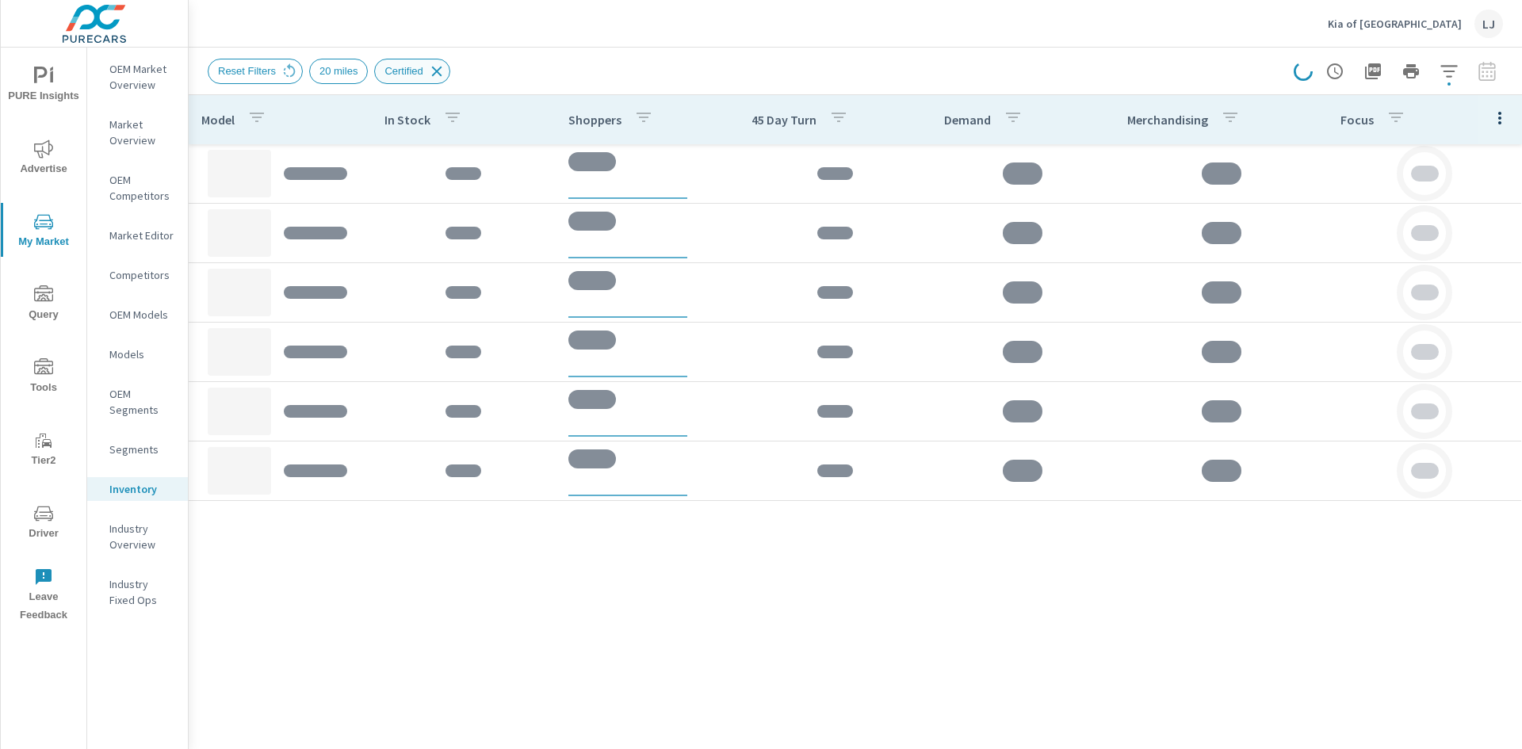
click at [428, 74] on icon at bounding box center [436, 71] width 17 height 17
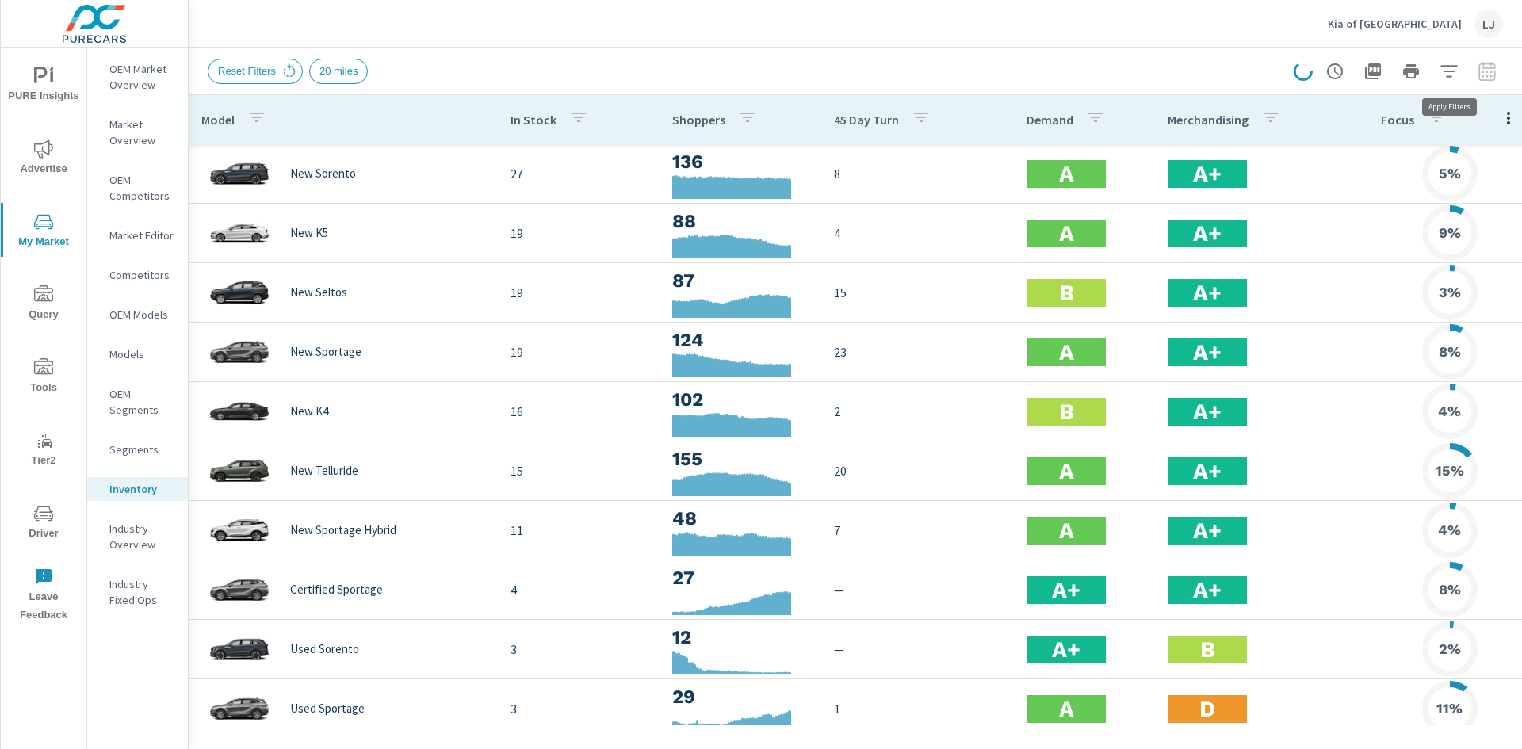
click at [1445, 78] on icon "button" at bounding box center [1448, 71] width 19 height 19
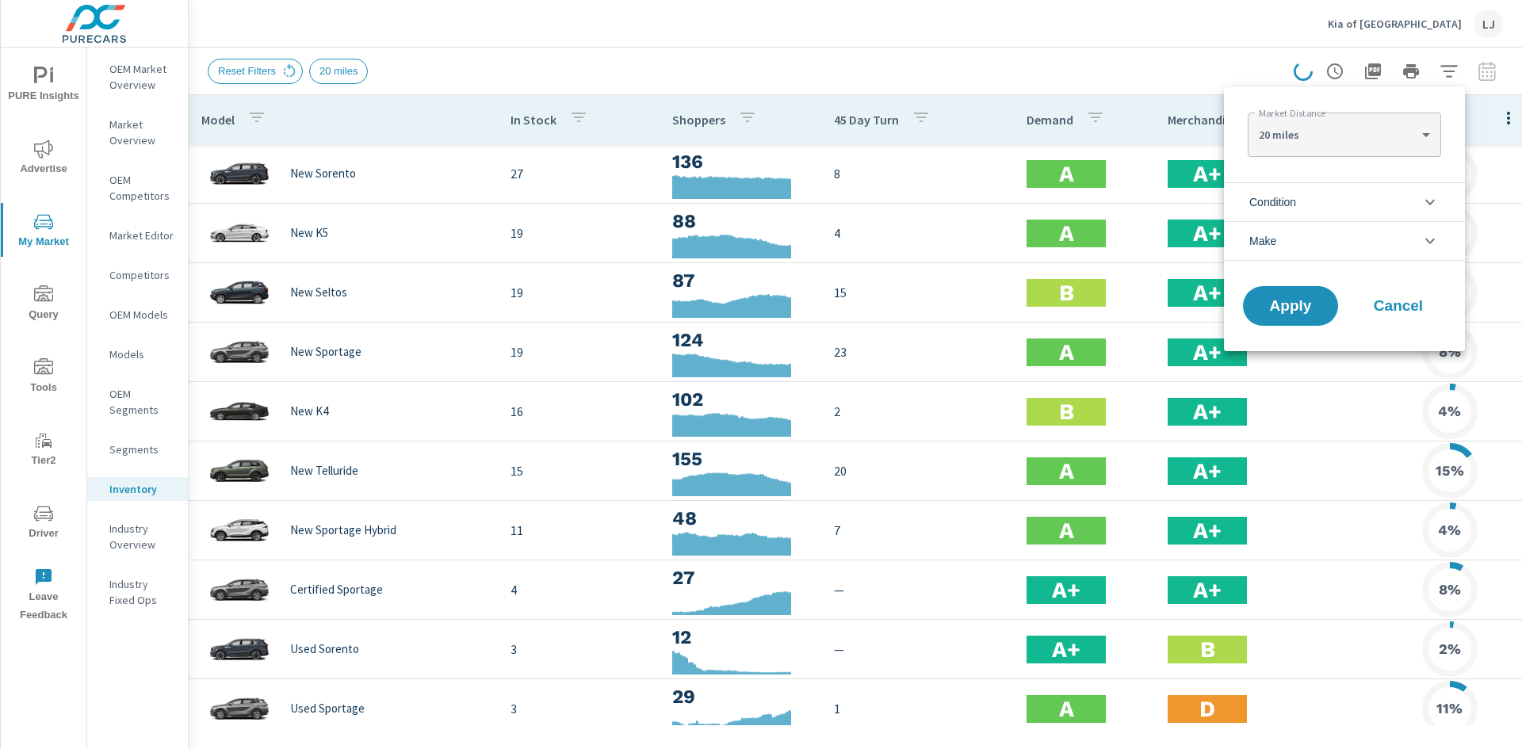
click at [1312, 200] on li "Condition" at bounding box center [1344, 201] width 241 height 39
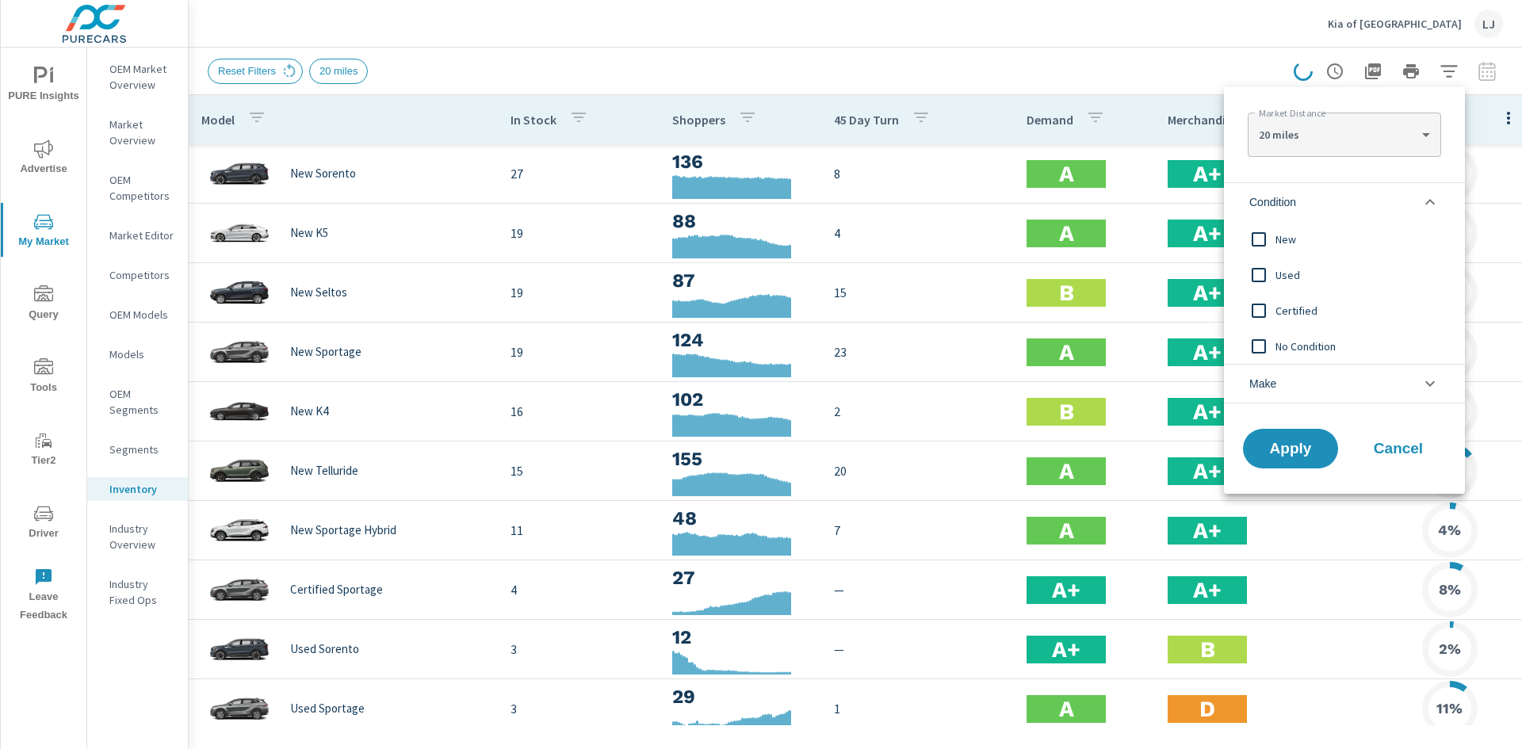
click at [1262, 239] on input "filter options" at bounding box center [1258, 239] width 33 height 33
click at [1288, 449] on span "Apply" at bounding box center [1290, 448] width 65 height 15
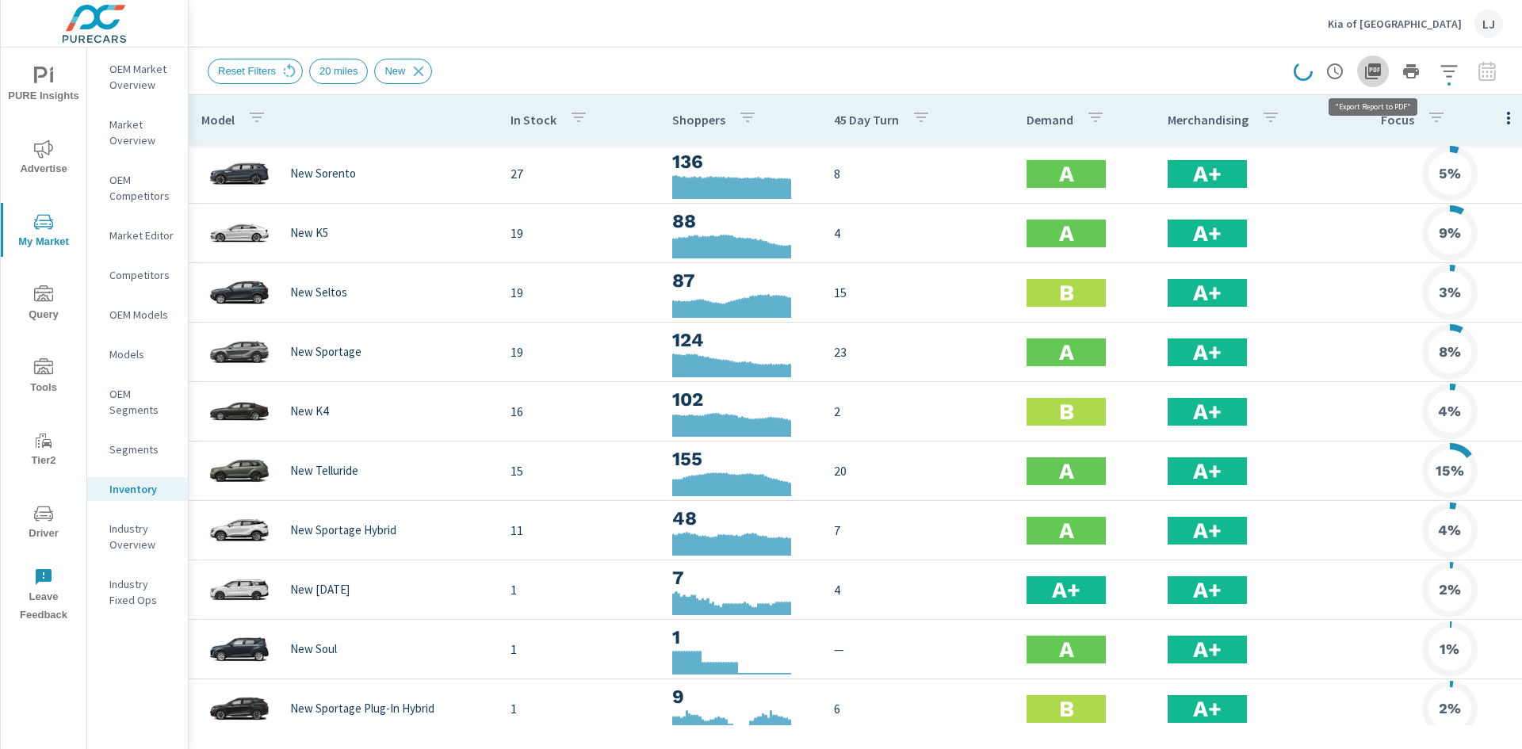
click at [1375, 75] on icon "button" at bounding box center [1373, 71] width 16 height 16
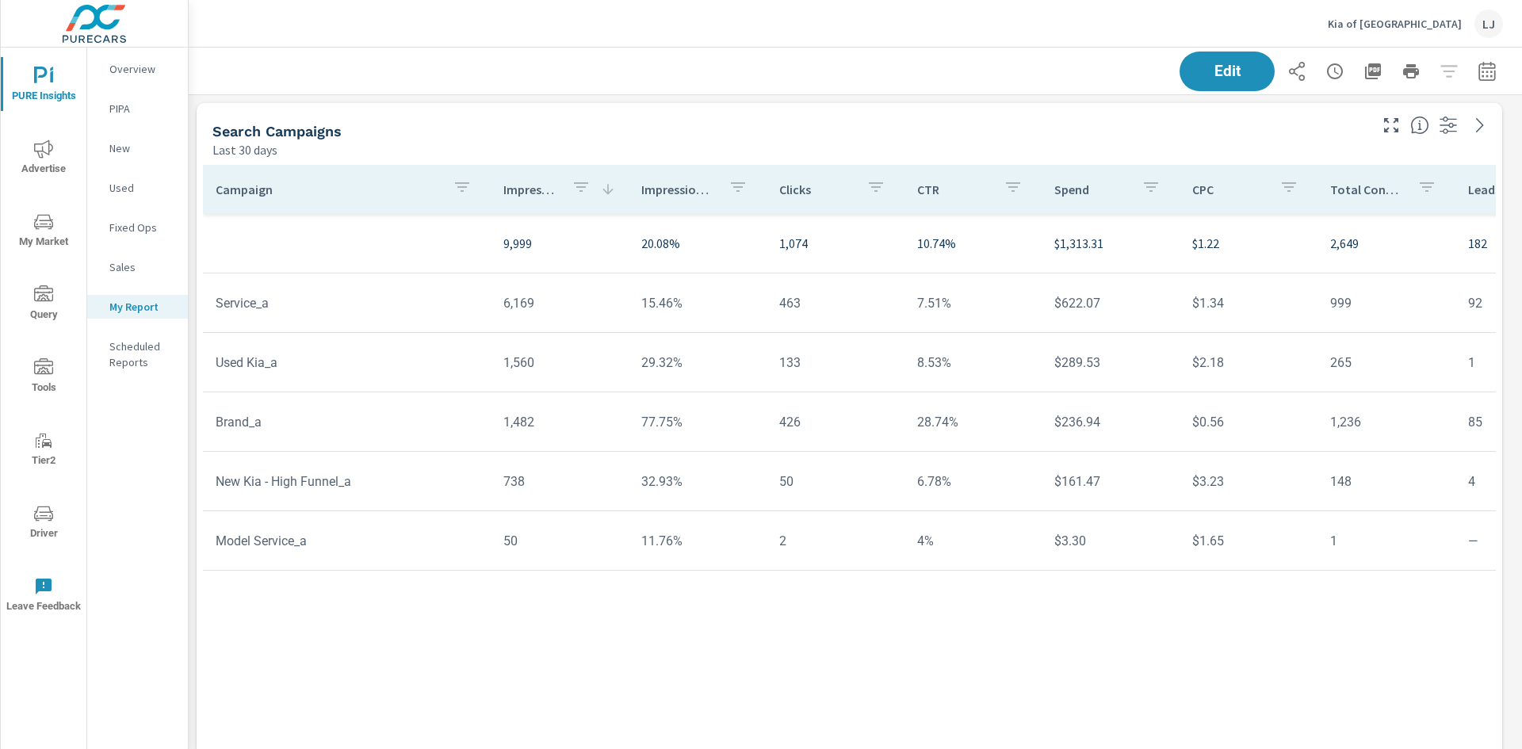
scroll to position [1309, 1346]
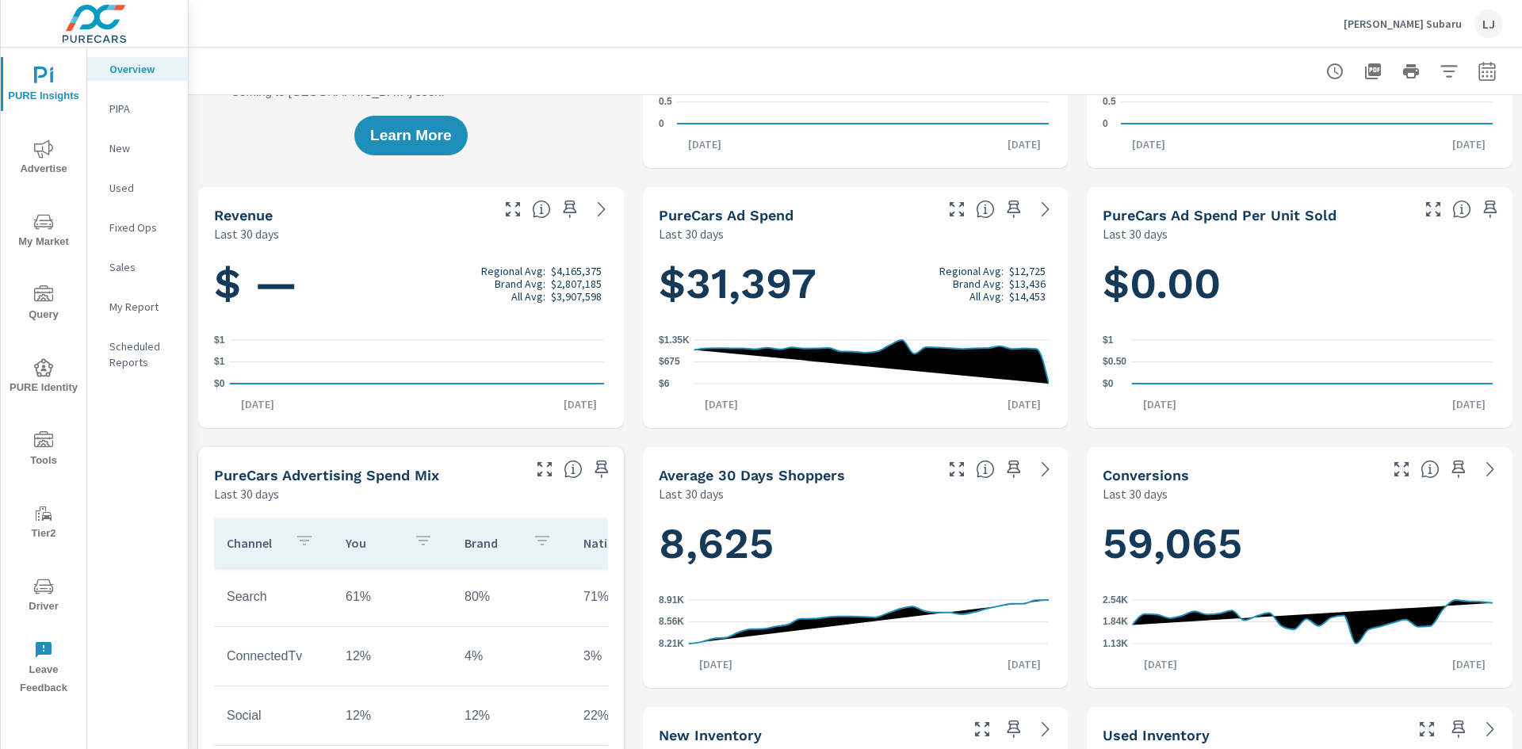
scroll to position [159, 0]
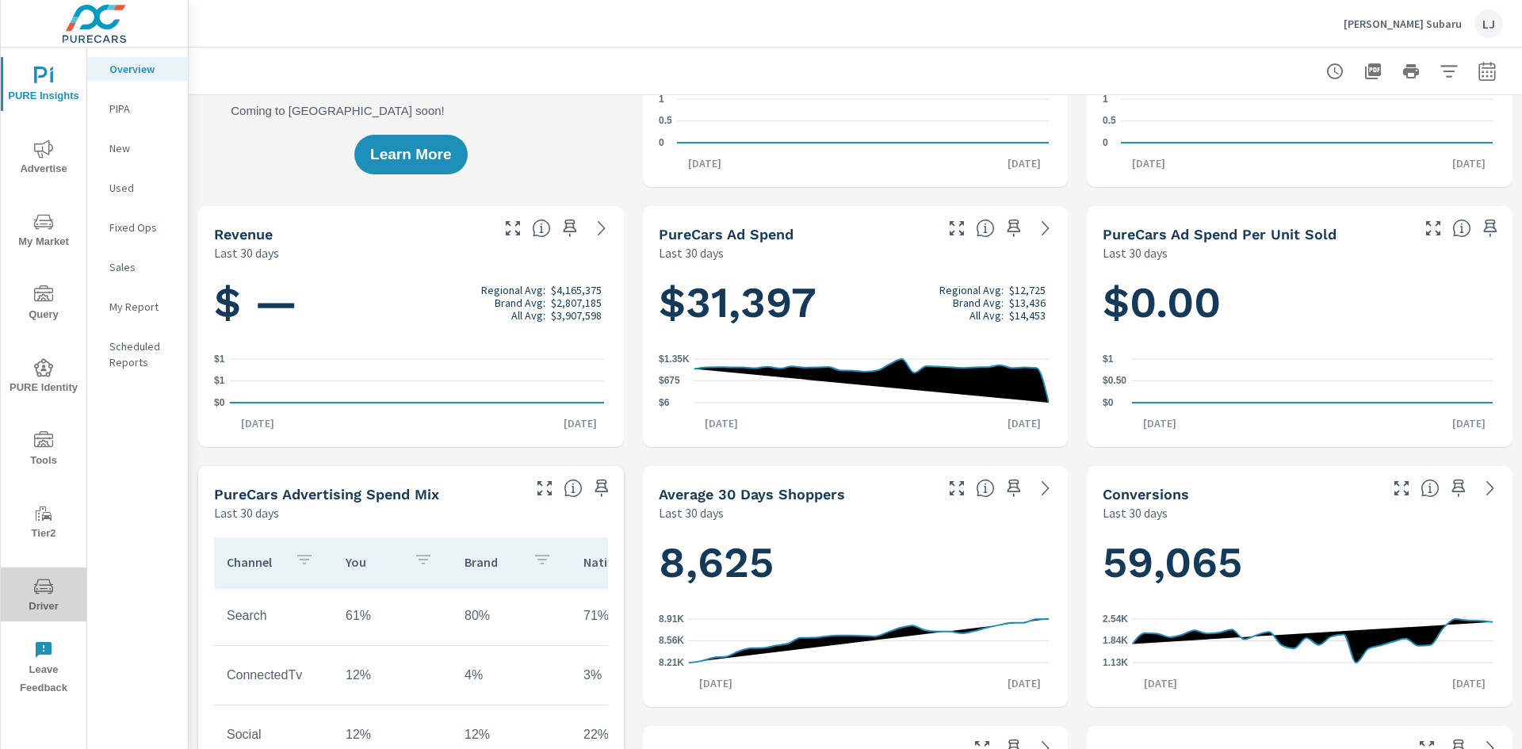
click at [50, 579] on icon "nav menu" at bounding box center [43, 586] width 19 height 19
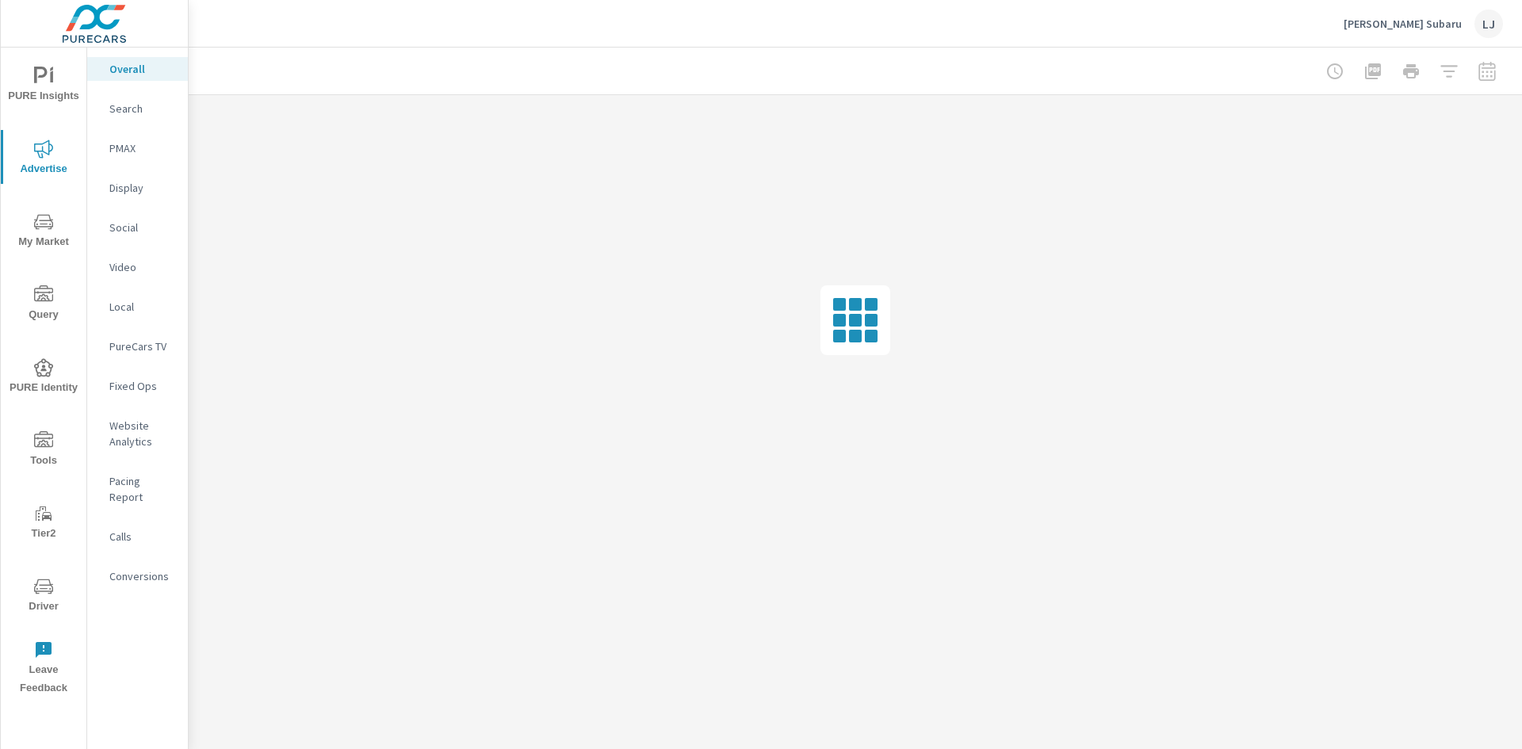
click at [139, 101] on p "Search" at bounding box center [142, 109] width 66 height 16
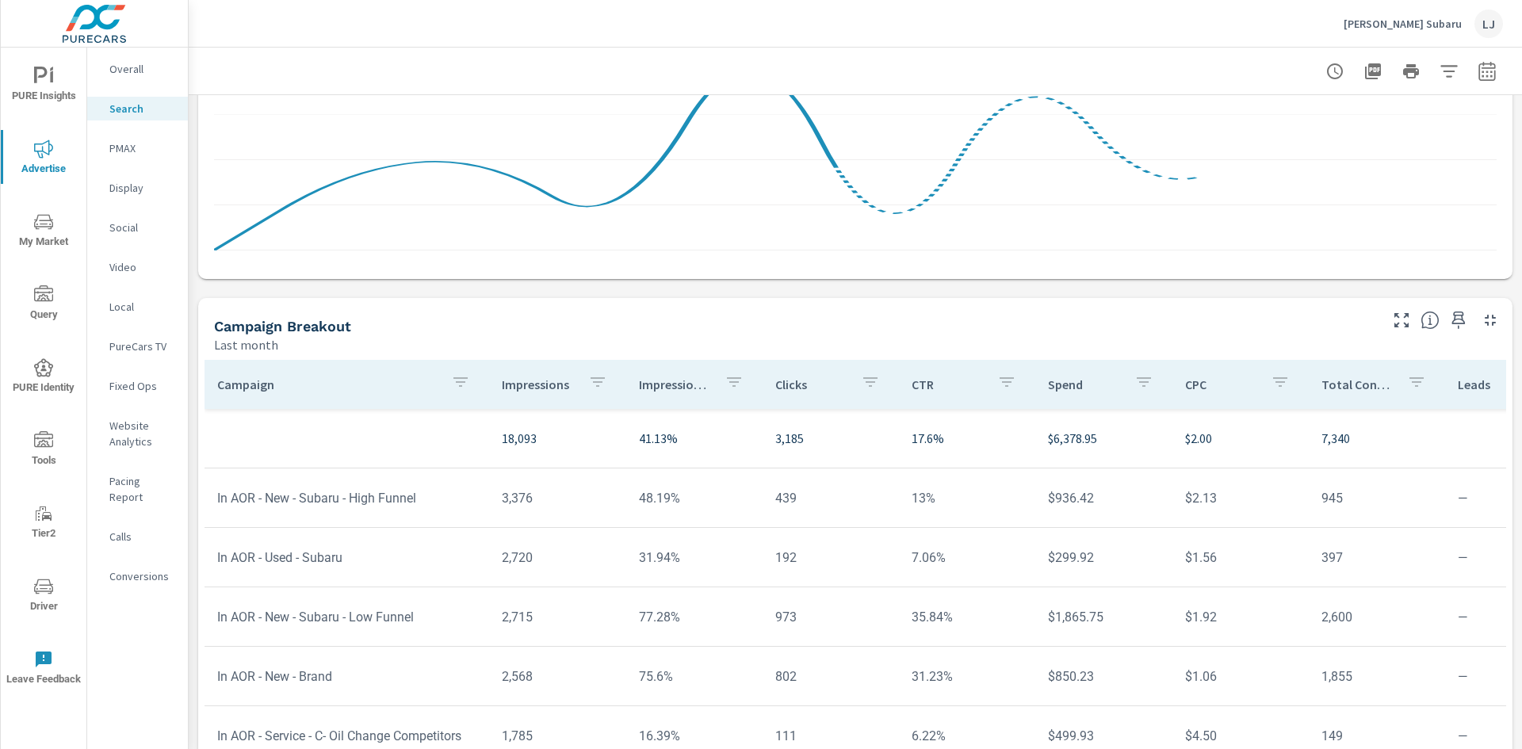
scroll to position [1036, 0]
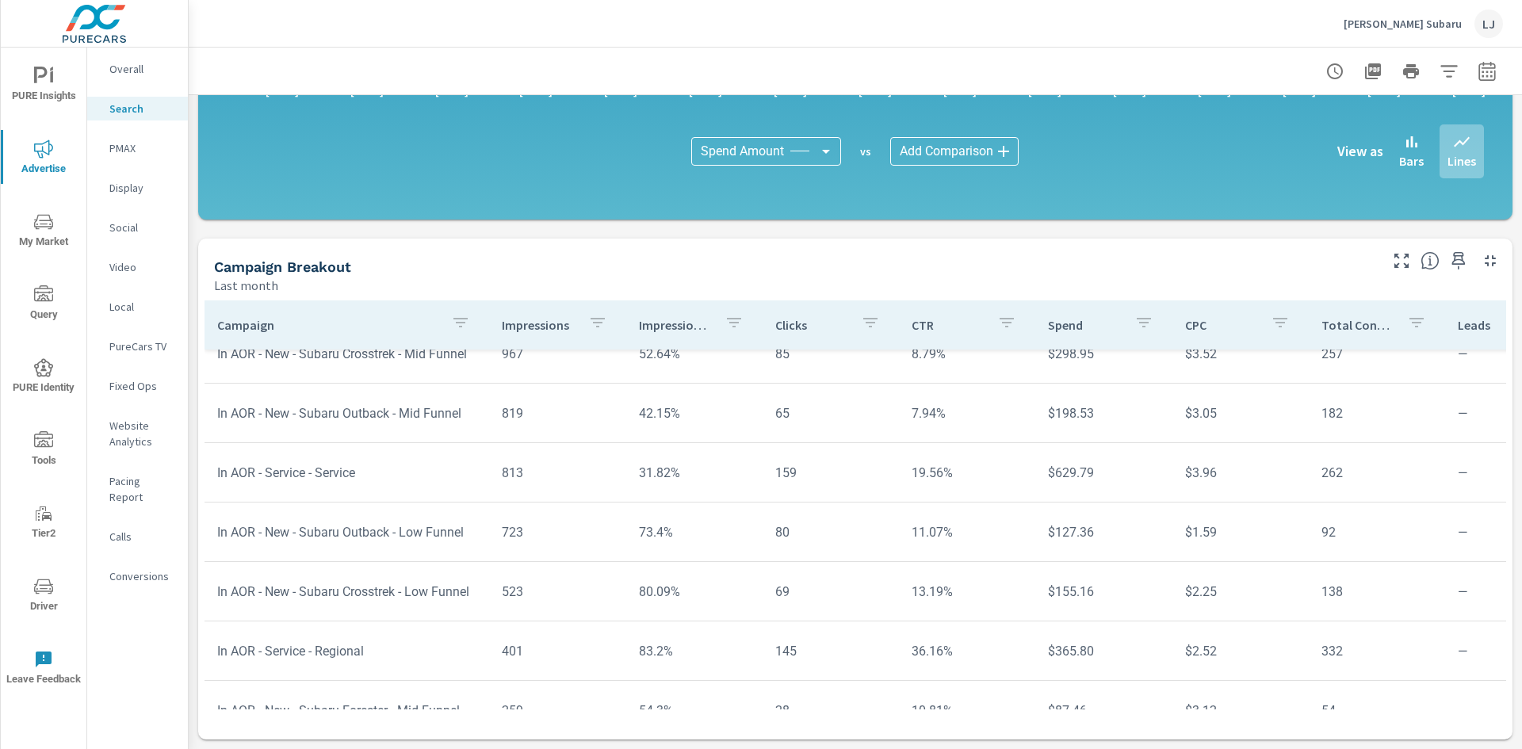
scroll to position [396, 0]
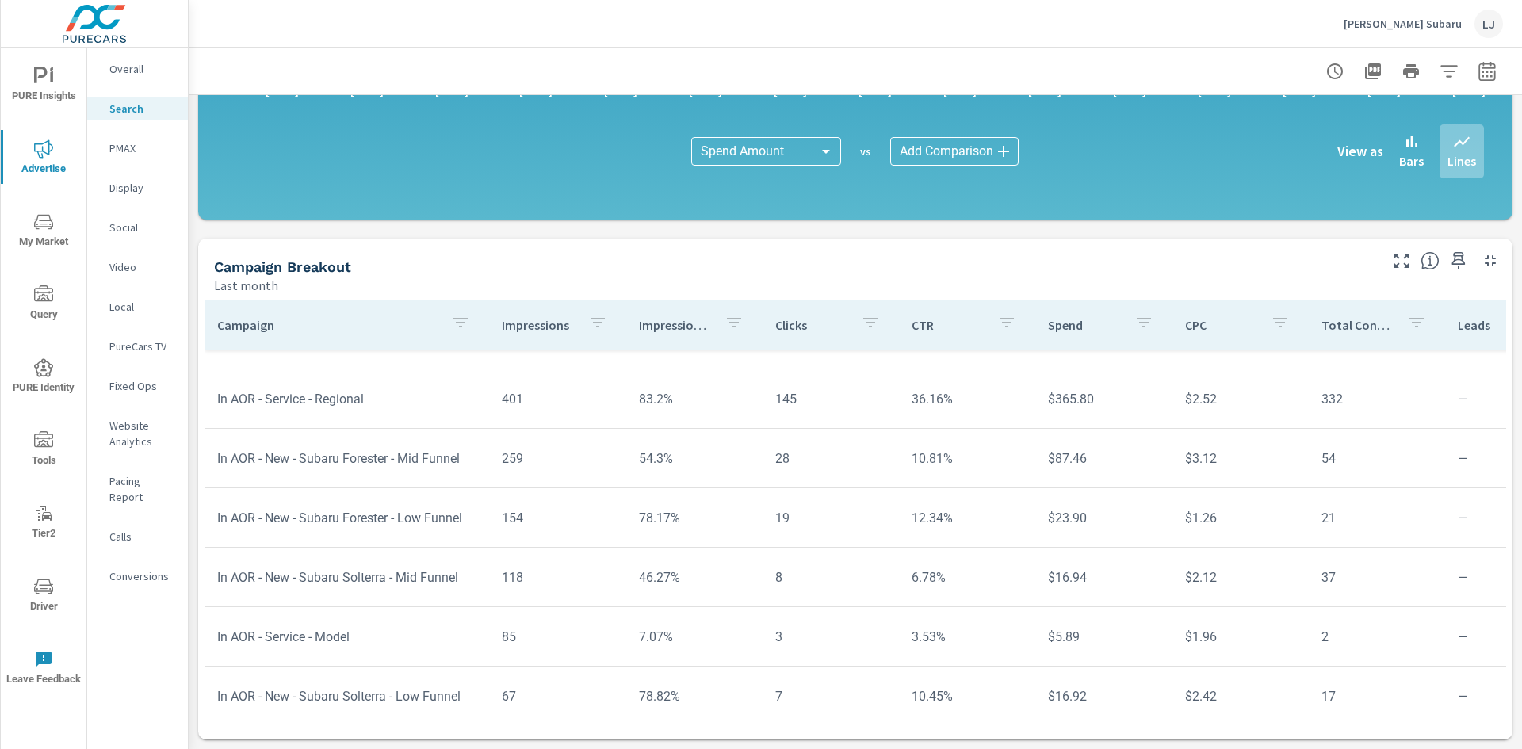
scroll to position [664, 0]
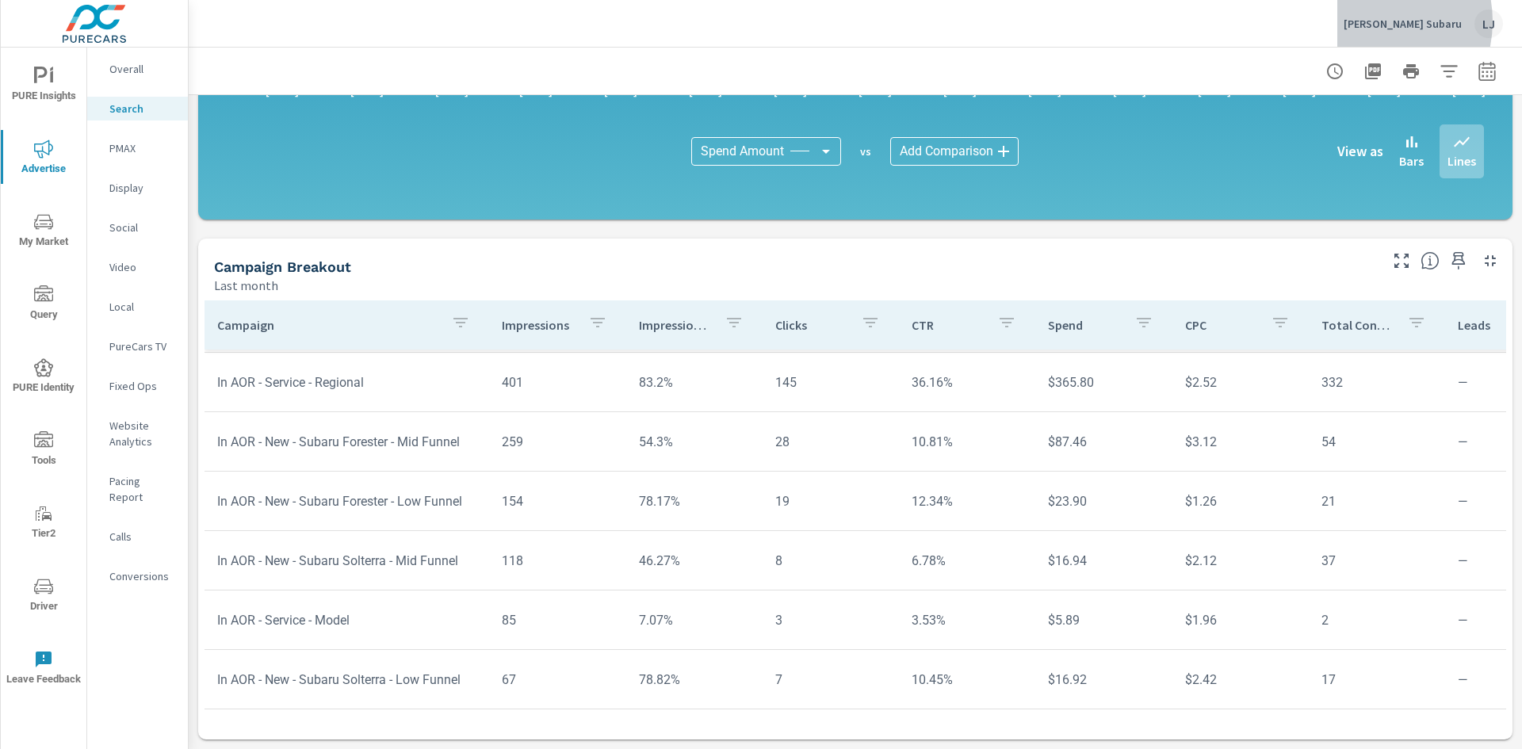
click at [1382, 21] on p "[PERSON_NAME] Subaru" at bounding box center [1402, 24] width 118 height 14
